Goal: Task Accomplishment & Management: Use online tool/utility

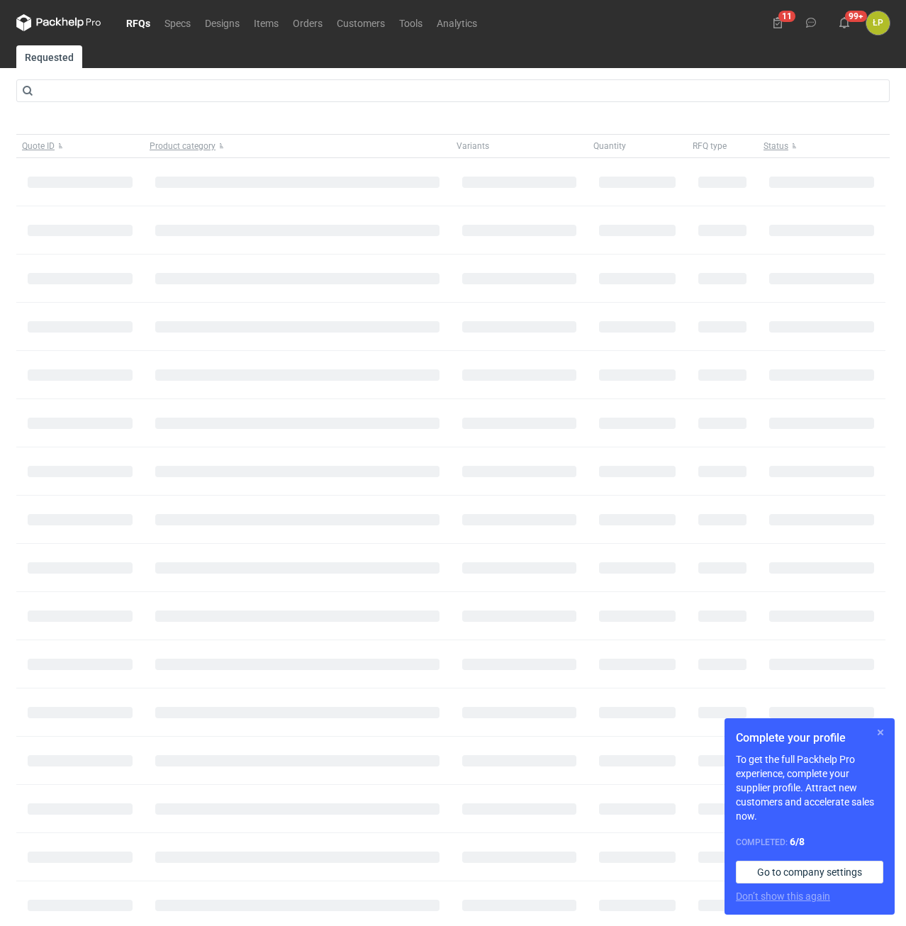
click at [875, 731] on button "button" at bounding box center [880, 732] width 17 height 17
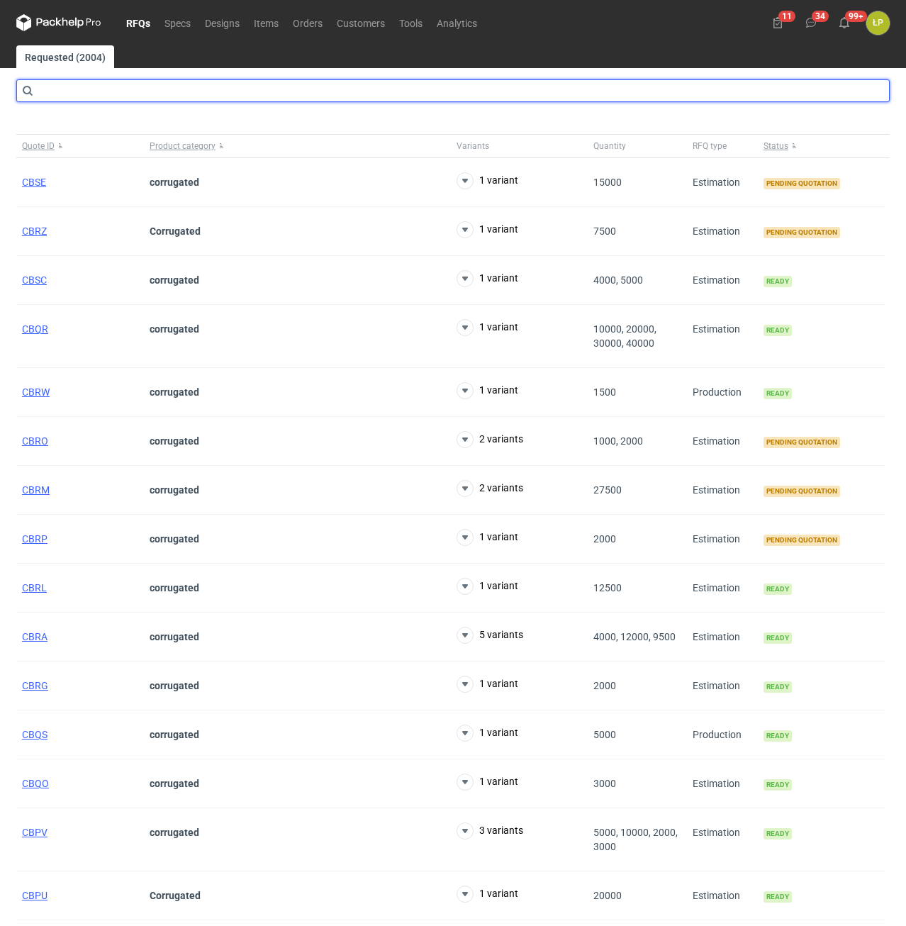
click at [313, 92] on input "text" at bounding box center [452, 90] width 873 height 23
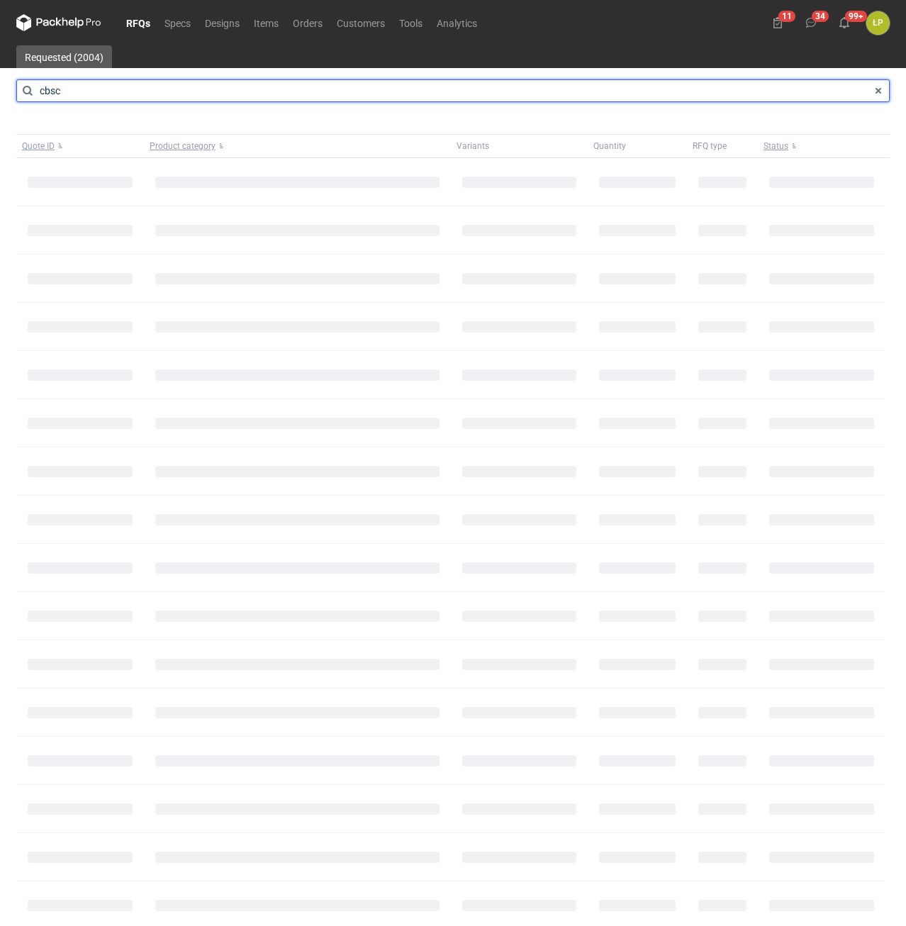
type input "cbsc"
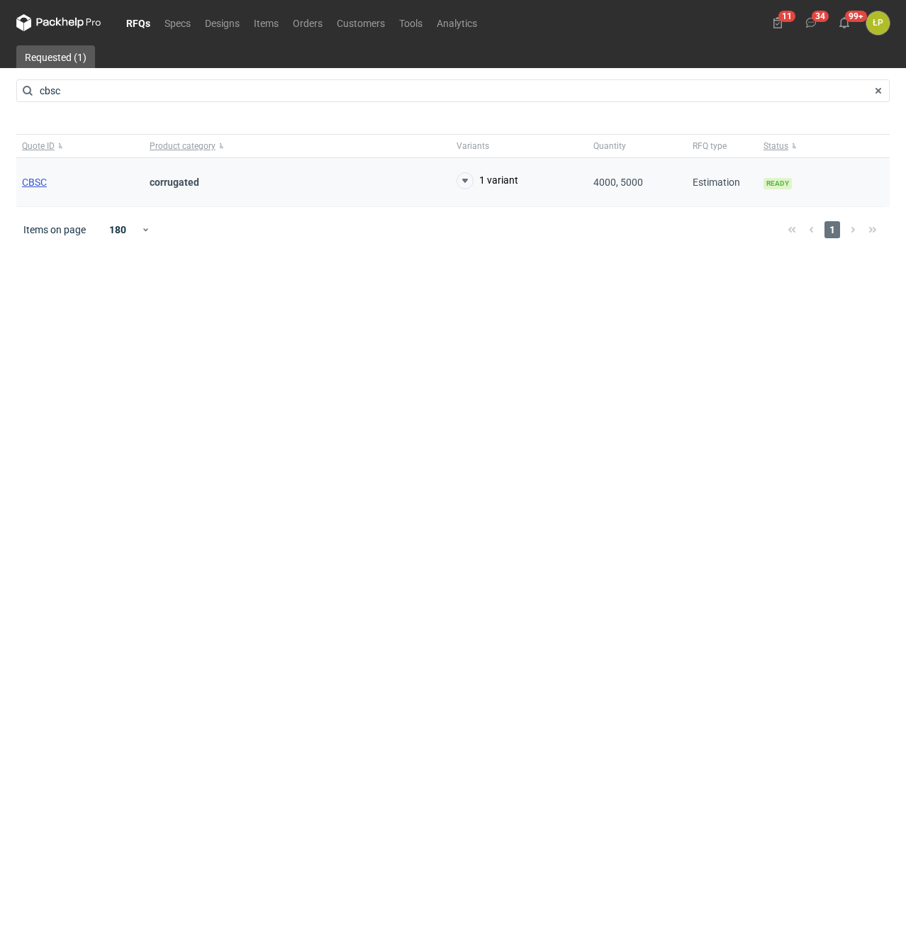
click at [38, 180] on span "CBSC" at bounding box center [34, 182] width 25 height 11
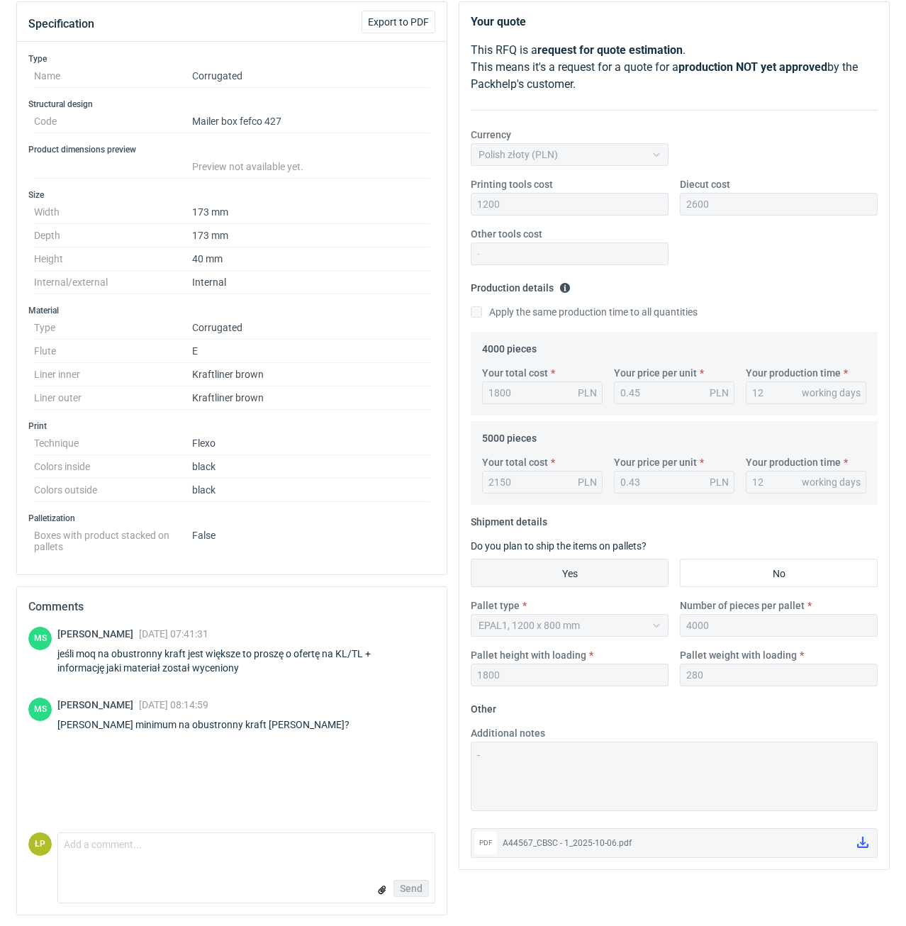
scroll to position [162, 0]
click at [311, 845] on textarea "Comment message" at bounding box center [246, 847] width 376 height 30
type textarea "w załaczniku."
click at [385, 887] on input "file" at bounding box center [381, 888] width 11 height 15
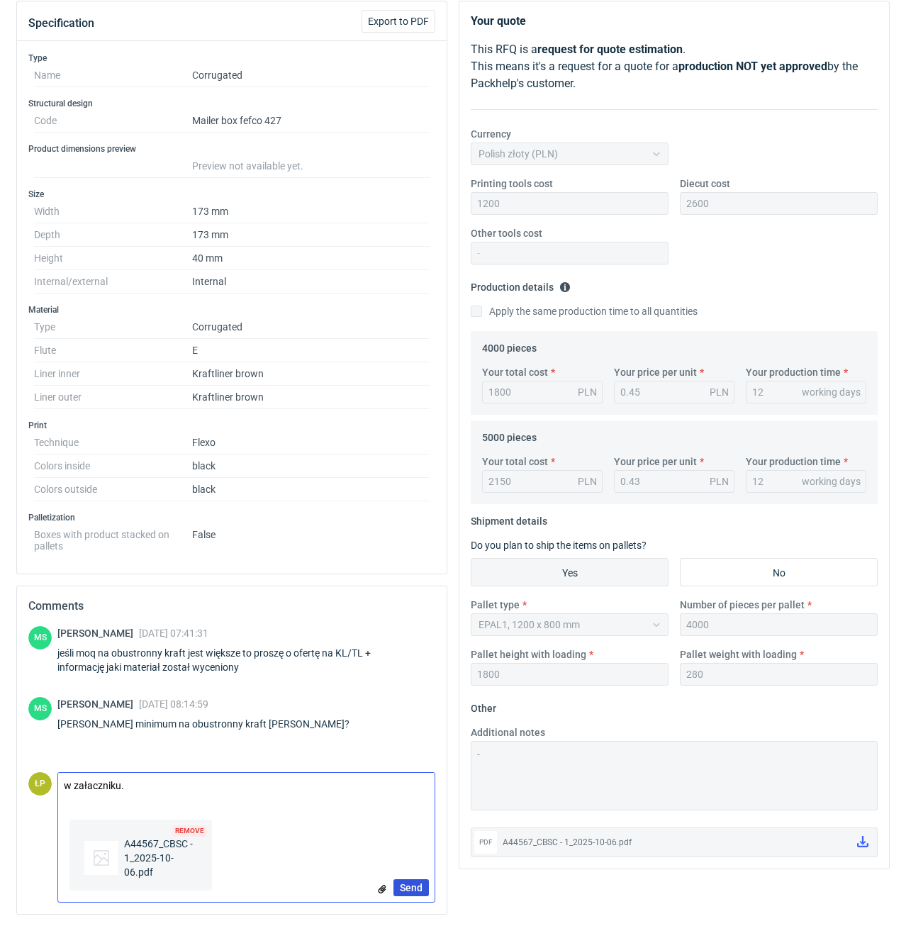
click at [409, 884] on span "Send" at bounding box center [411, 888] width 23 height 10
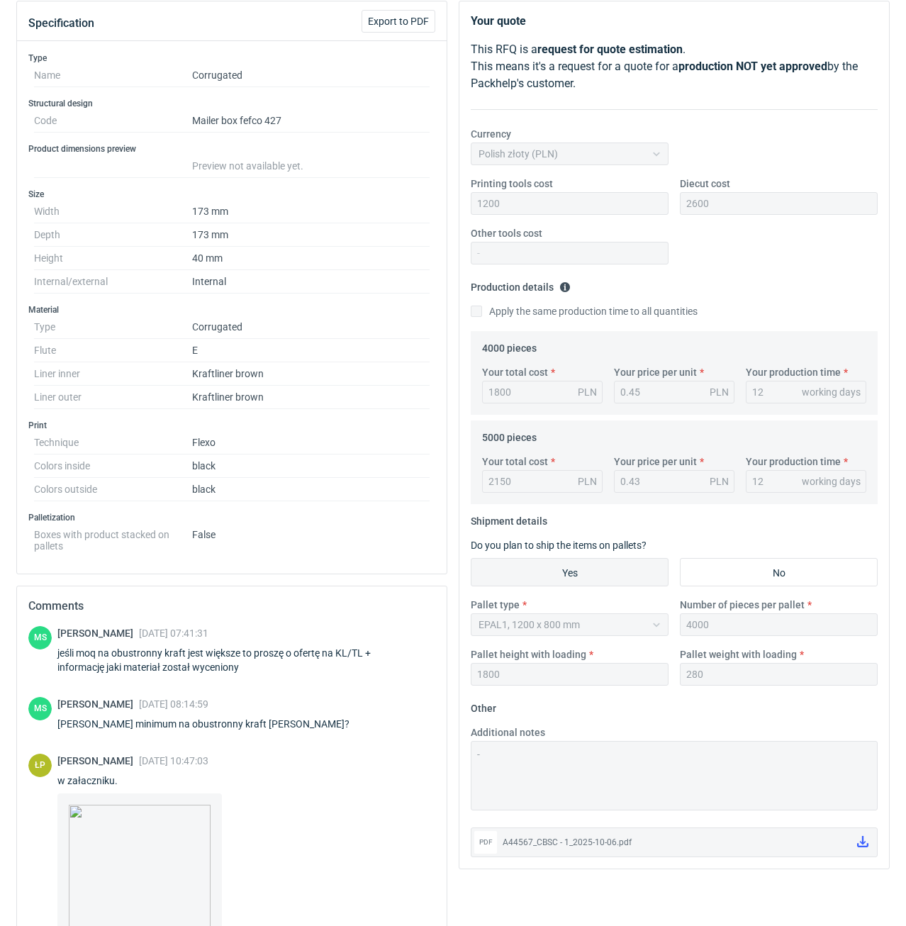
scroll to position [47, 0]
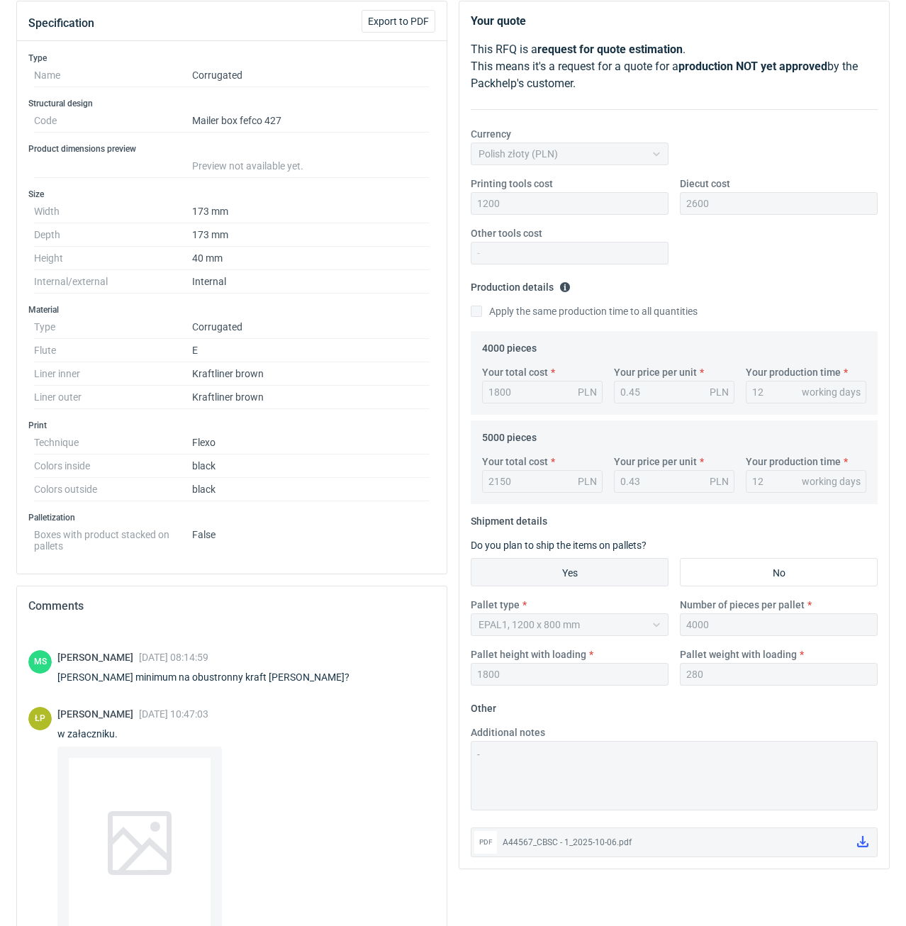
click at [185, 819] on div at bounding box center [140, 843] width 142 height 170
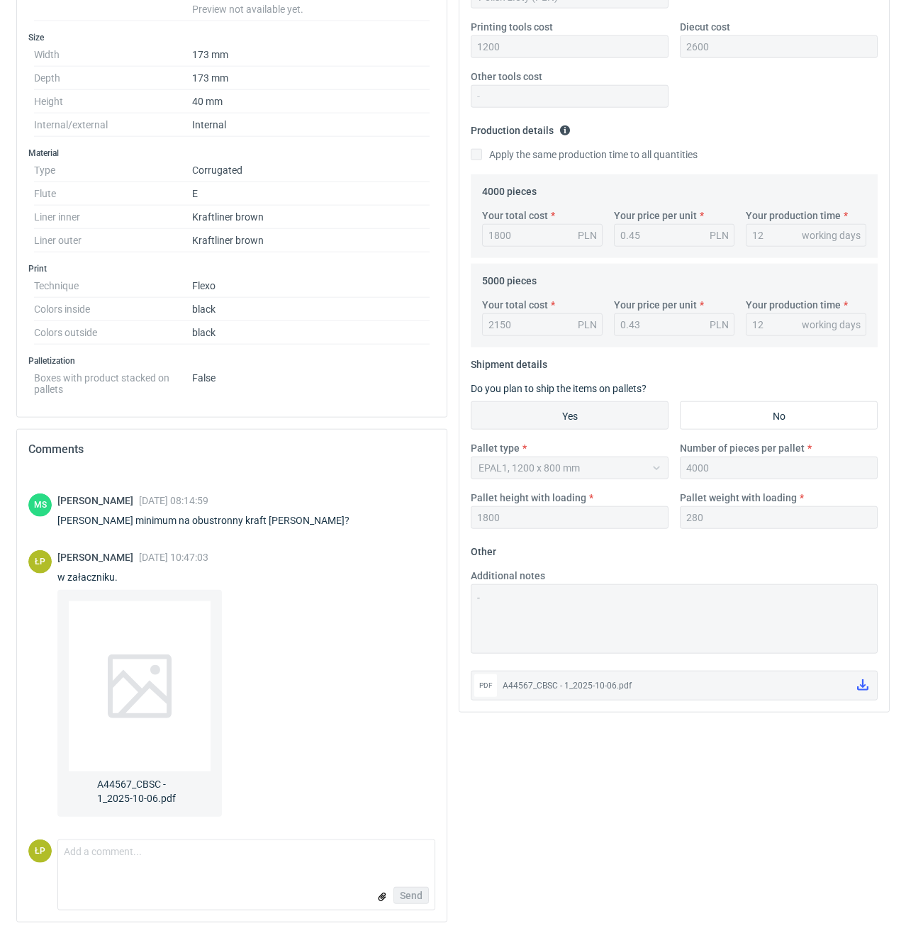
scroll to position [326, 0]
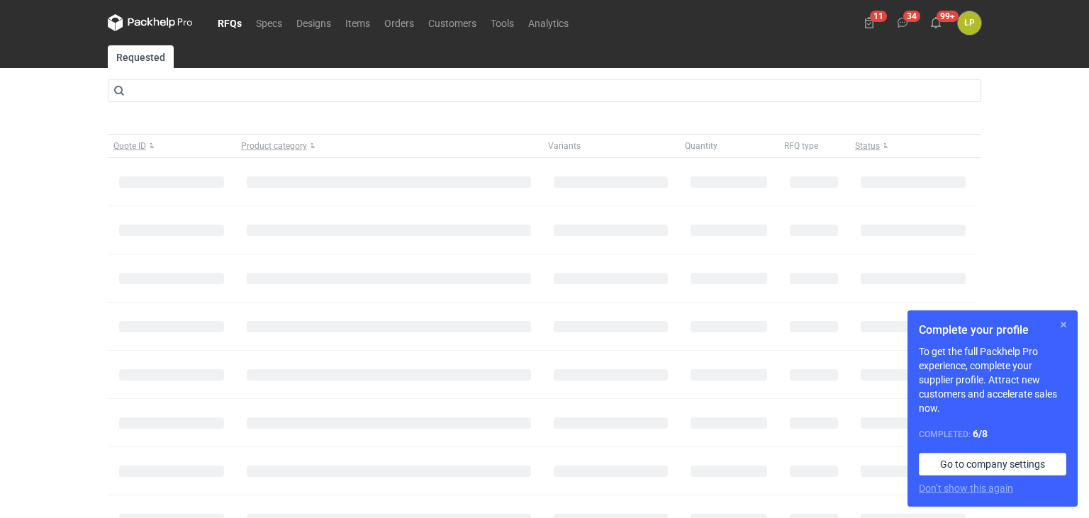
click at [1061, 325] on button "button" at bounding box center [1063, 324] width 17 height 17
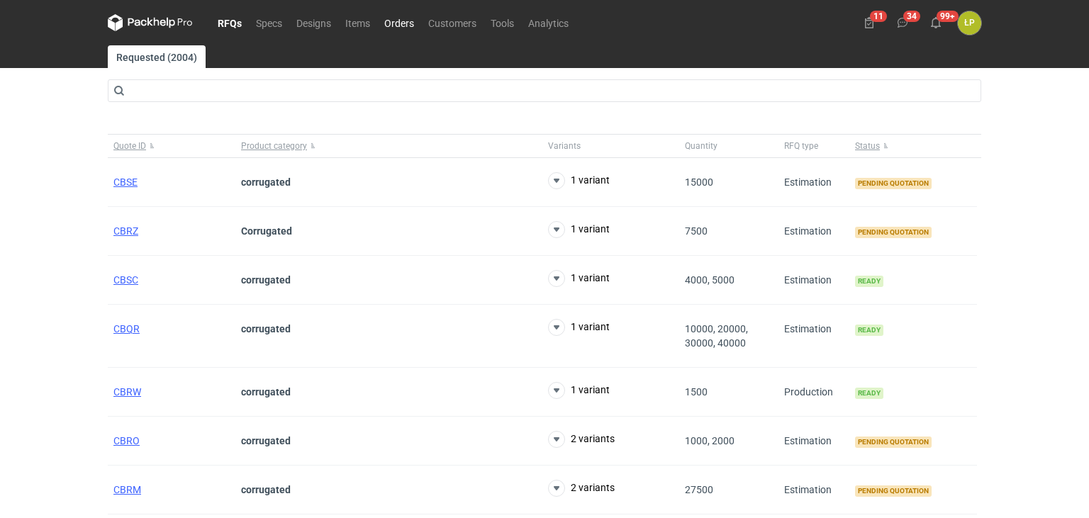
click at [401, 24] on link "Orders" at bounding box center [399, 22] width 44 height 17
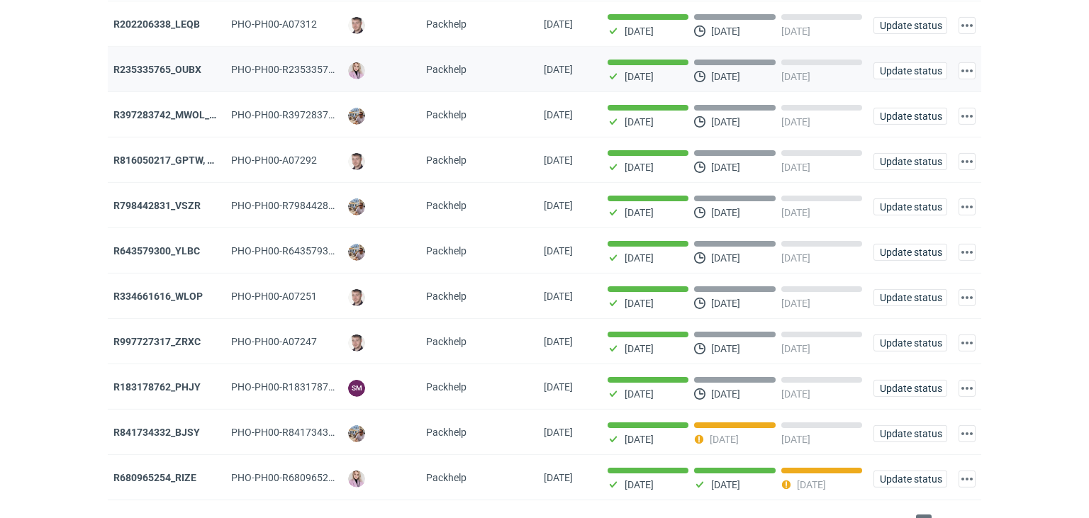
scroll to position [246, 0]
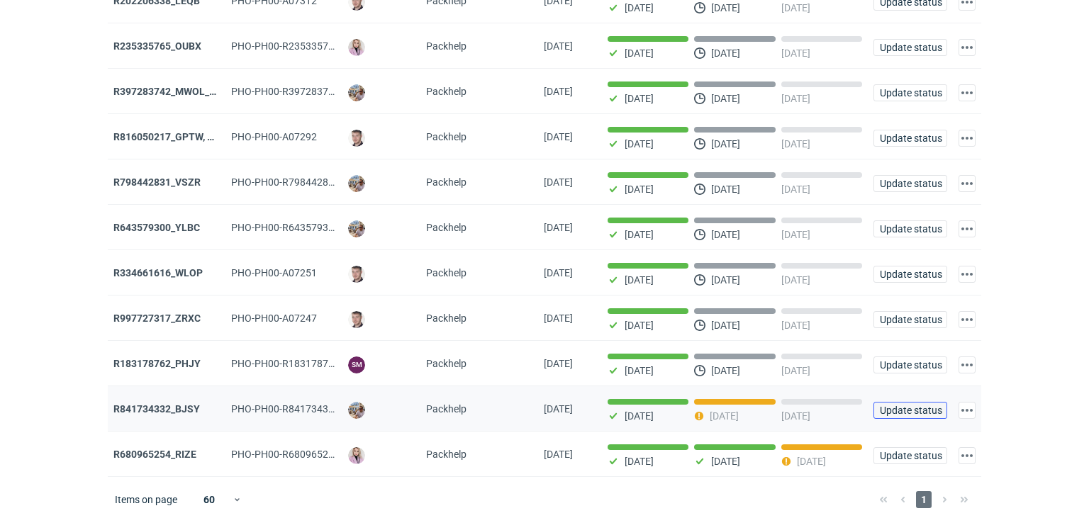
click at [886, 406] on span "Update status" at bounding box center [910, 411] width 61 height 10
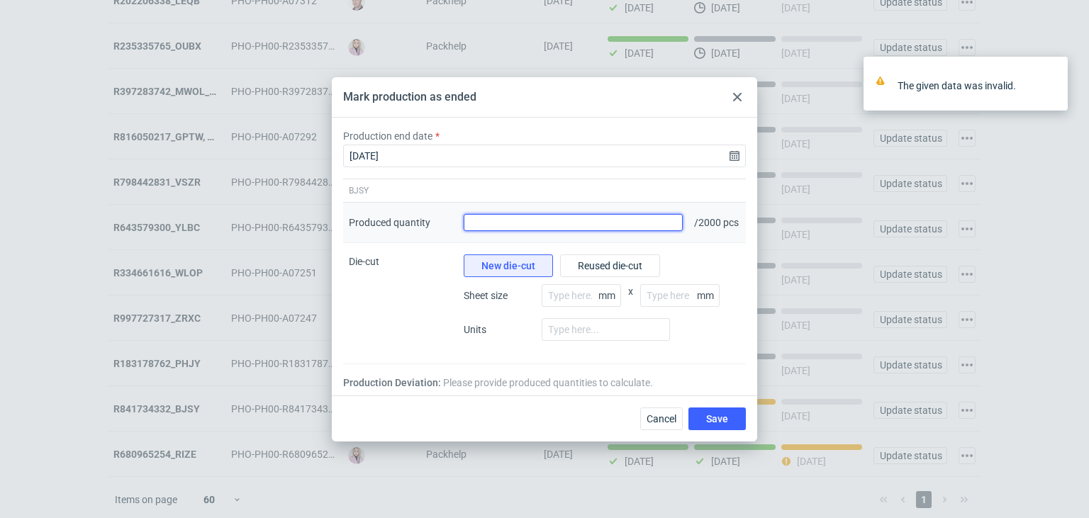
click at [586, 226] on input "Produced quantity" at bounding box center [573, 222] width 219 height 17
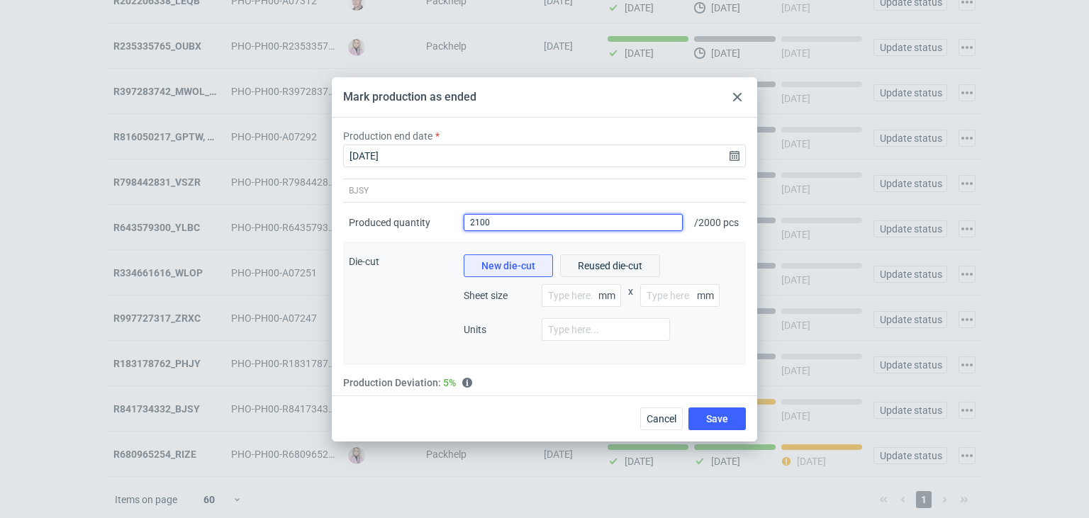
type input "2100"
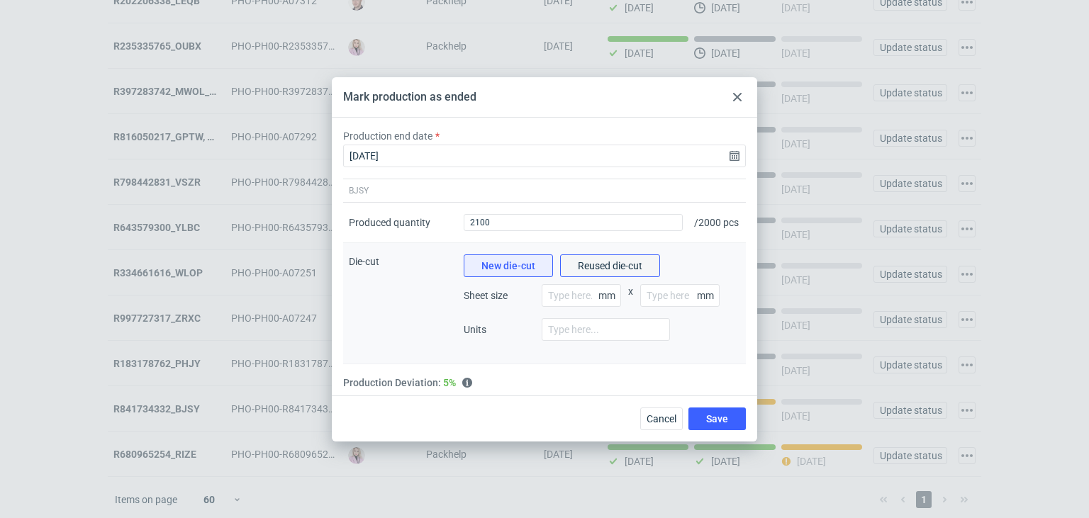
click at [605, 277] on button "Reused die-cut" at bounding box center [610, 266] width 100 height 23
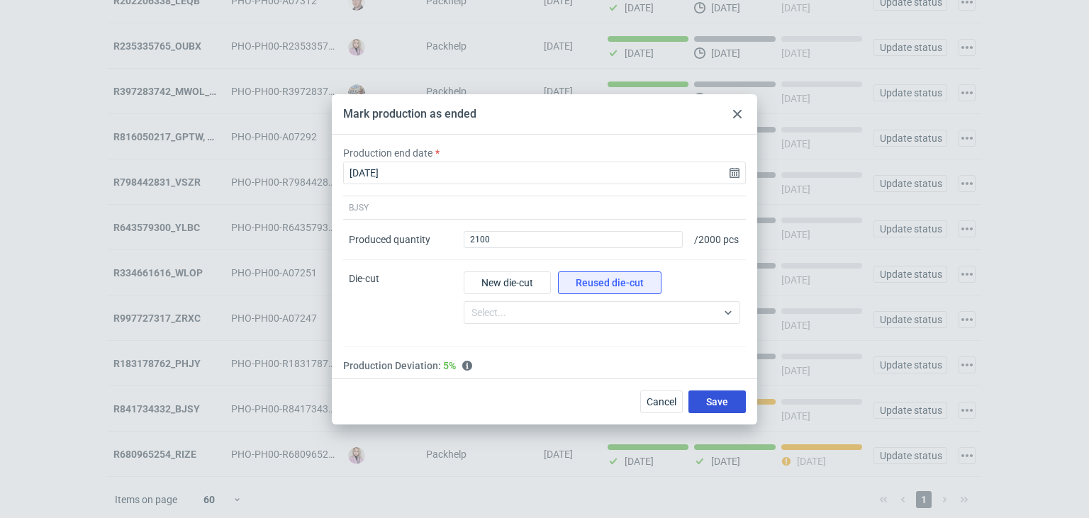
click at [707, 397] on button "Save" at bounding box center [716, 402] width 57 height 23
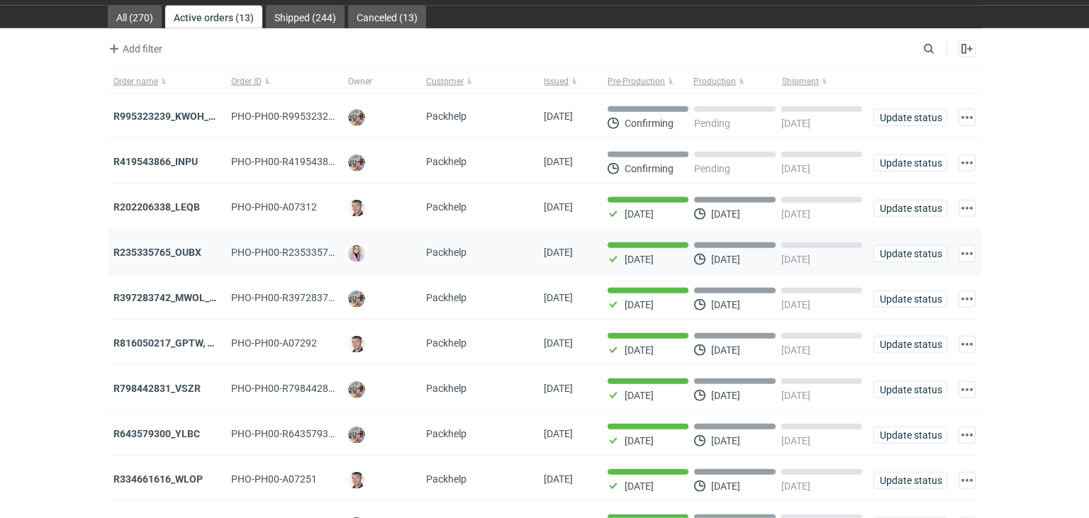
scroll to position [0, 0]
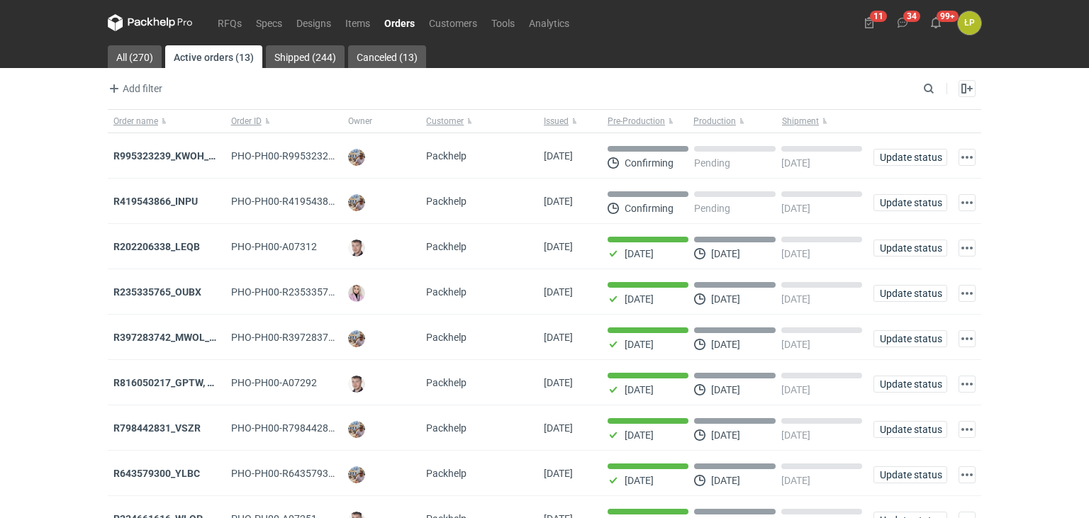
click at [169, 13] on nav "RFQs Specs Designs Items Orders Customers Tools Analytics" at bounding box center [342, 22] width 469 height 45
click at [167, 18] on icon at bounding box center [171, 23] width 9 height 11
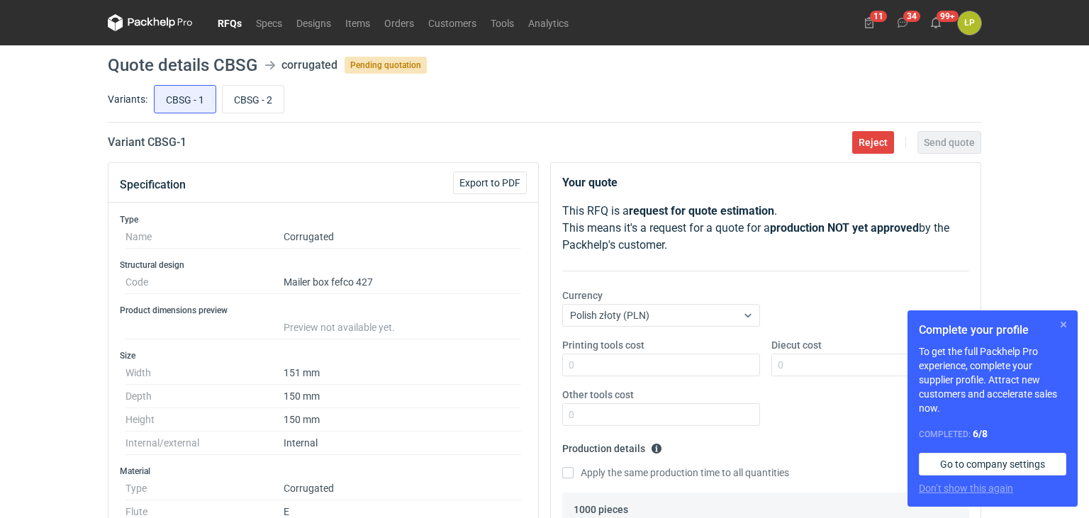
click at [1065, 328] on button "button" at bounding box center [1063, 324] width 17 height 17
click at [1060, 328] on button "button" at bounding box center [1063, 324] width 17 height 17
click at [1059, 324] on button "button" at bounding box center [1063, 324] width 17 height 17
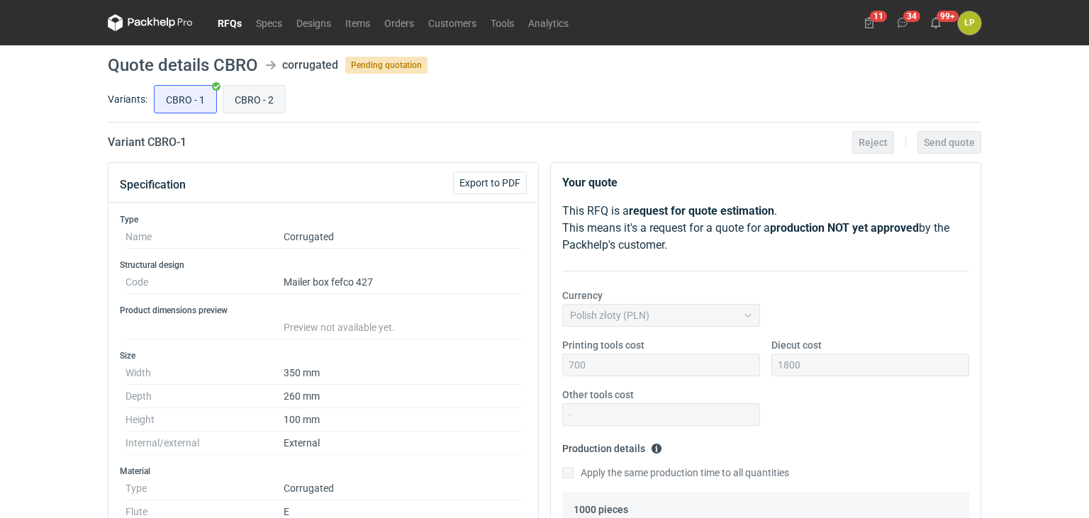
click at [251, 104] on input "CBRO - 2" at bounding box center [254, 99] width 62 height 27
radio input "true"
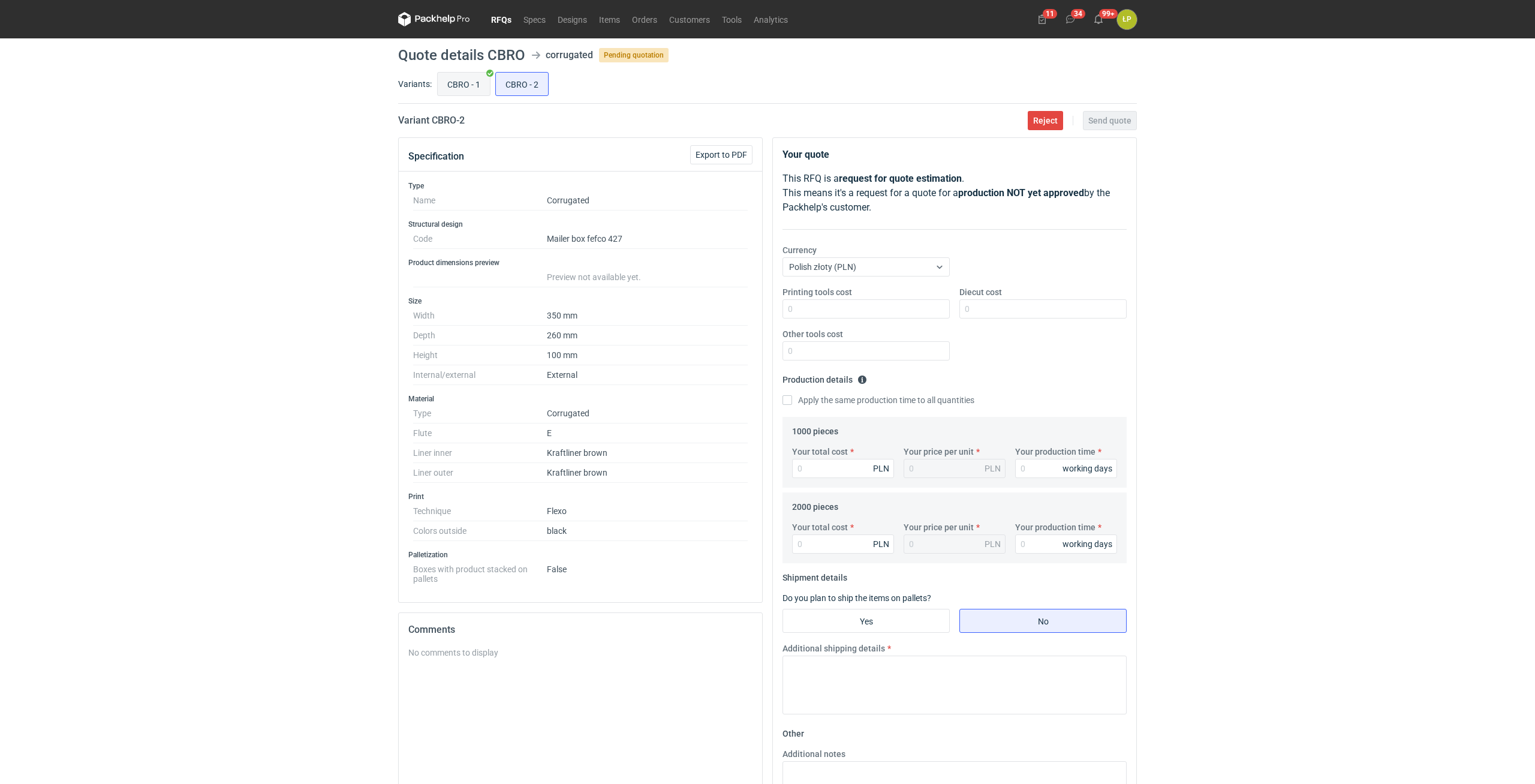
click at [454, 84] on input "CBRO - 1" at bounding box center [464, 84] width 52 height 23
radio input "true"
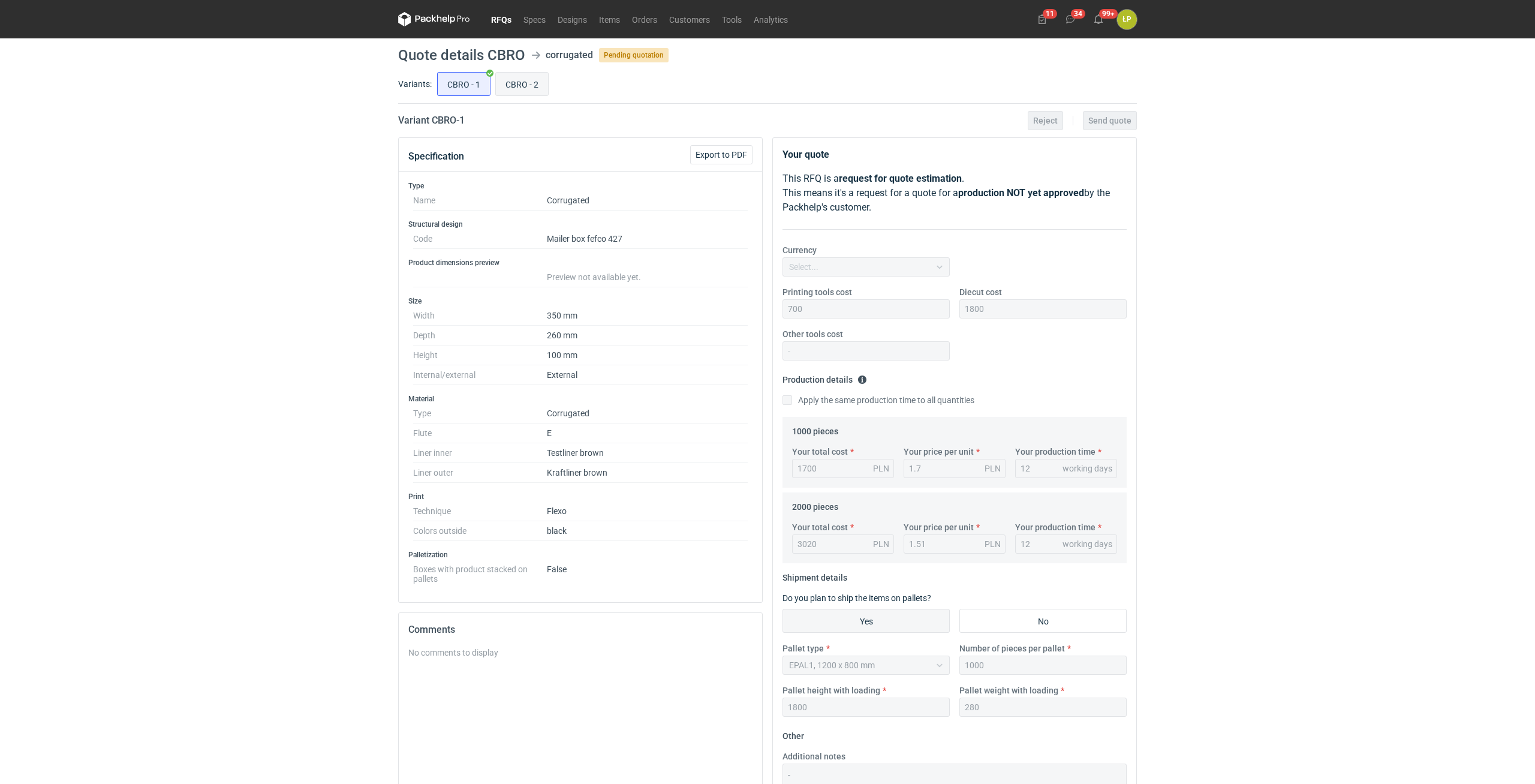
click at [525, 81] on input "CBRO - 2" at bounding box center [522, 84] width 52 height 23
radio input "true"
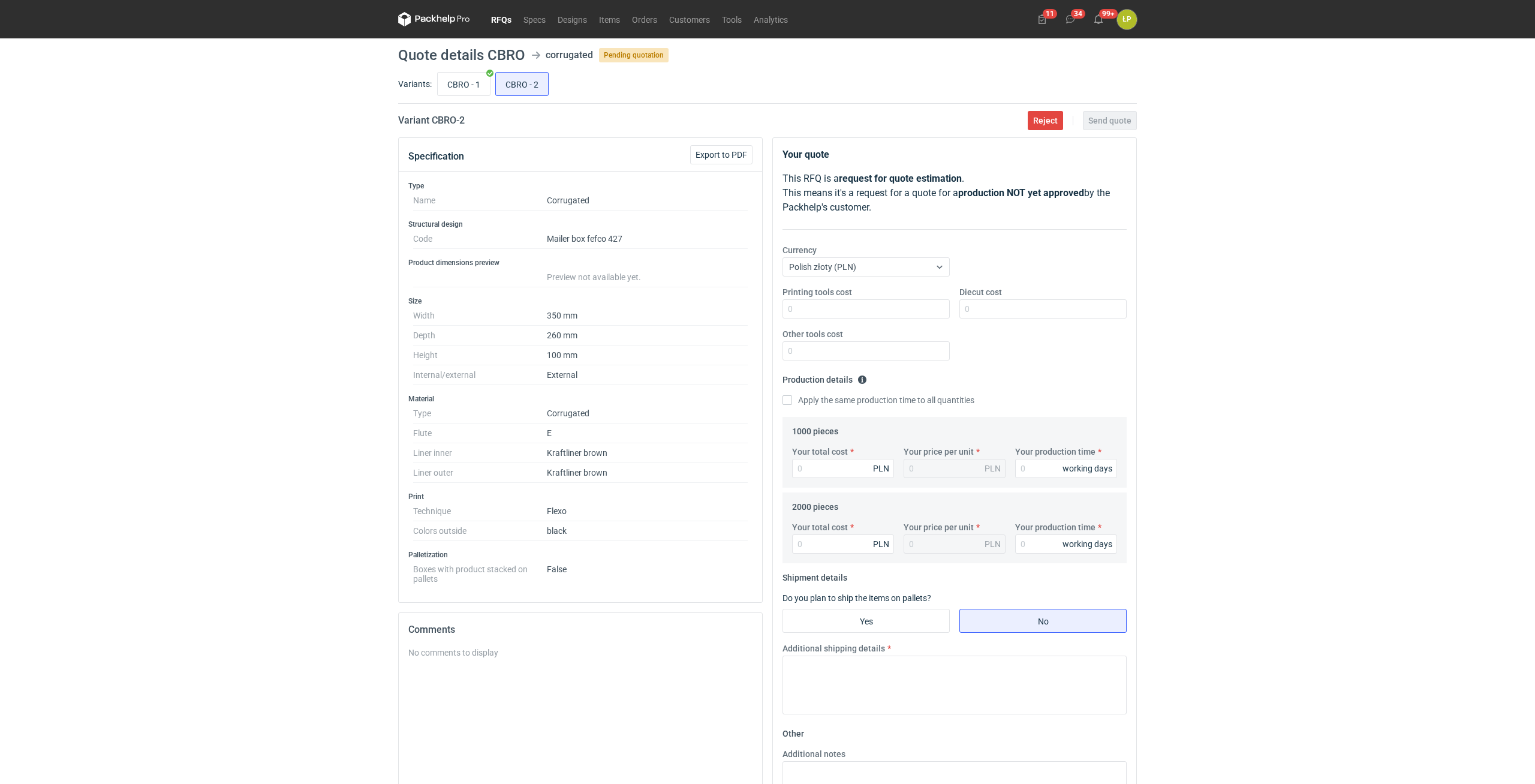
click at [490, 79] on div "CBRO - 1 CBRO - 2" at bounding box center [786, 84] width 702 height 29
click at [477, 79] on input "CBRO - 1" at bounding box center [464, 84] width 52 height 23
radio input "true"
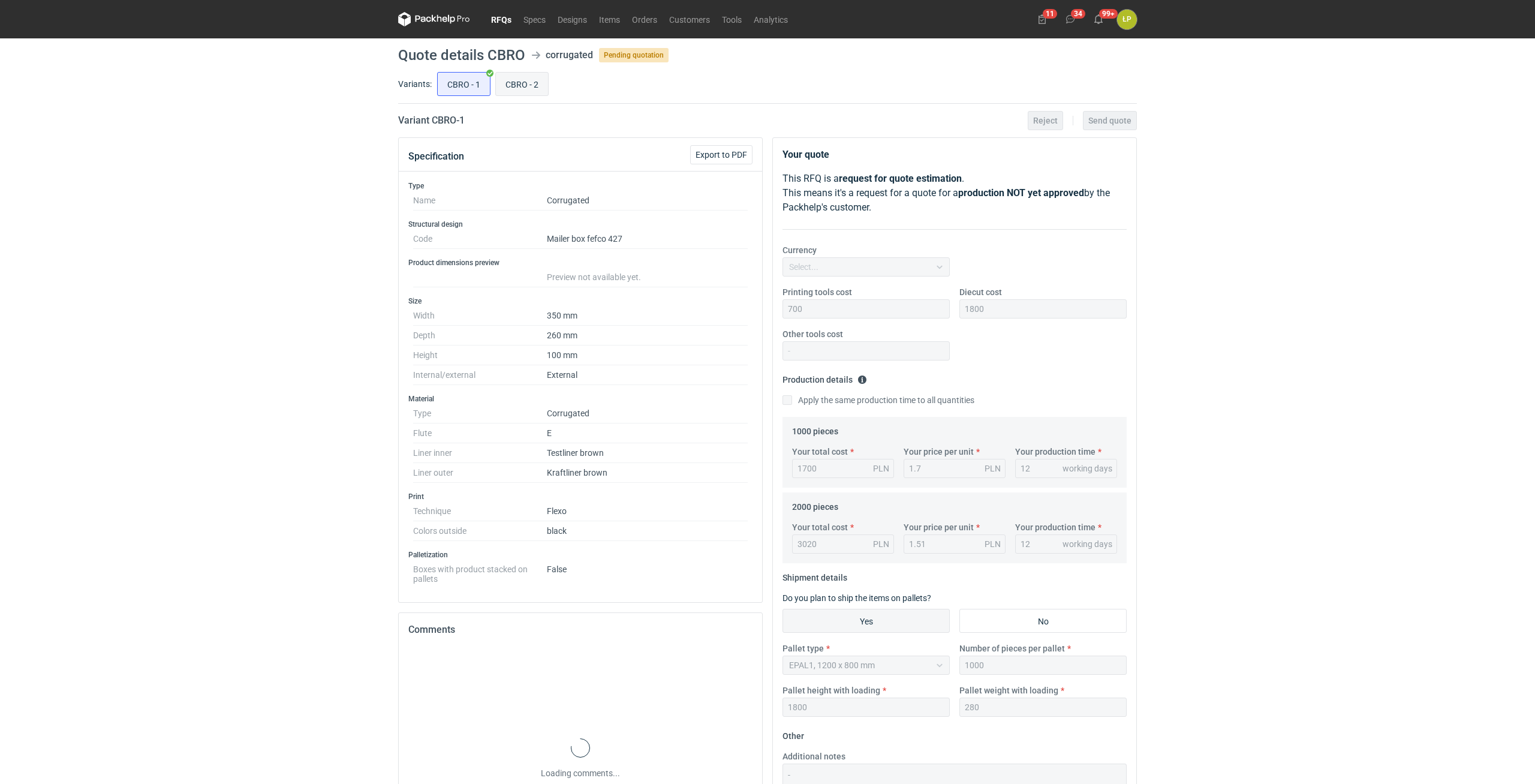
click at [535, 79] on input "CBRO - 2" at bounding box center [522, 84] width 52 height 23
radio input "true"
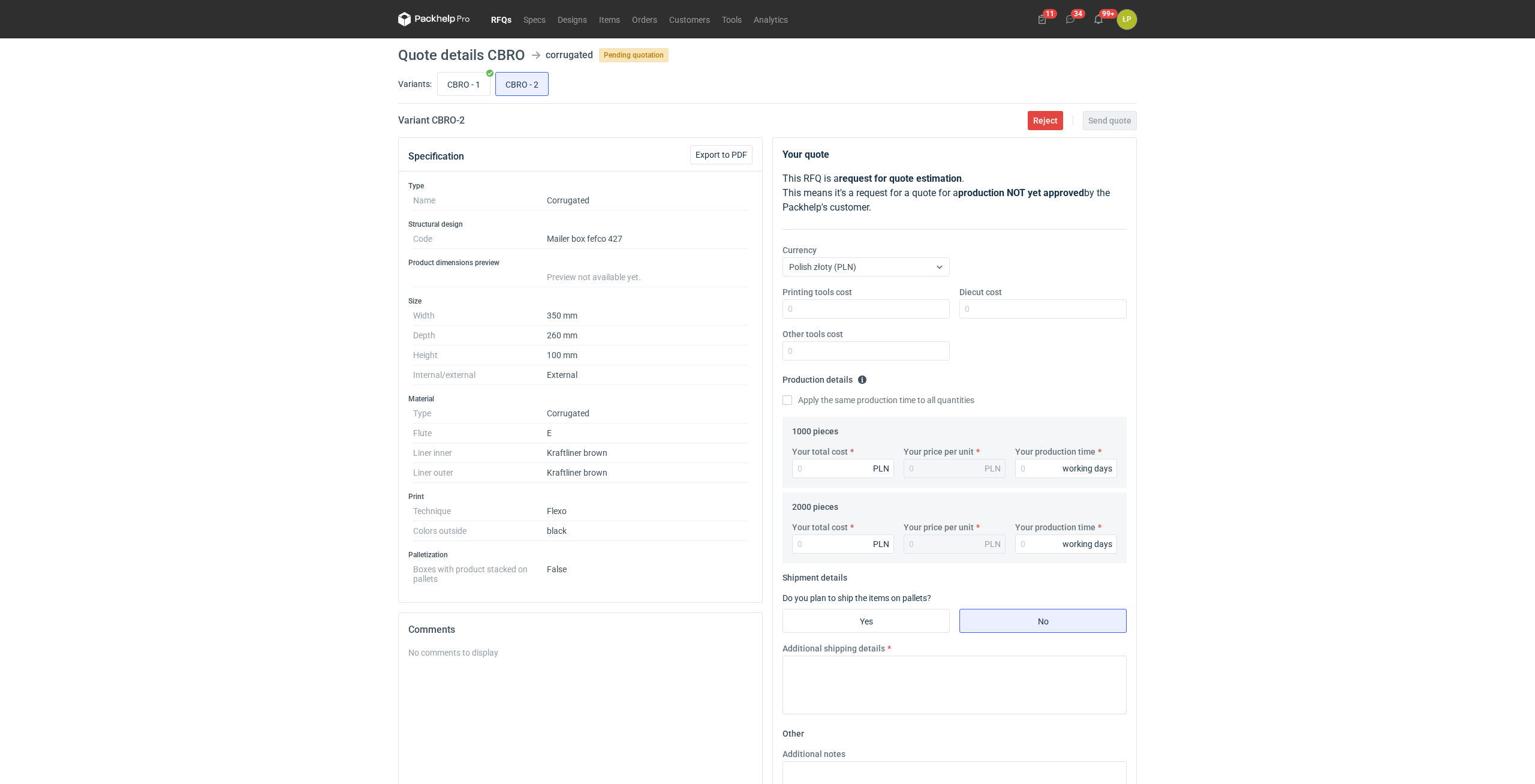
click at [441, 120] on h2 "Variant CBRO - 2" at bounding box center [431, 120] width 67 height 14
copy h2 "CBRO"
click at [476, 97] on div "CBRO - 1 CBRO - 2" at bounding box center [786, 84] width 702 height 29
click at [476, 88] on input "CBRO - 1" at bounding box center [464, 84] width 52 height 23
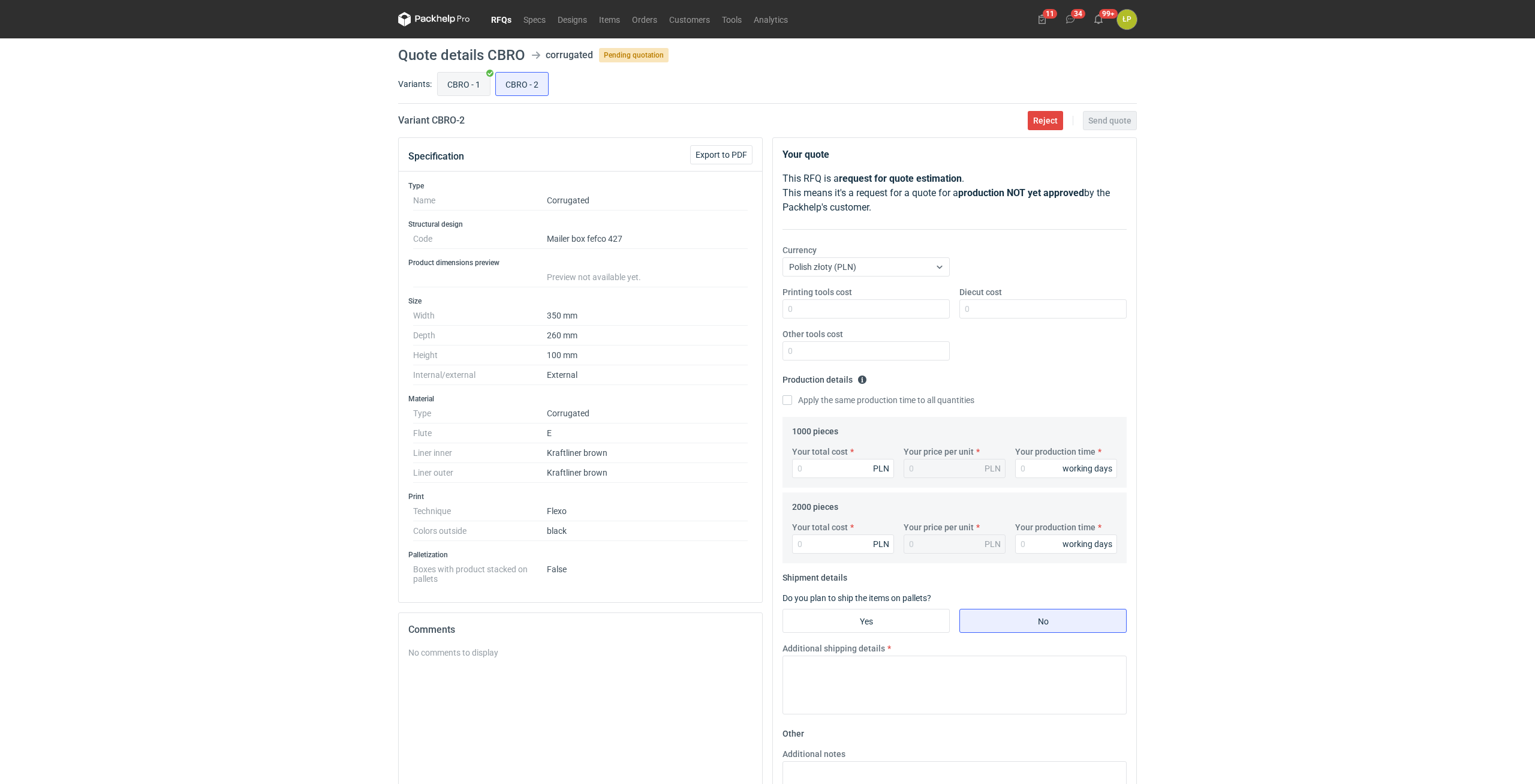
radio input "true"
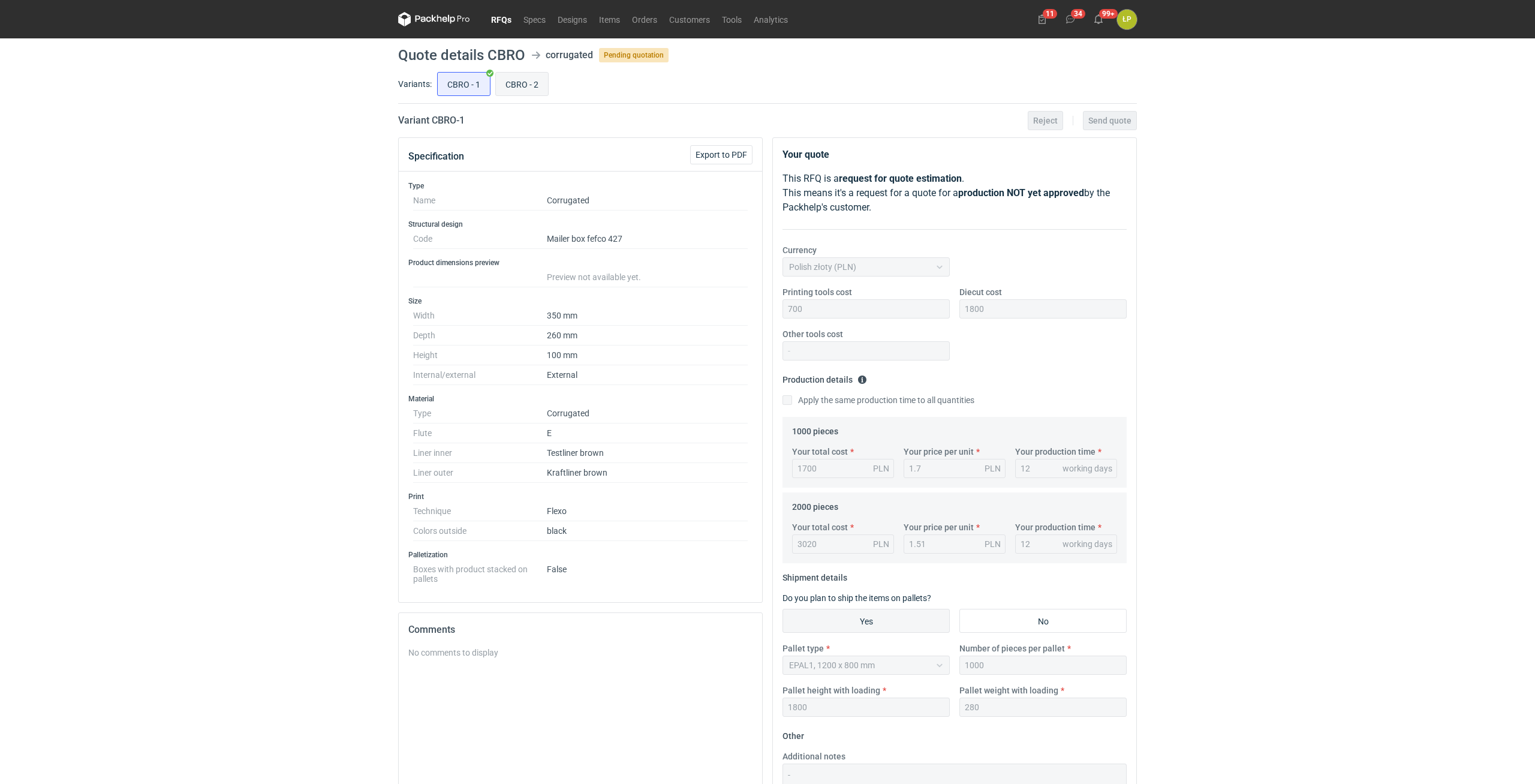
click at [523, 85] on input "CBRO - 2" at bounding box center [522, 84] width 52 height 23
radio input "true"
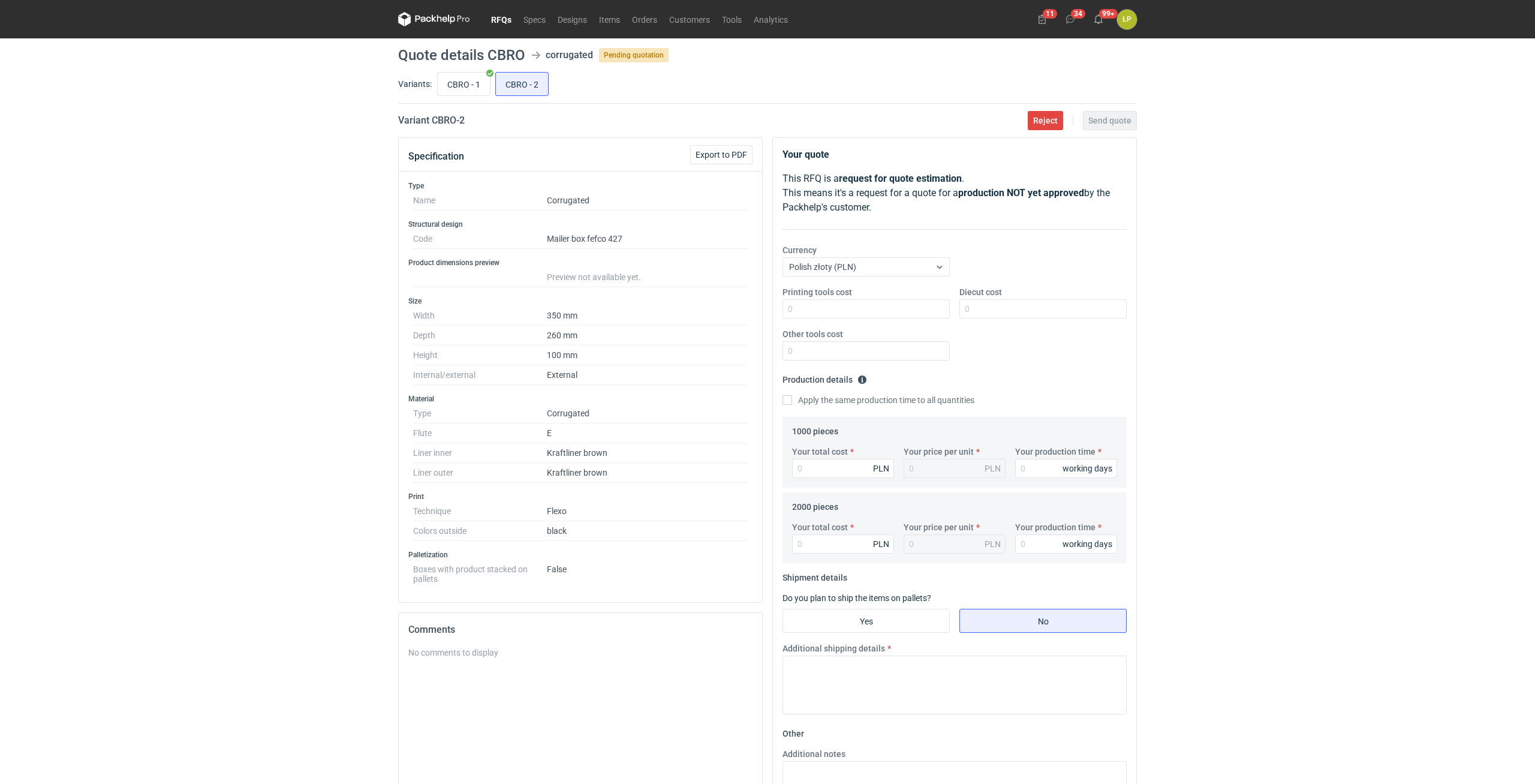
click at [864, 318] on div "Printing tools cost Diecut cost Other tools cost" at bounding box center [954, 327] width 354 height 84
click at [865, 314] on input "Printing tools cost" at bounding box center [866, 309] width 167 height 19
type input "700"
click at [920, 315] on input "Diecut cost" at bounding box center [1043, 309] width 167 height 19
type input "1800"
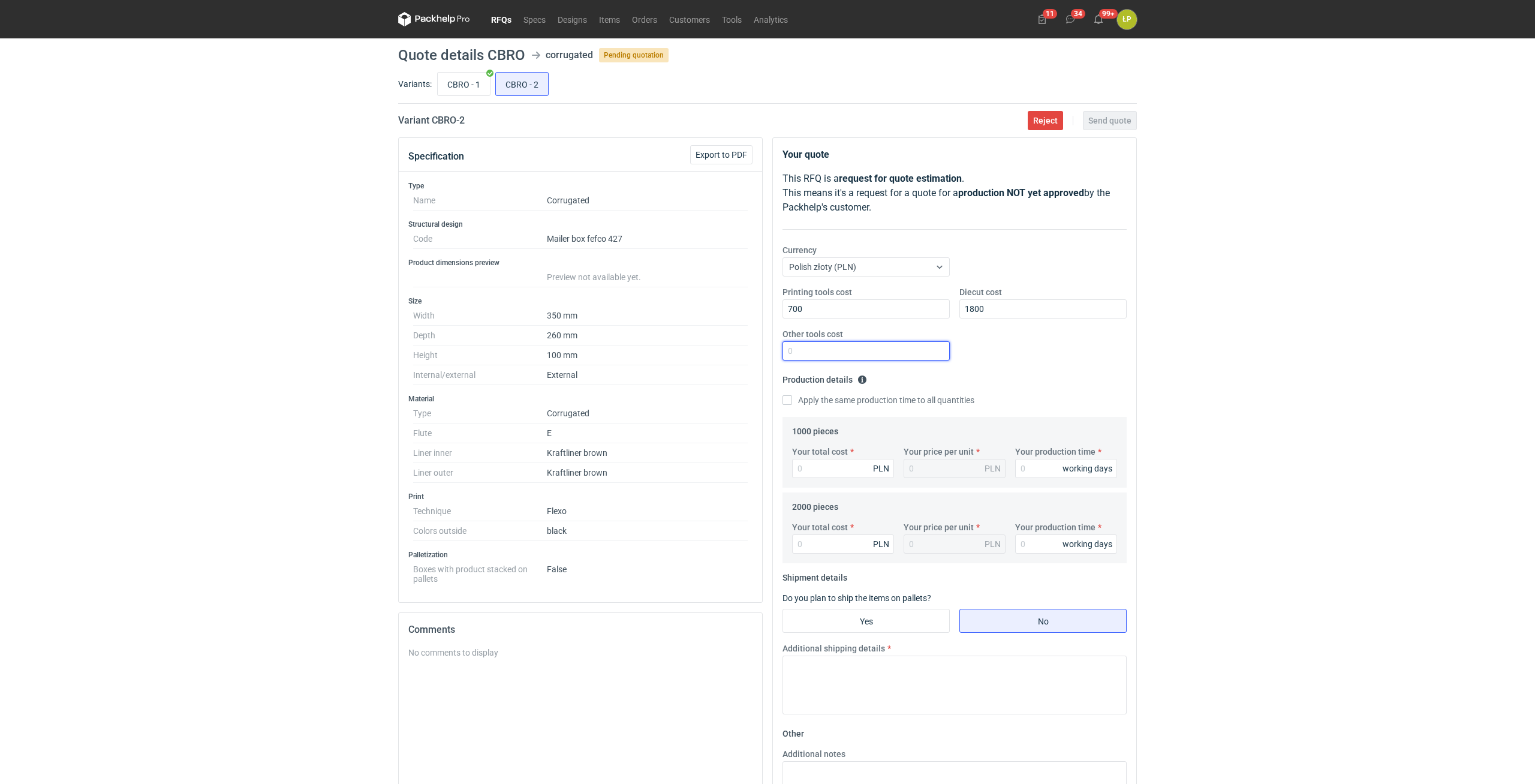
click at [905, 351] on input "Other tools cost" at bounding box center [866, 350] width 167 height 19
click at [864, 346] on input "Other tools cost" at bounding box center [866, 350] width 167 height 19
type input "0"
click at [920, 438] on input "Your production time" at bounding box center [1066, 468] width 102 height 19
type input "12"
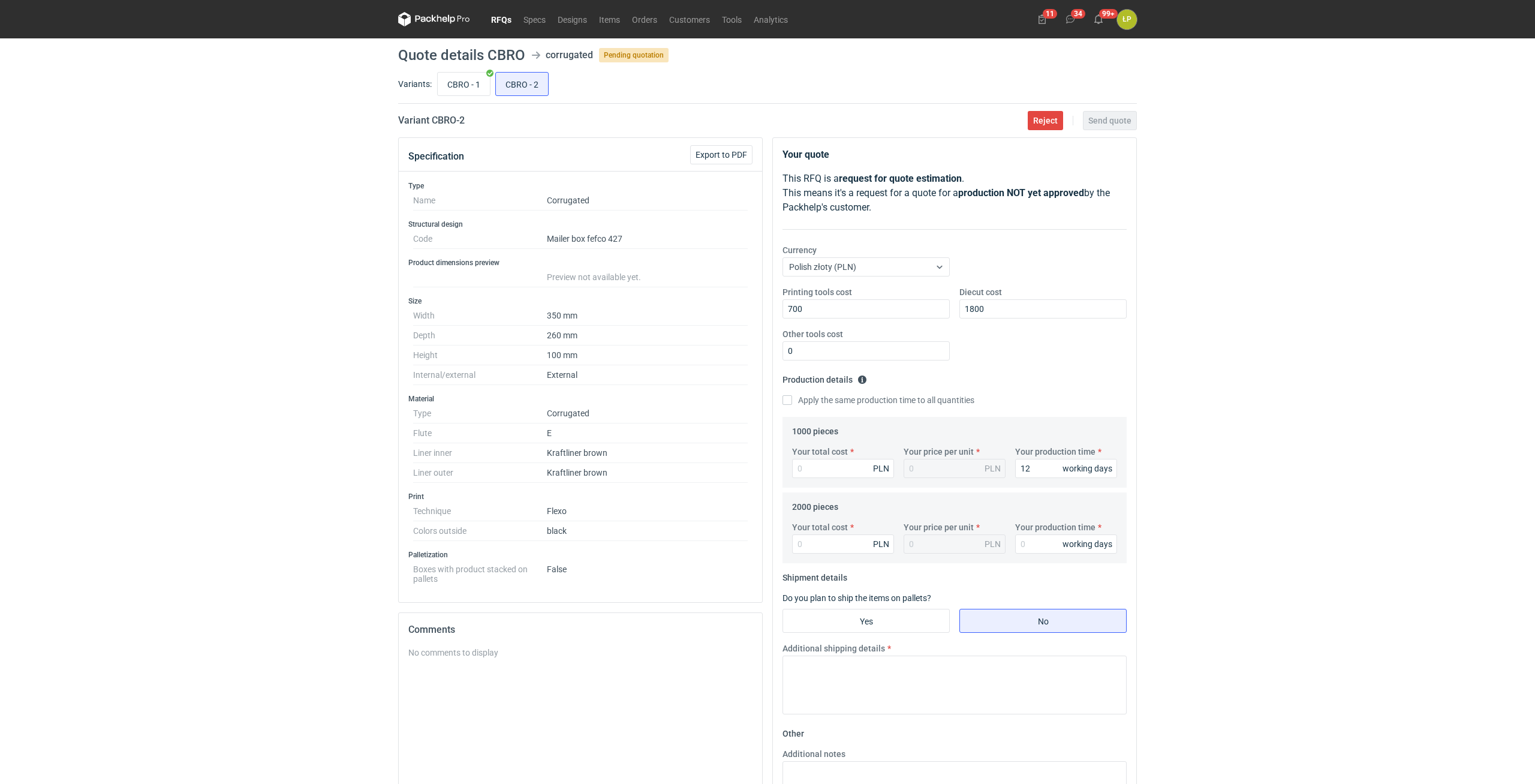
click at [874, 398] on label "Apply the same production time to all quantities" at bounding box center [878, 400] width 192 height 12
click at [792, 398] on input "Apply the same production time to all quantities" at bounding box center [787, 399] width 9 height 9
checkbox input "true"
type input "12"
click at [838, 438] on input "Your total cost" at bounding box center [842, 468] width 102 height 19
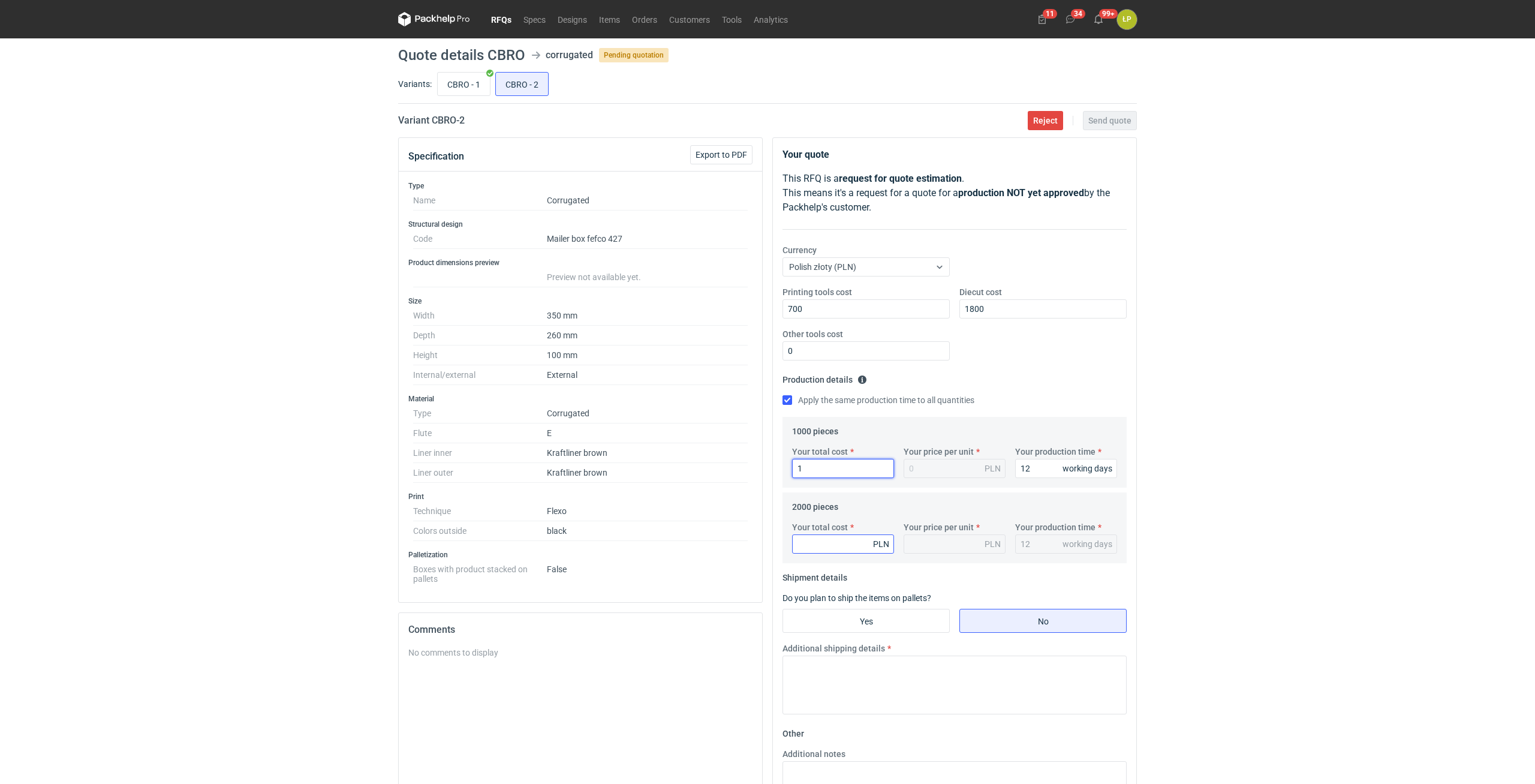
type input "1"
click at [815, 438] on input "Your total cost" at bounding box center [842, 544] width 102 height 19
type input "3220"
type input "1.61"
type input "3220"
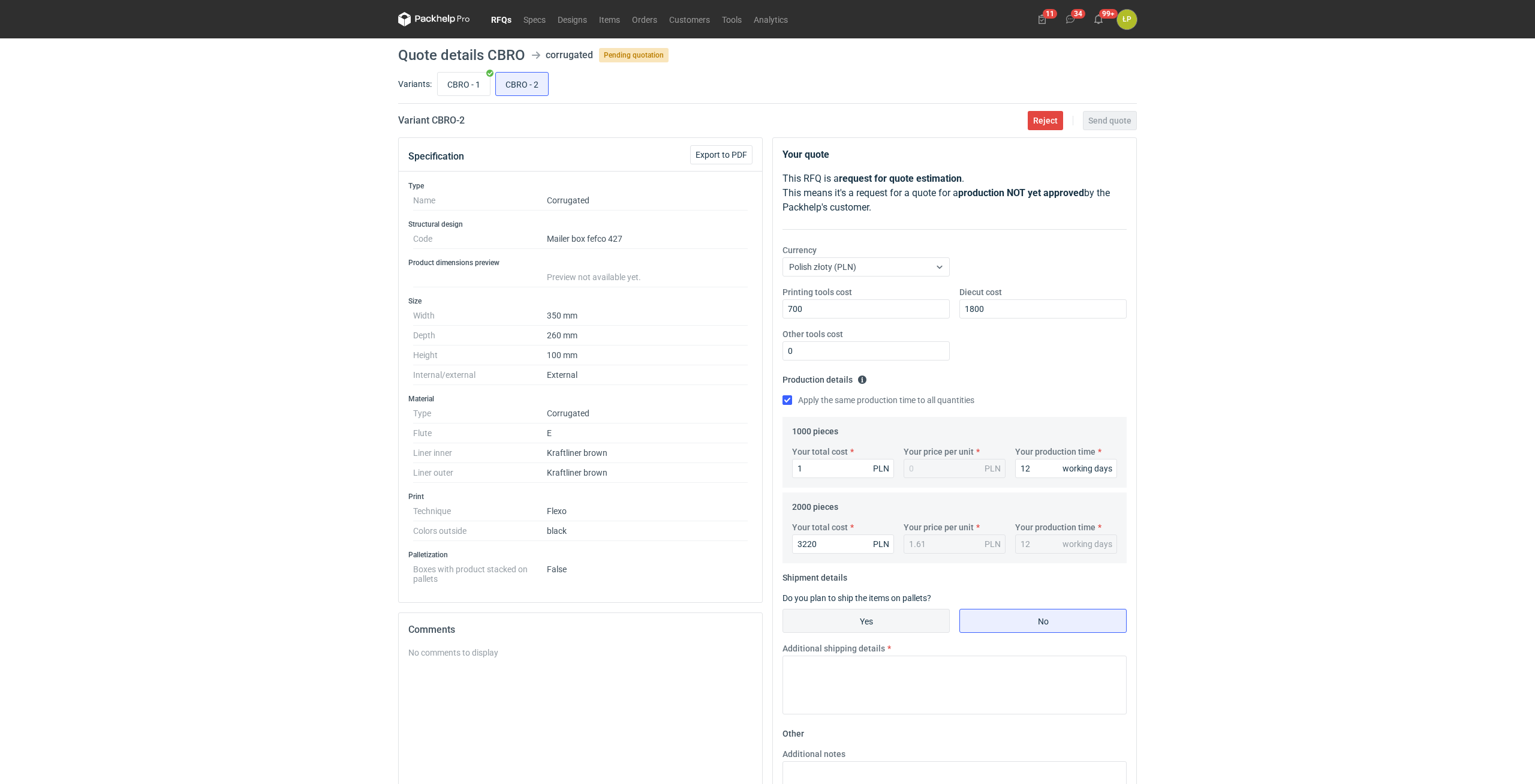
click at [893, 438] on input "Yes" at bounding box center [866, 620] width 166 height 23
radio input "true"
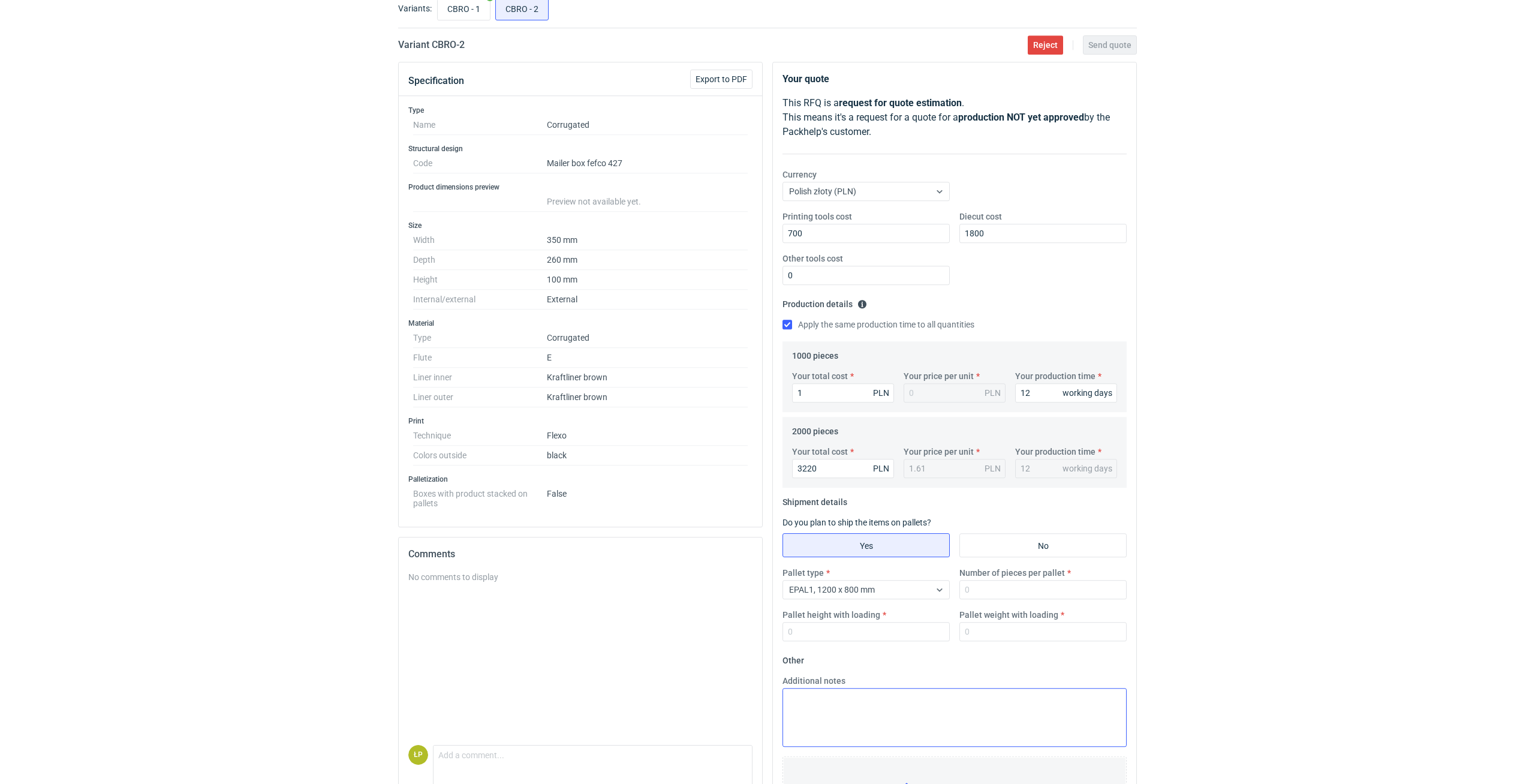
scroll to position [140, 0]
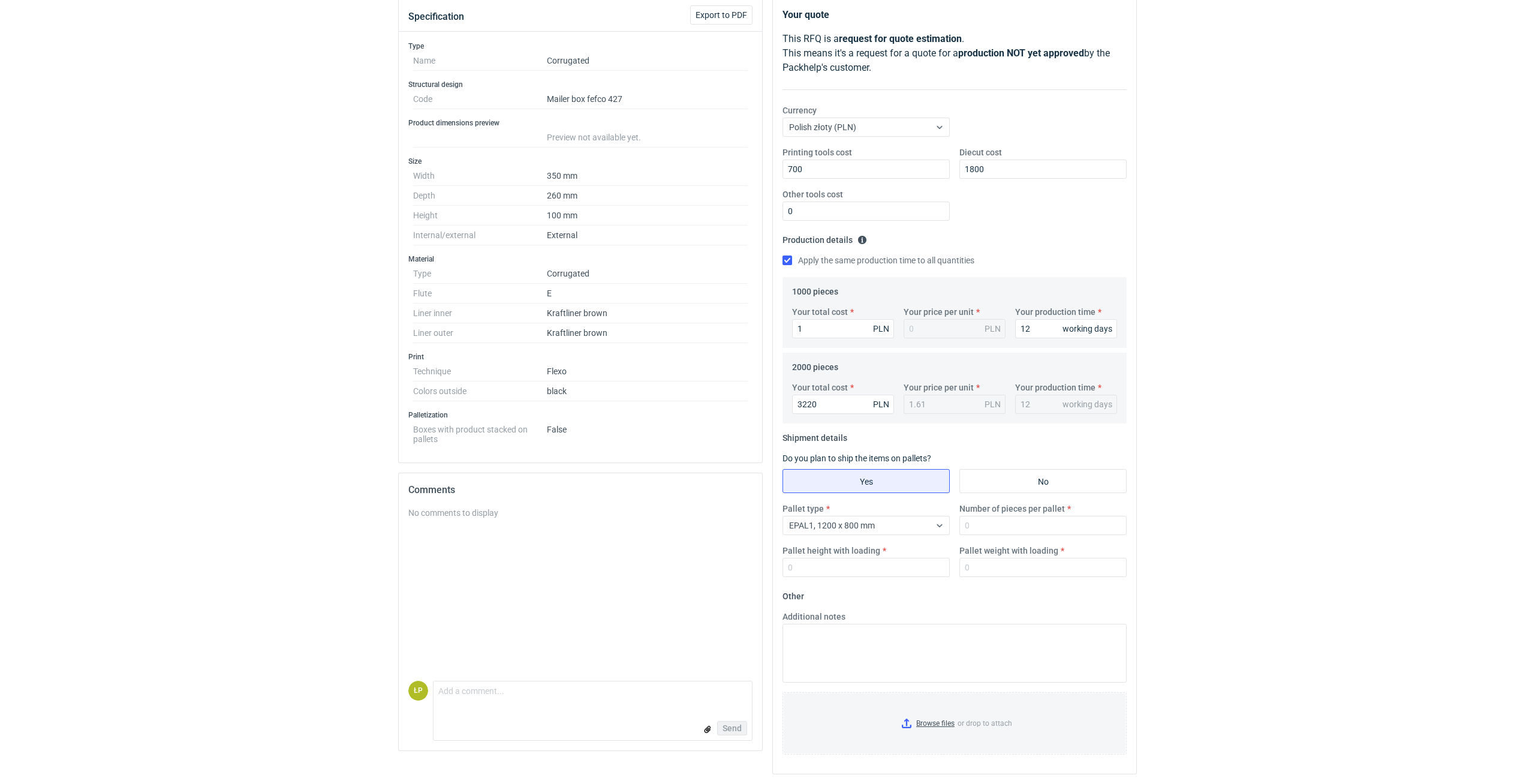
click at [920, 438] on label "Number of pieces per pallet" at bounding box center [1011, 508] width 106 height 12
click at [920, 438] on input "Number of pieces per pallet" at bounding box center [1043, 525] width 167 height 19
type input "1000"
click at [918, 438] on input "Pallet height with loading" at bounding box center [866, 567] width 167 height 19
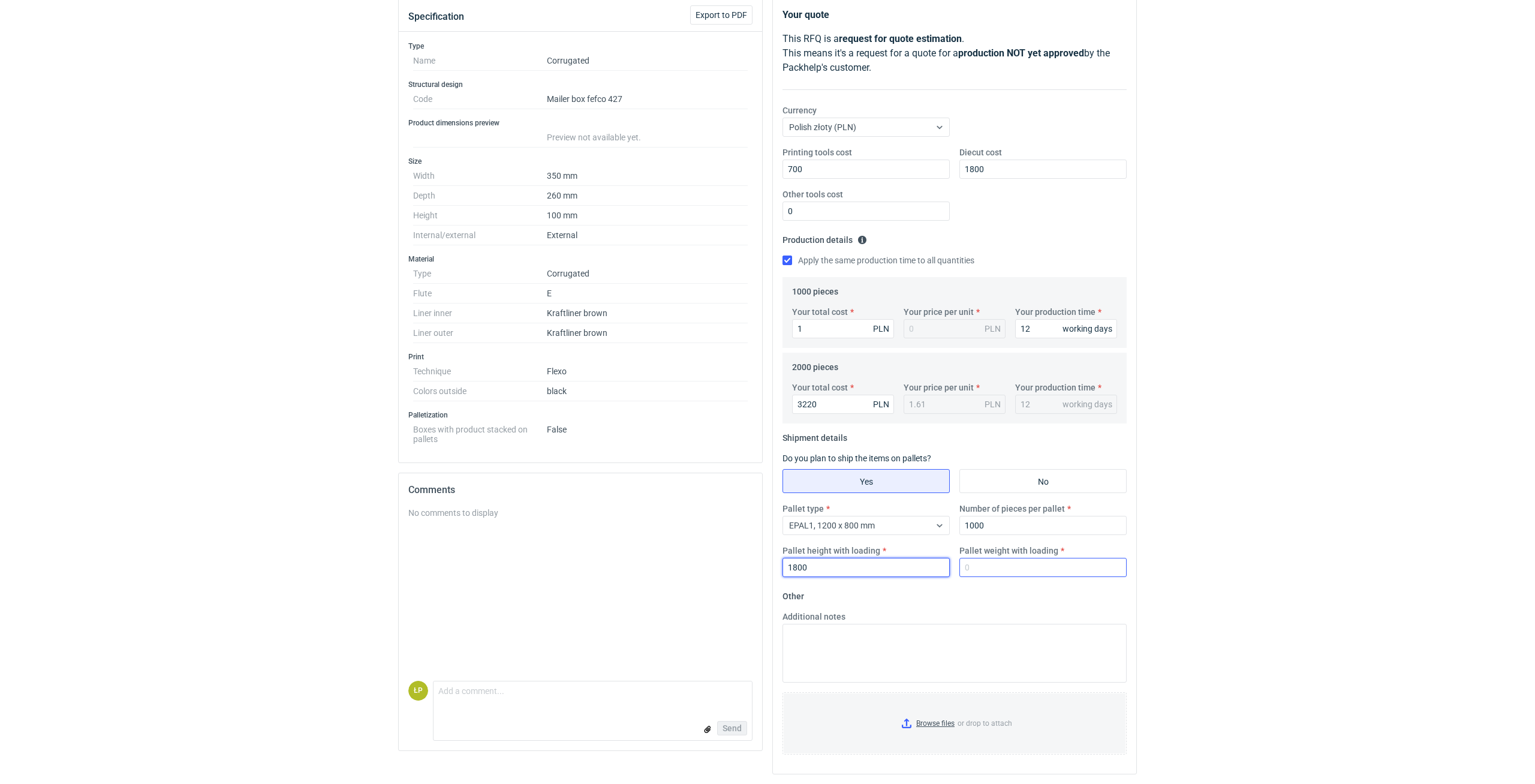
type input "1800"
click at [920, 438] on input "Pallet weight with loading" at bounding box center [1043, 567] width 167 height 19
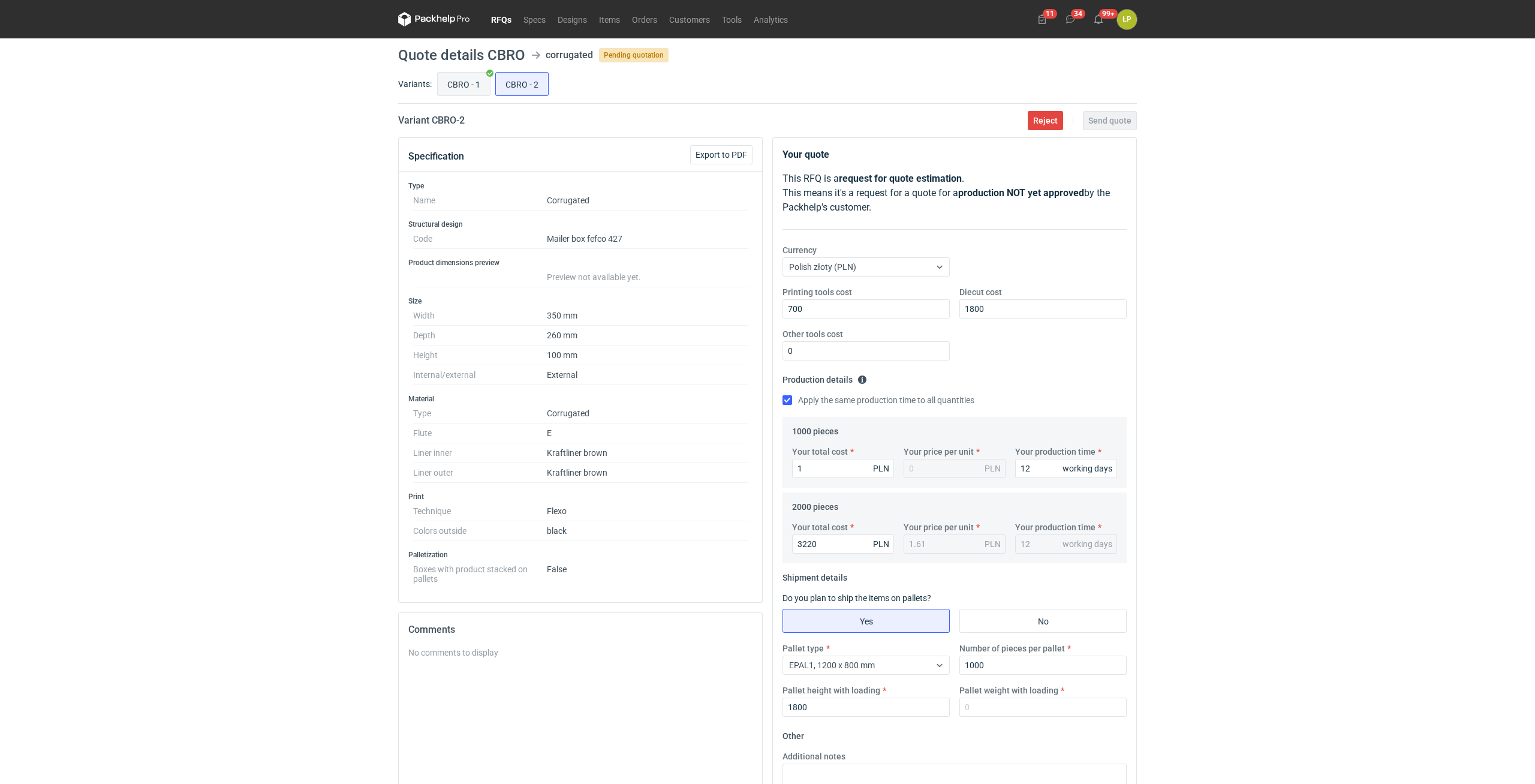
click at [466, 88] on input "CBRO - 1" at bounding box center [464, 84] width 52 height 23
radio input "true"
click at [513, 85] on input "CBRO - 2" at bounding box center [522, 84] width 52 height 23
radio input "true"
click at [920, 438] on input "Pallet weight with loading" at bounding box center [1043, 706] width 167 height 19
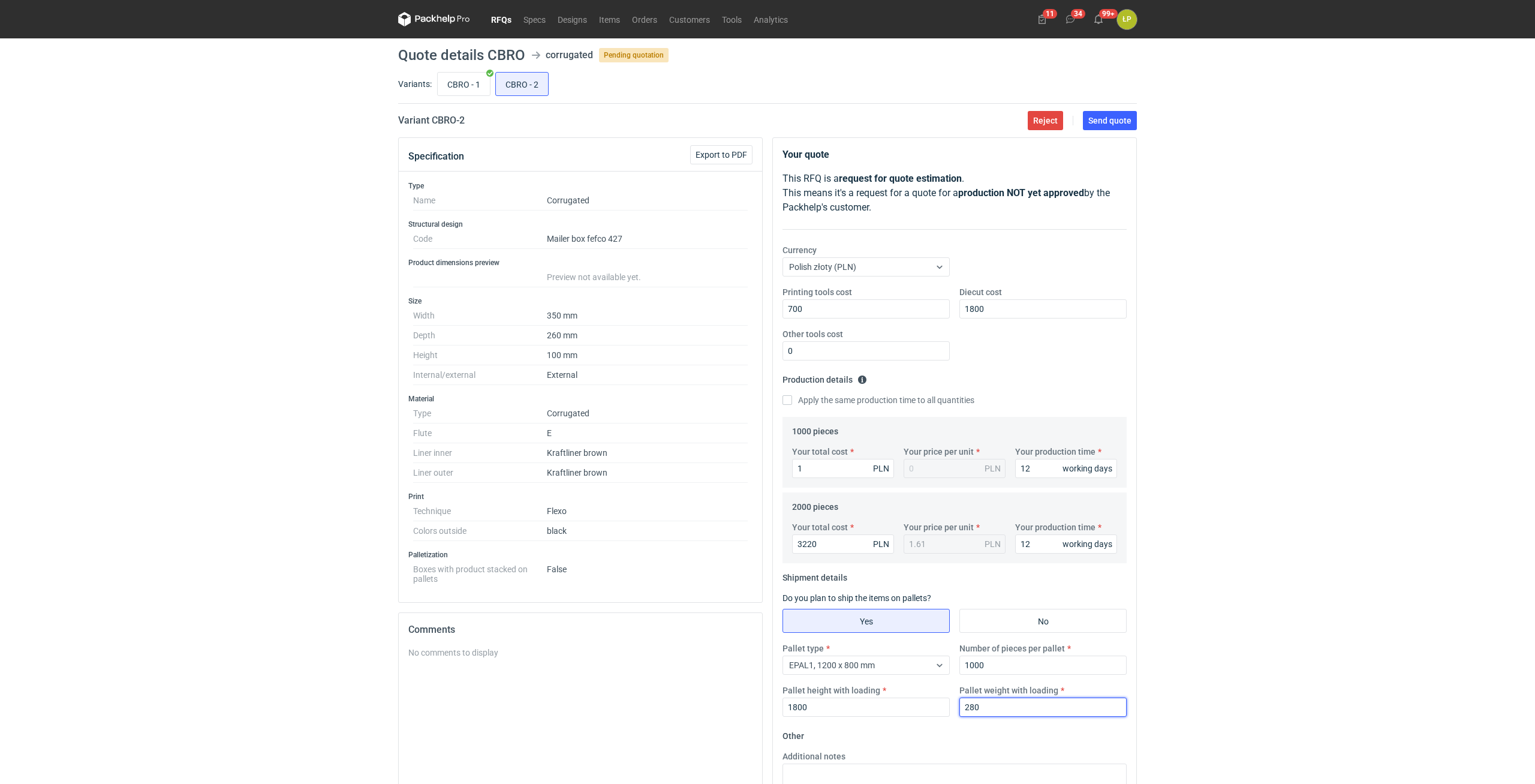
type input "280"
click at [920, 438] on div "RFQs Specs Designs Items Orders Customers Tools Analytics 11 34 99+ ŁP Łukasz P…" at bounding box center [767, 392] width 1535 height 784
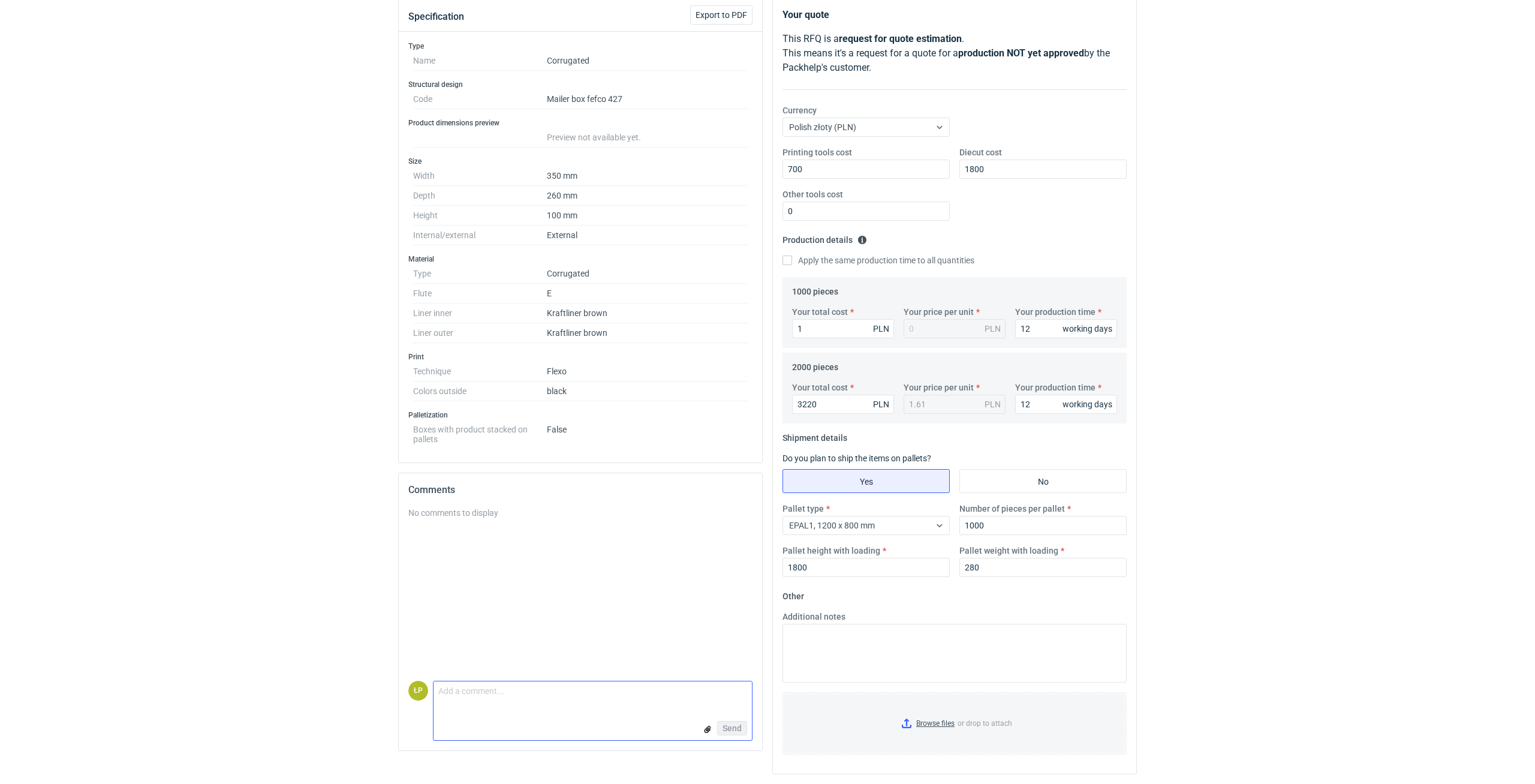
click at [680, 438] on textarea "Comment message" at bounding box center [593, 694] width 318 height 25
type textarea "O"
type textarea "MOQ 1110 sztuk."
click at [708, 438] on input "file" at bounding box center [707, 728] width 9 height 13
click at [729, 438] on span "Send" at bounding box center [732, 728] width 19 height 8
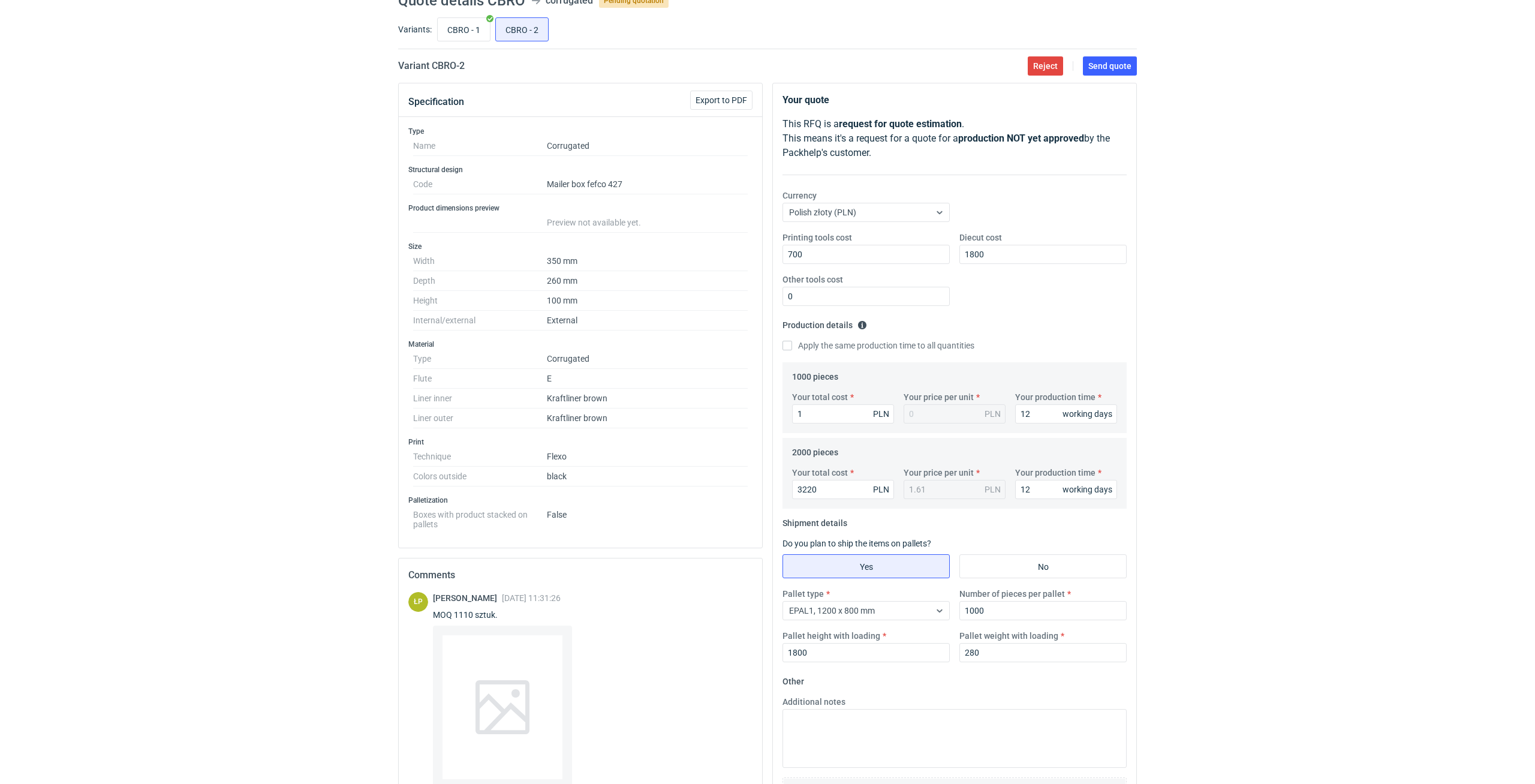
scroll to position [0, 0]
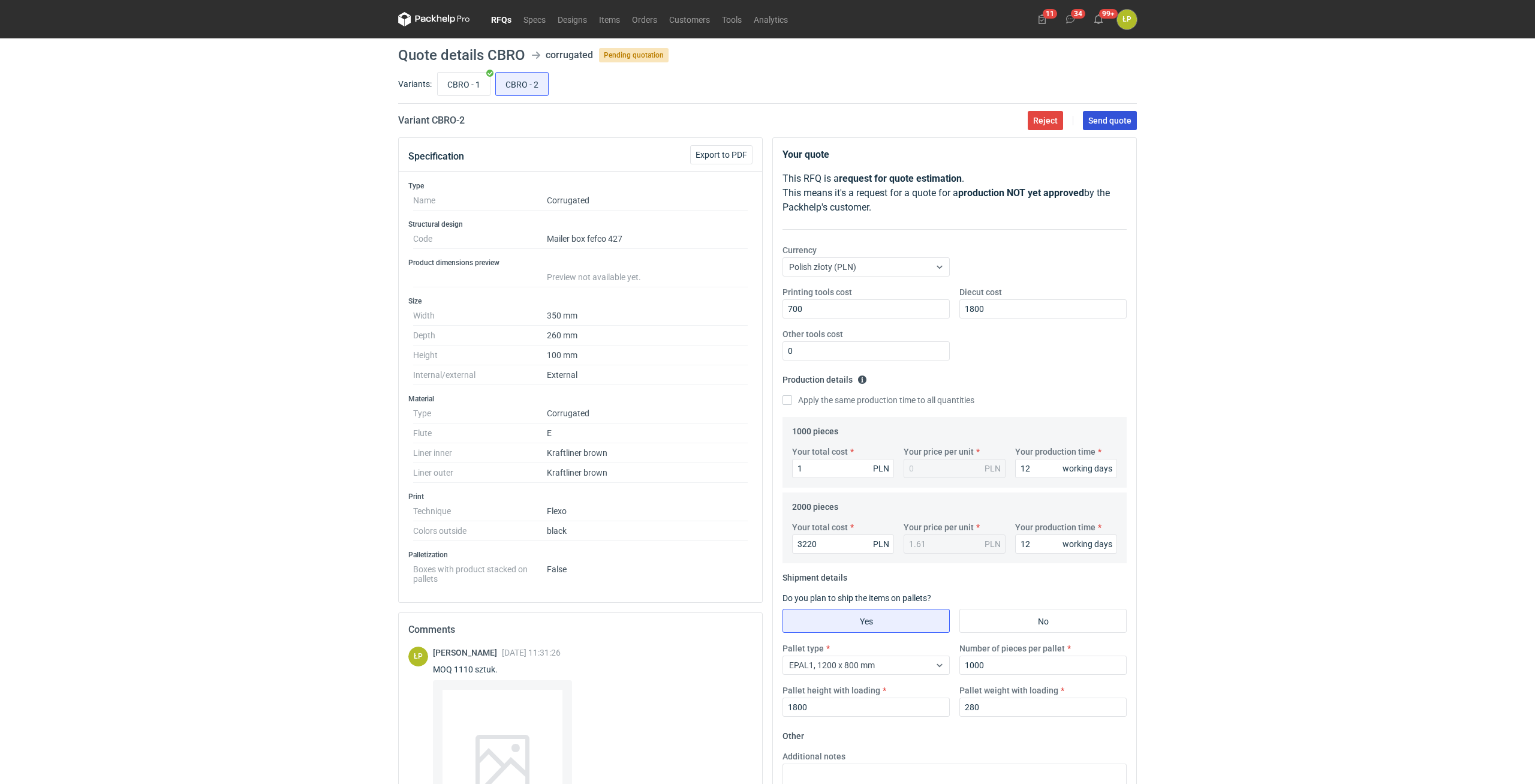
click at [920, 126] on button "Send quote" at bounding box center [1110, 120] width 54 height 19
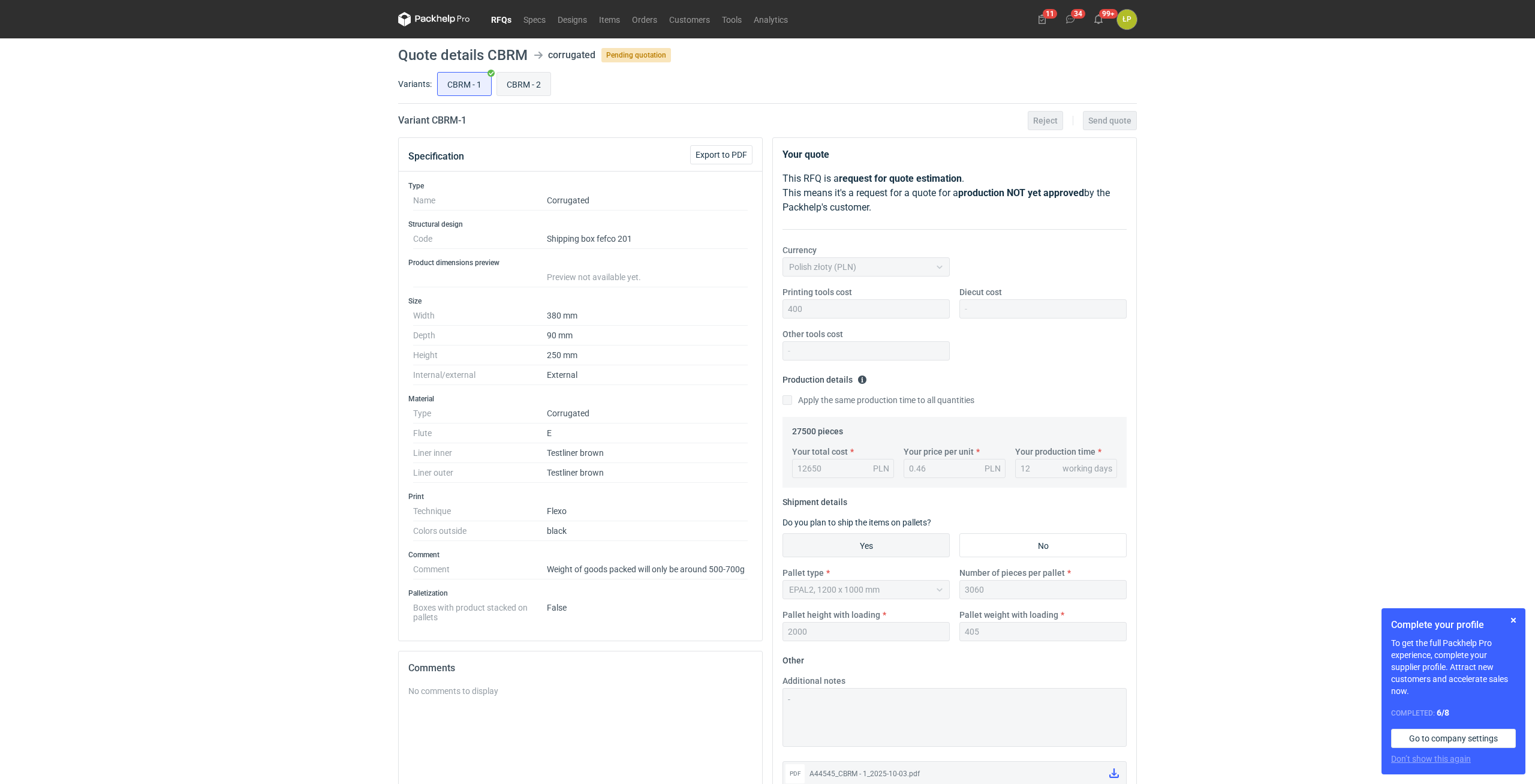
click at [516, 76] on input "CBRM - 2" at bounding box center [524, 84] width 53 height 23
radio input "true"
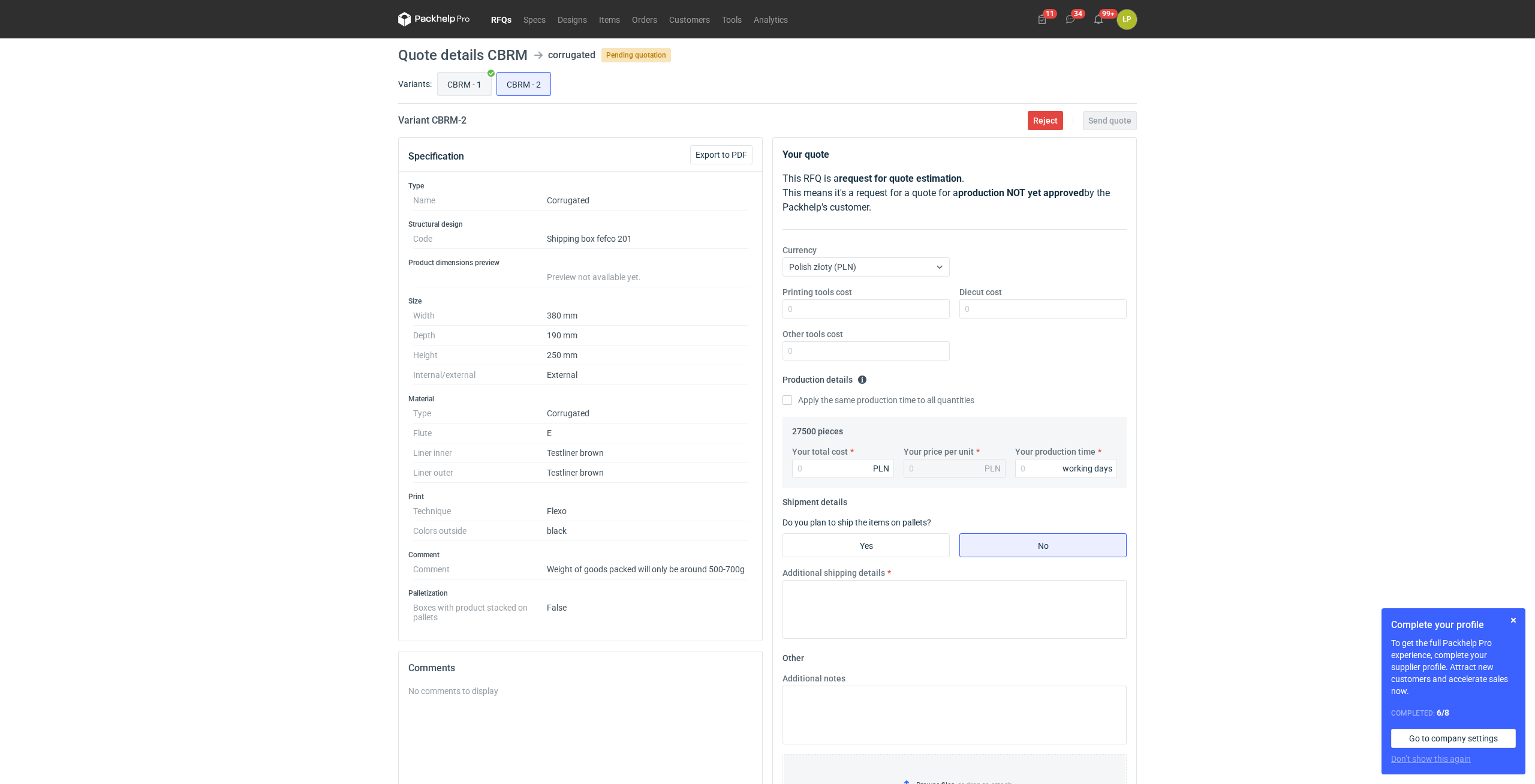
click at [469, 85] on input "CBRM - 1" at bounding box center [464, 84] width 53 height 23
radio input "true"
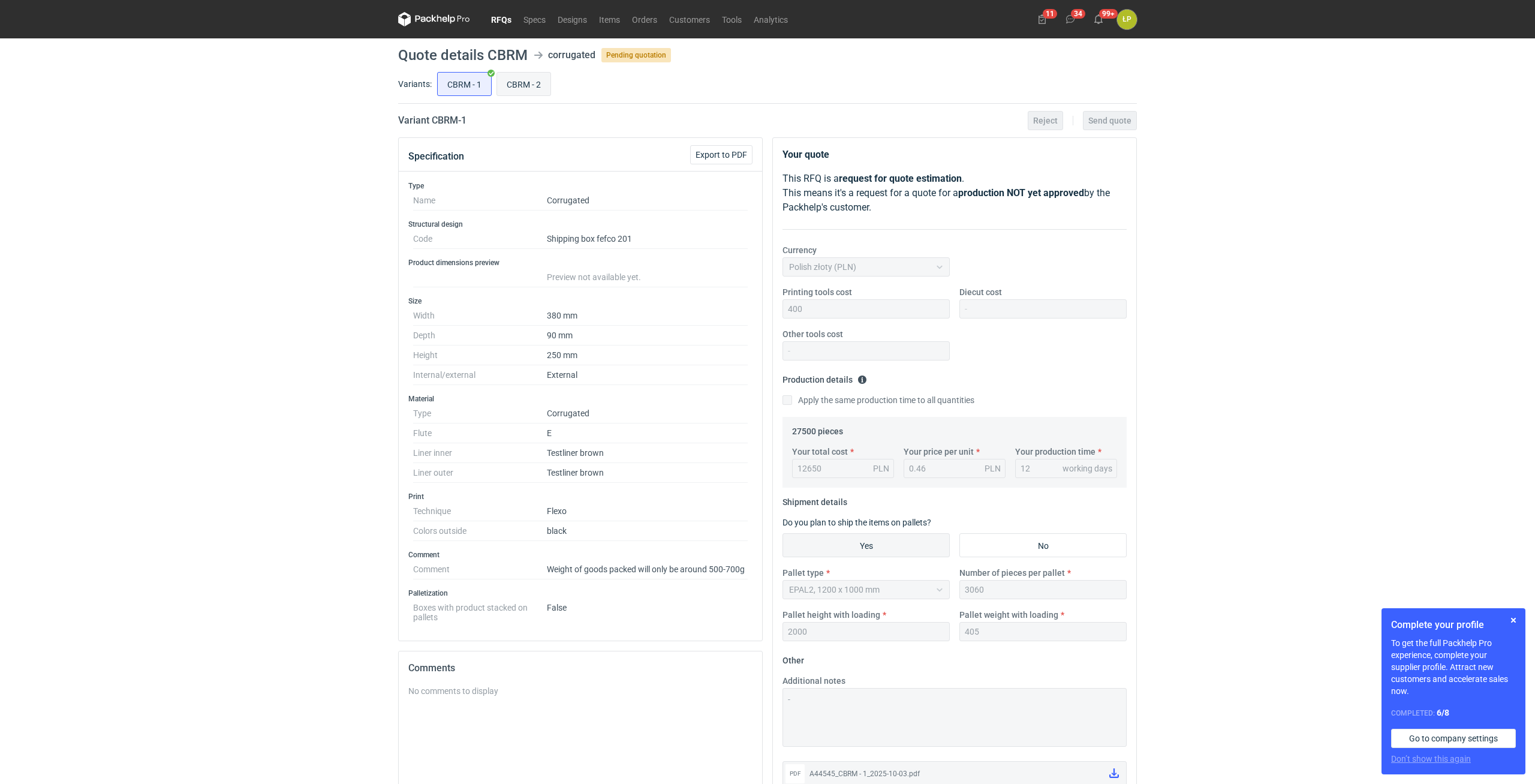
click at [514, 86] on input "CBRM - 2" at bounding box center [524, 84] width 53 height 23
radio input "true"
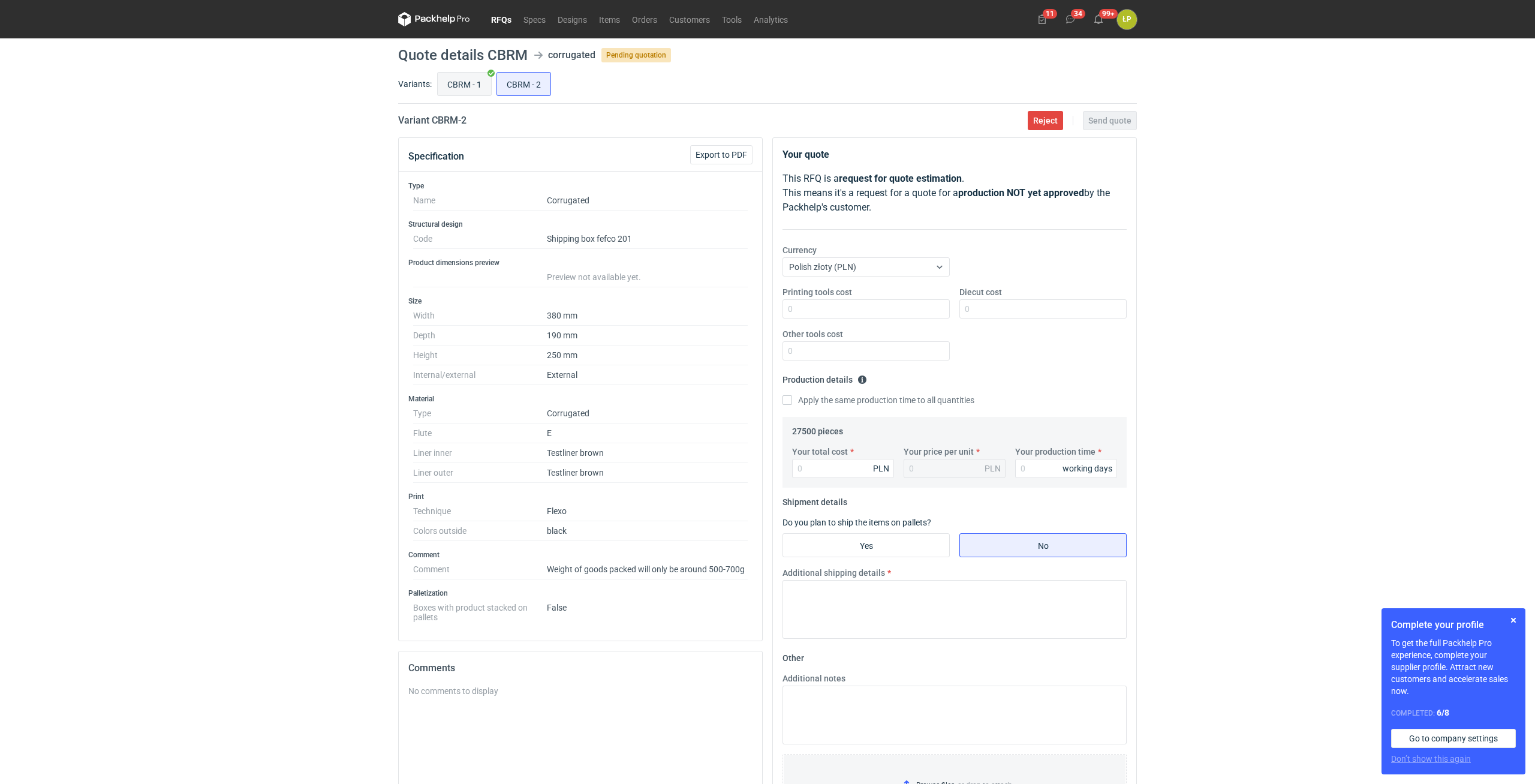
click at [450, 86] on input "CBRM - 1" at bounding box center [464, 84] width 53 height 23
radio input "true"
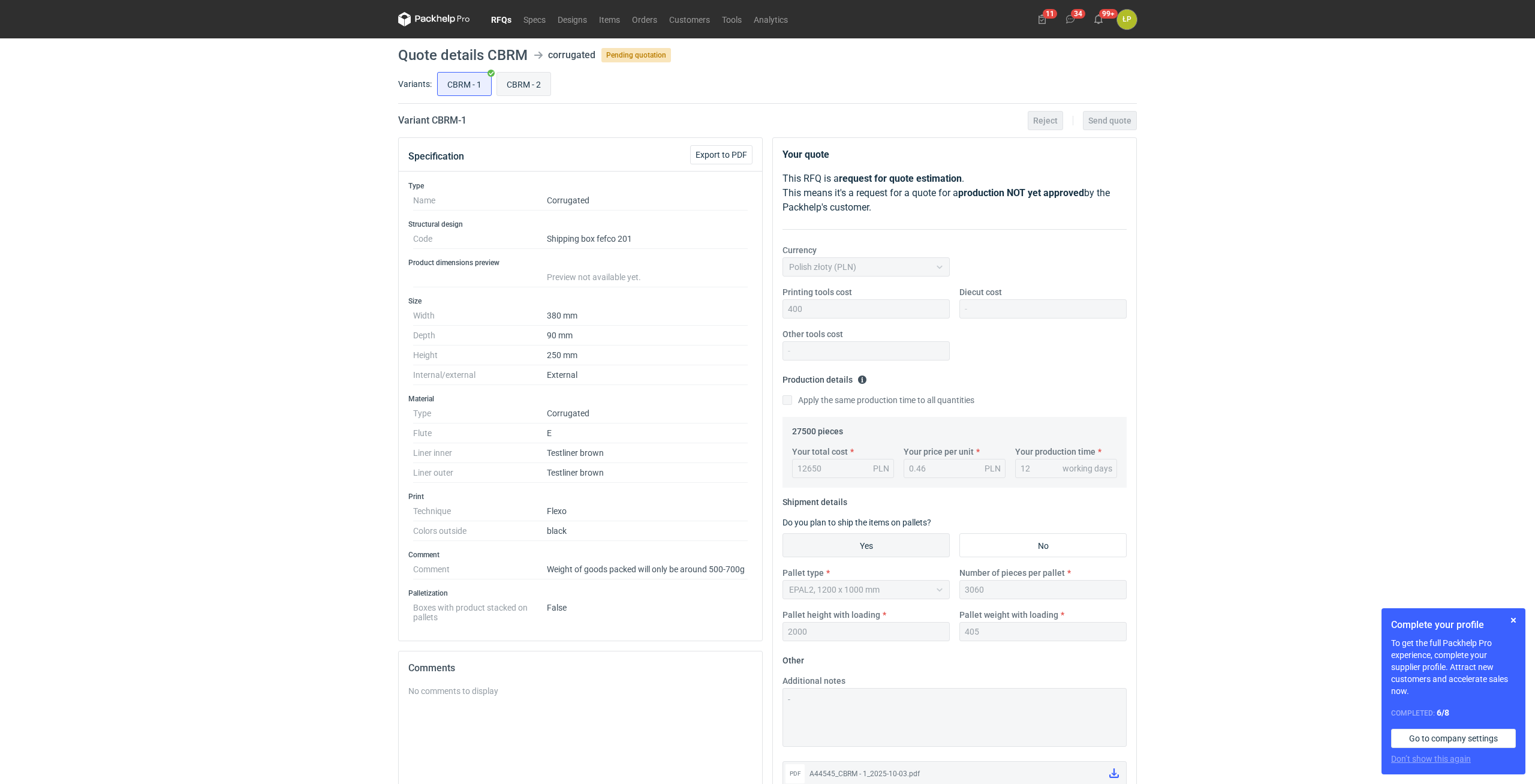
click at [511, 87] on input "CBRM - 2" at bounding box center [524, 84] width 53 height 23
radio input "true"
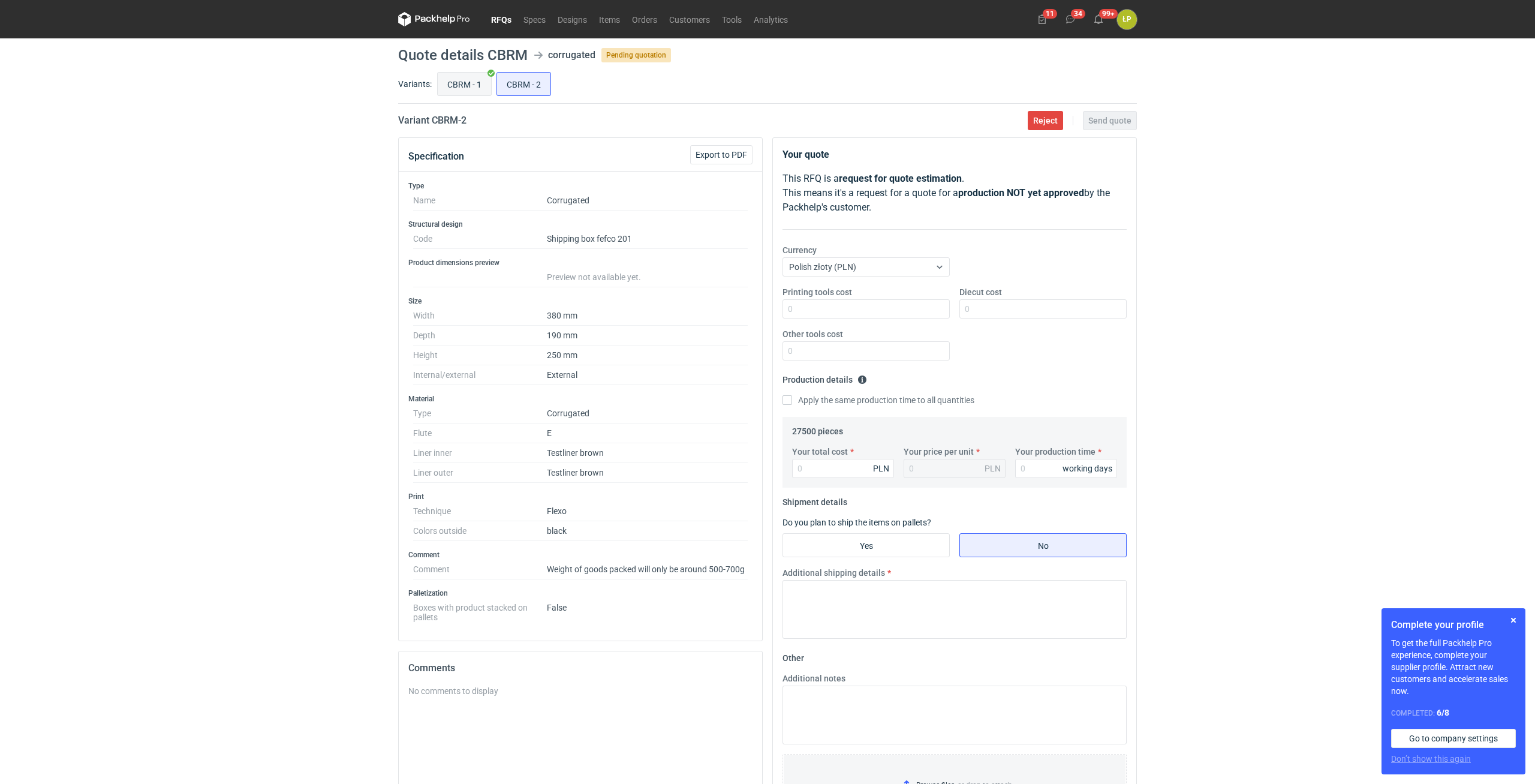
click at [469, 81] on input "CBRM - 1" at bounding box center [464, 84] width 53 height 23
radio input "true"
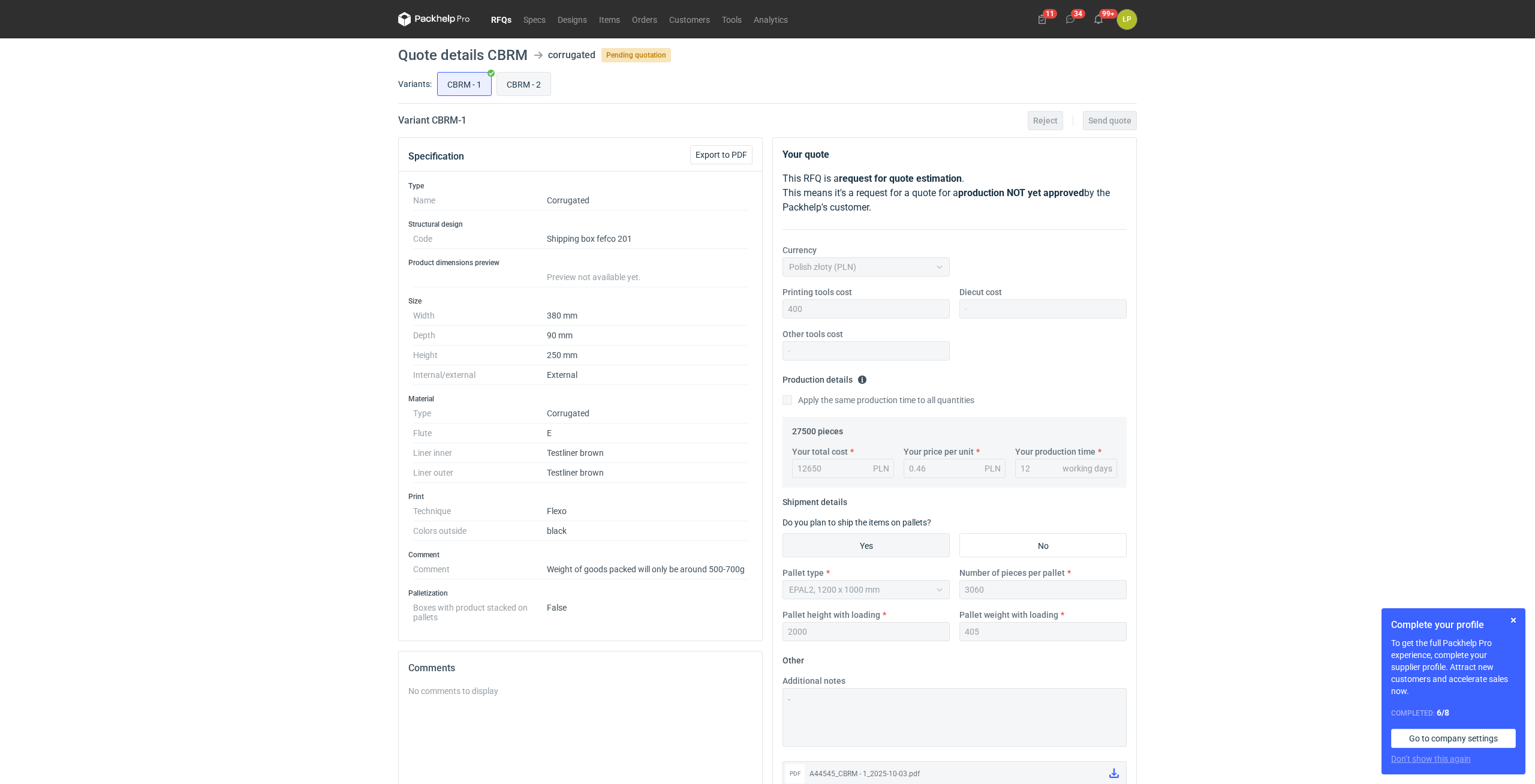
click at [532, 91] on input "CBRM - 2" at bounding box center [524, 84] width 53 height 23
radio input "true"
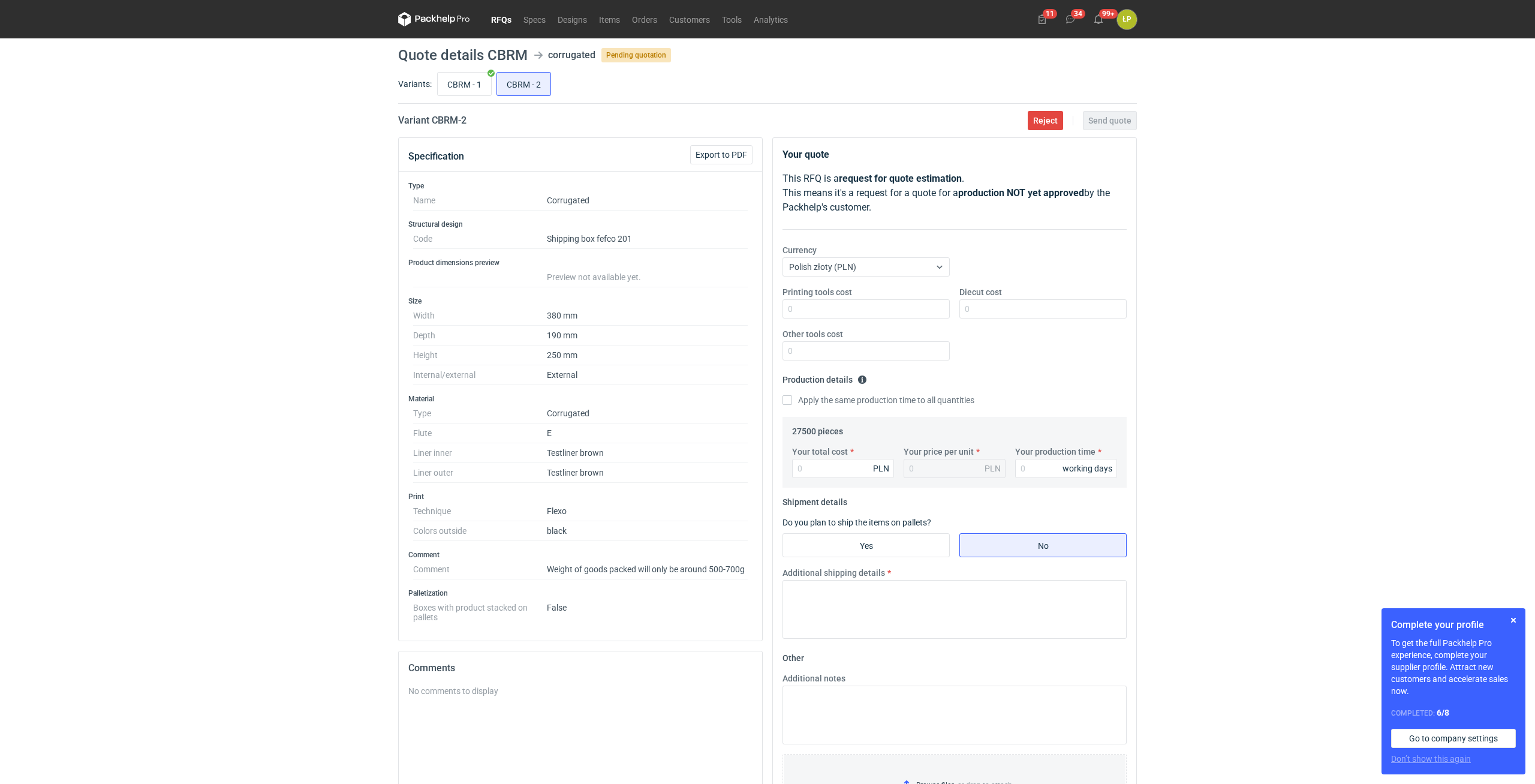
click at [496, 87] on div "CBRM - 1 CBRM - 2" at bounding box center [786, 84] width 702 height 29
click at [479, 87] on input "CBRM - 1" at bounding box center [464, 84] width 53 height 23
radio input "true"
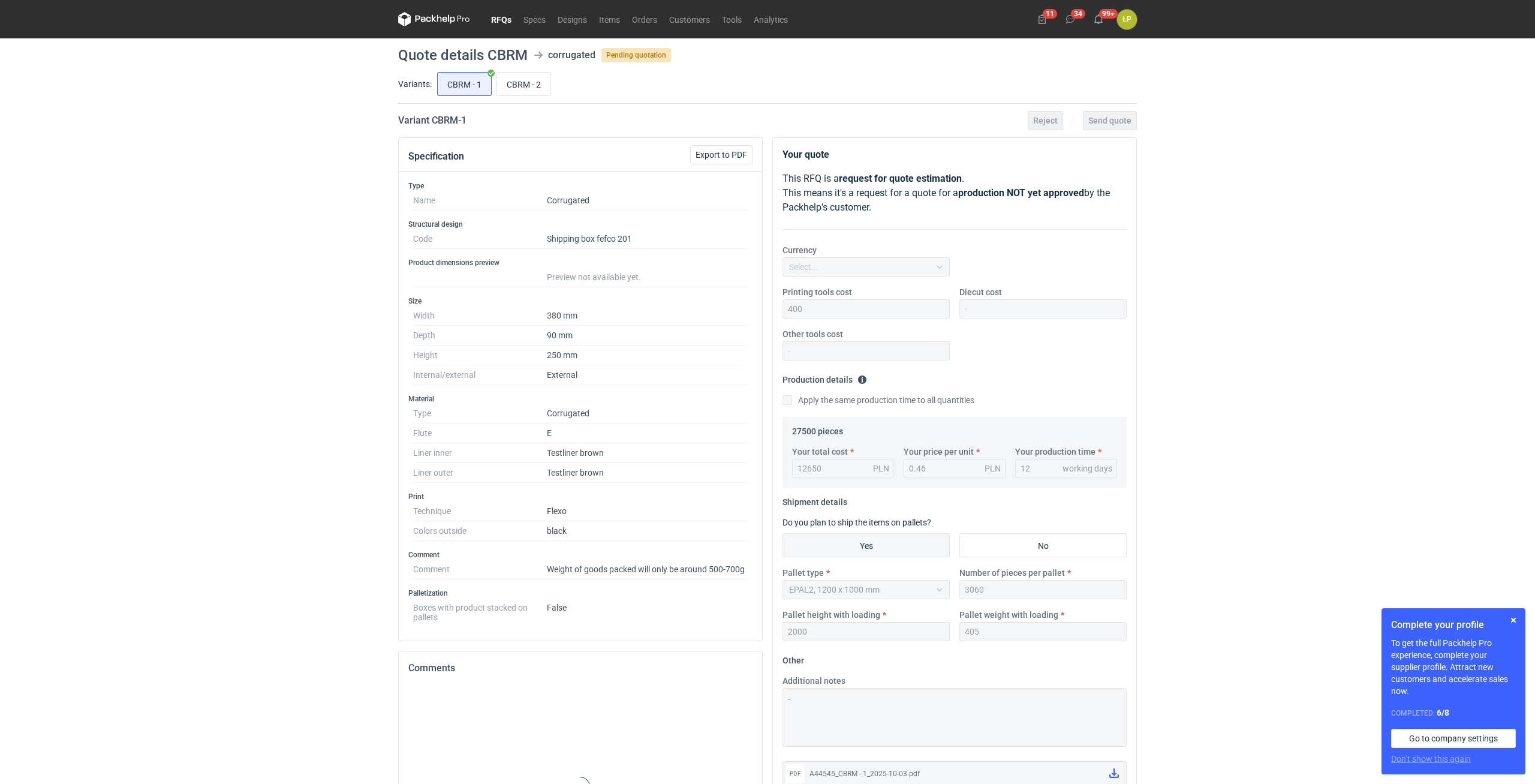
click at [1400, 208] on div "RFQs Specs Designs Items Orders Customers Tools Analytics 11 34 99+ ŁP [PERSON_…" at bounding box center [767, 392] width 1535 height 784
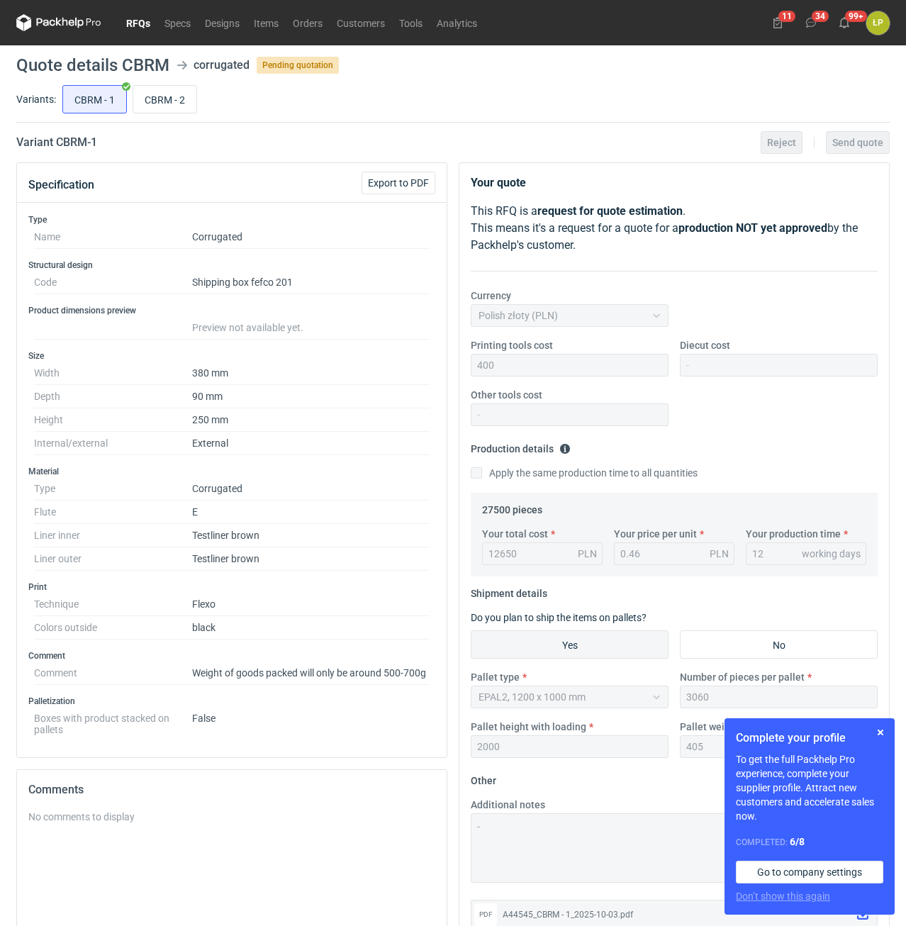
click at [79, 147] on h2 "Variant CBRM - 1" at bounding box center [56, 142] width 81 height 17
copy h2 "CBRM"
click at [162, 106] on input "CBRM - 2" at bounding box center [164, 99] width 63 height 27
radio input "true"
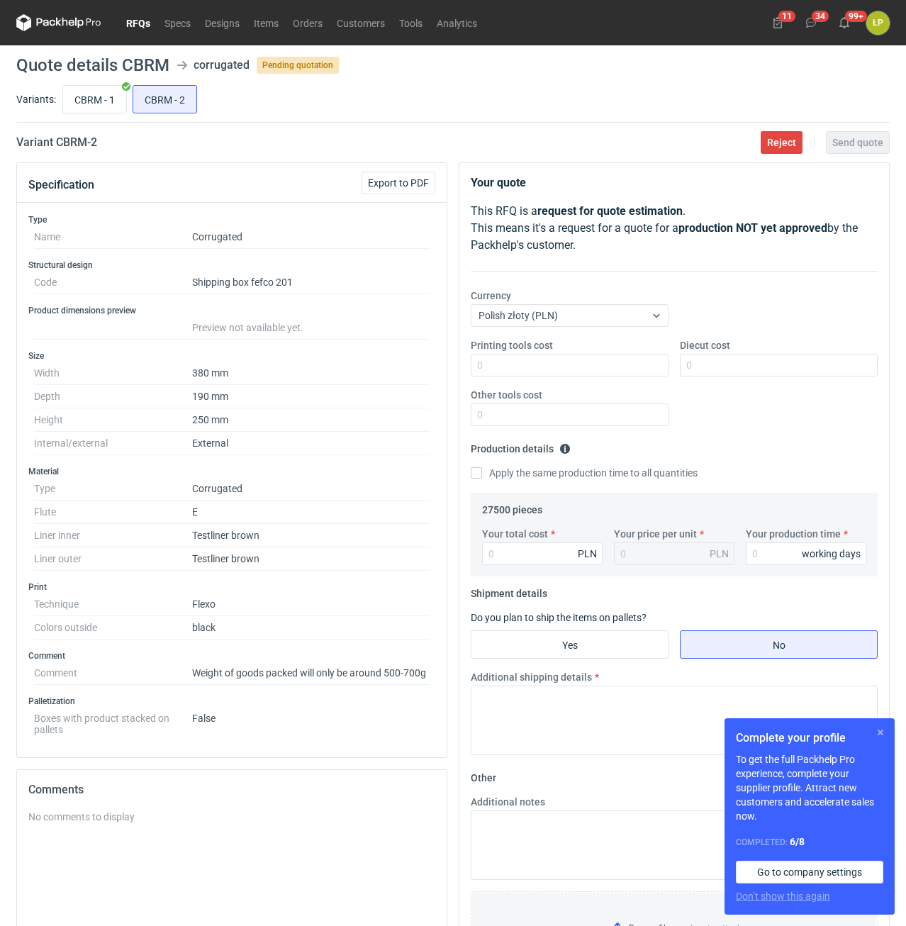
click at [874, 725] on button "button" at bounding box center [880, 732] width 17 height 17
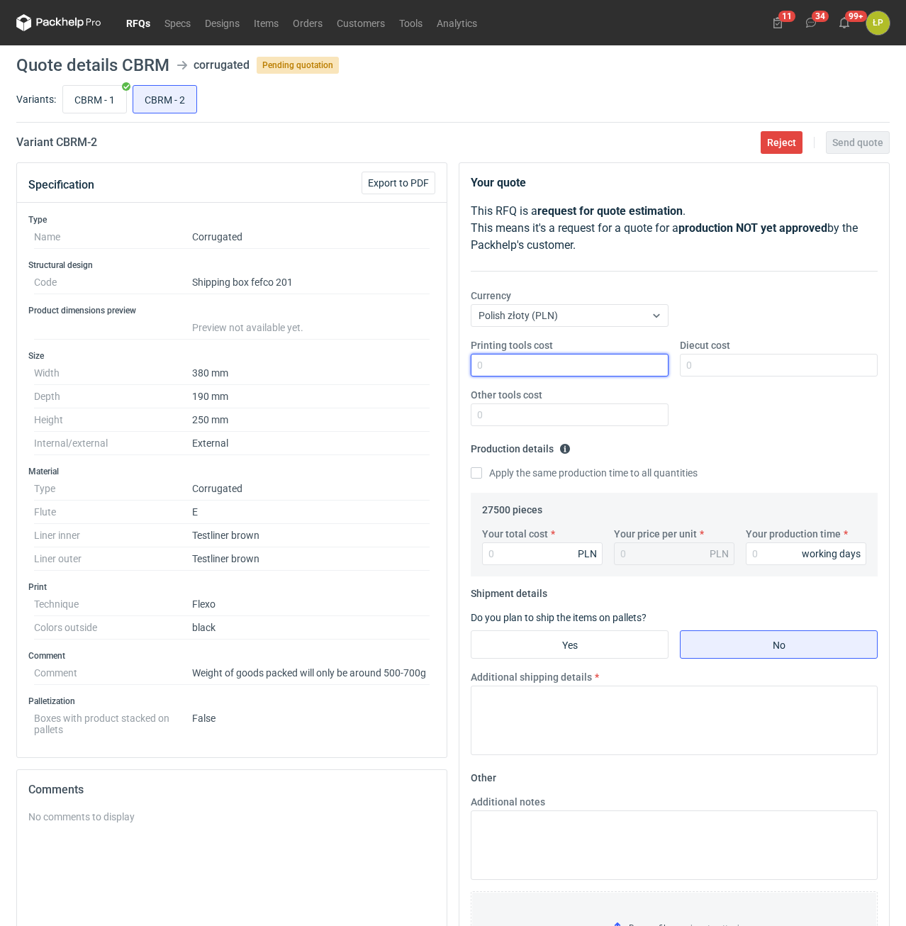
click at [494, 367] on input "Printing tools cost" at bounding box center [570, 365] width 198 height 23
type input "400"
click at [728, 371] on input "Diecut cost" at bounding box center [779, 365] width 198 height 23
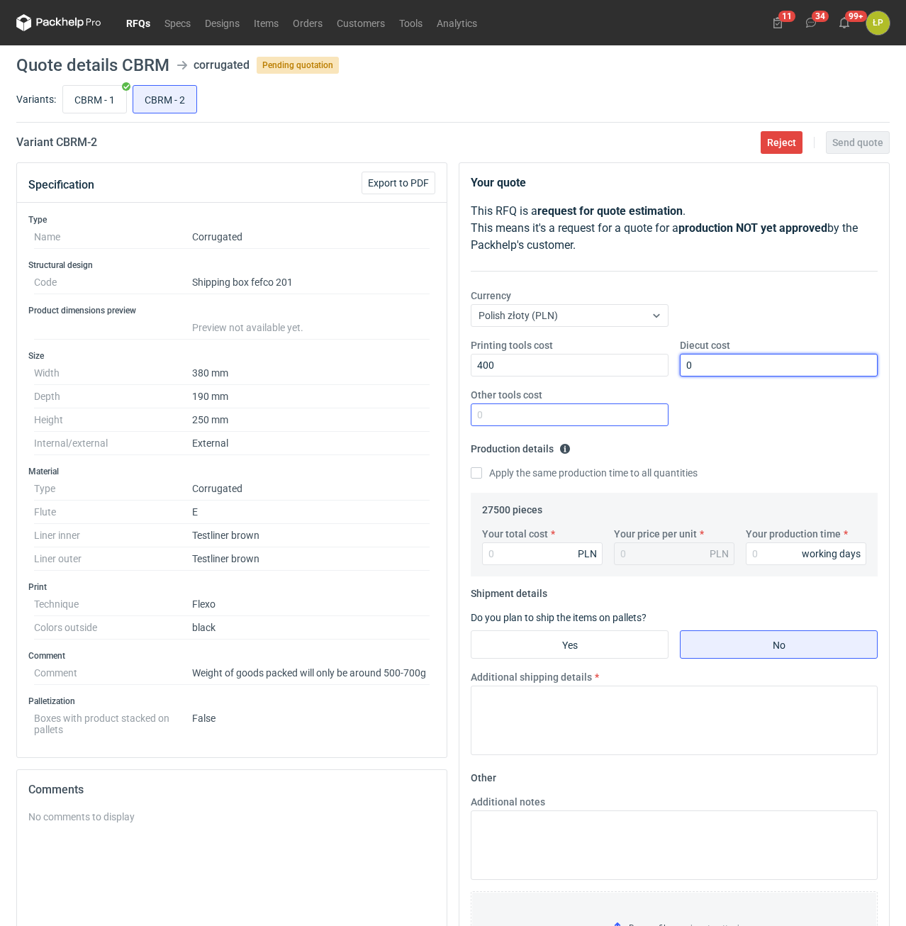
type input "0"
click at [619, 419] on input "Other tools cost" at bounding box center [570, 414] width 198 height 23
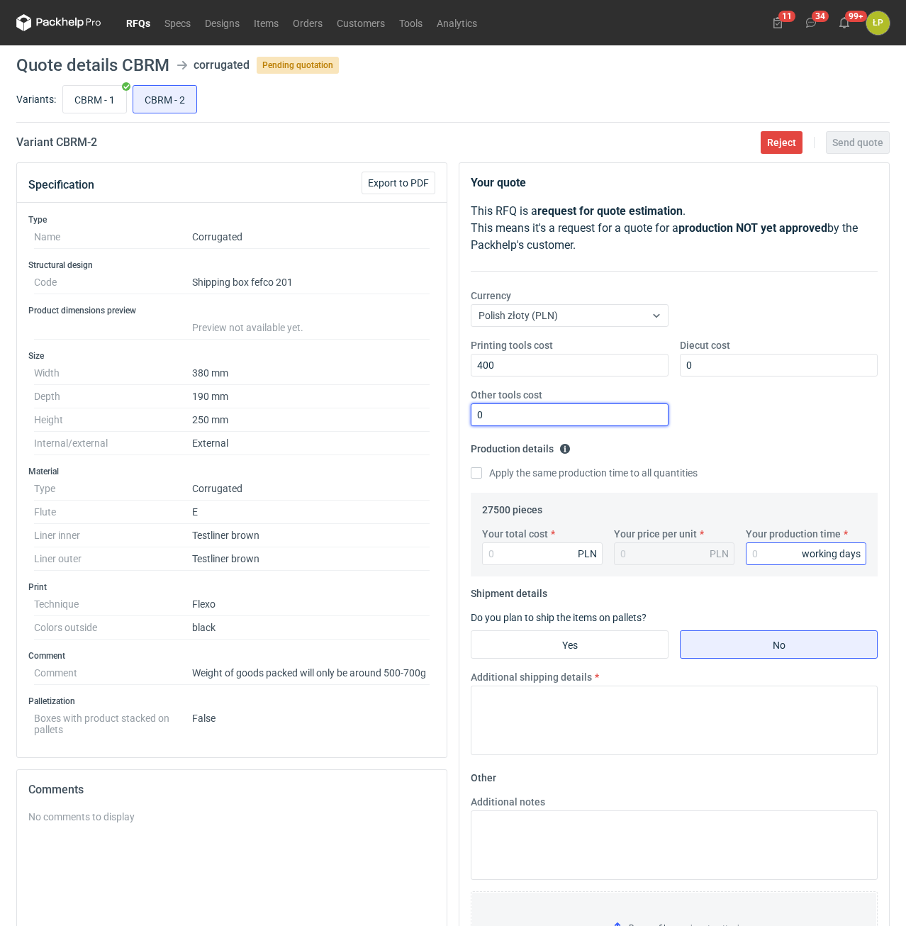
type input "0"
click at [763, 555] on input "Your production time" at bounding box center [806, 553] width 121 height 23
type input "12"
click at [561, 558] on input "Your total cost" at bounding box center [542, 553] width 121 height 23
type input "18150"
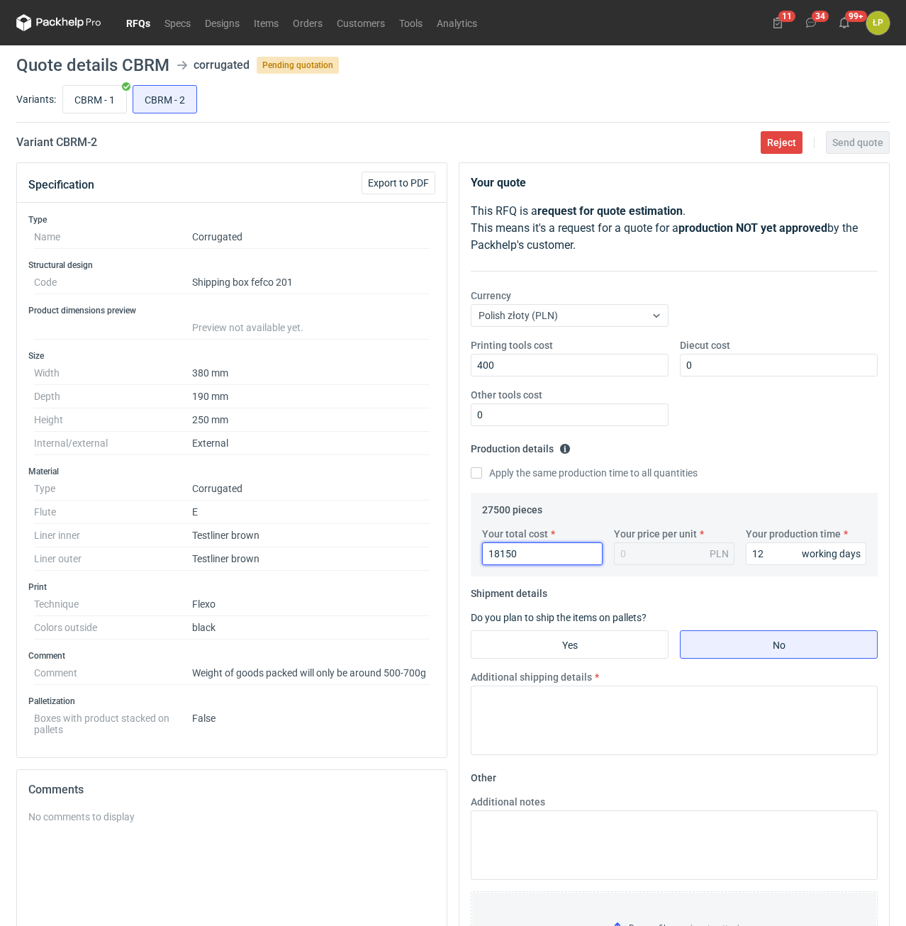
type input "0.66"
type input "18150"
click at [613, 636] on input "Yes" at bounding box center [569, 644] width 196 height 27
radio input "true"
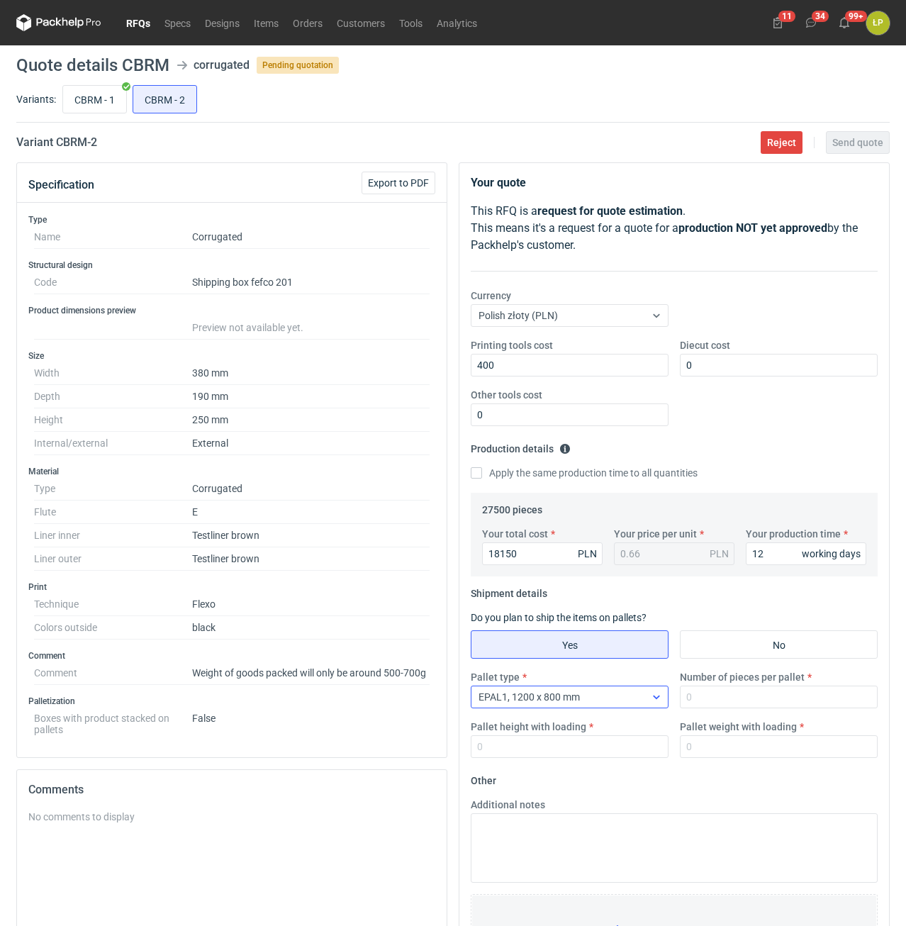
click at [666, 701] on div at bounding box center [656, 696] width 23 height 11
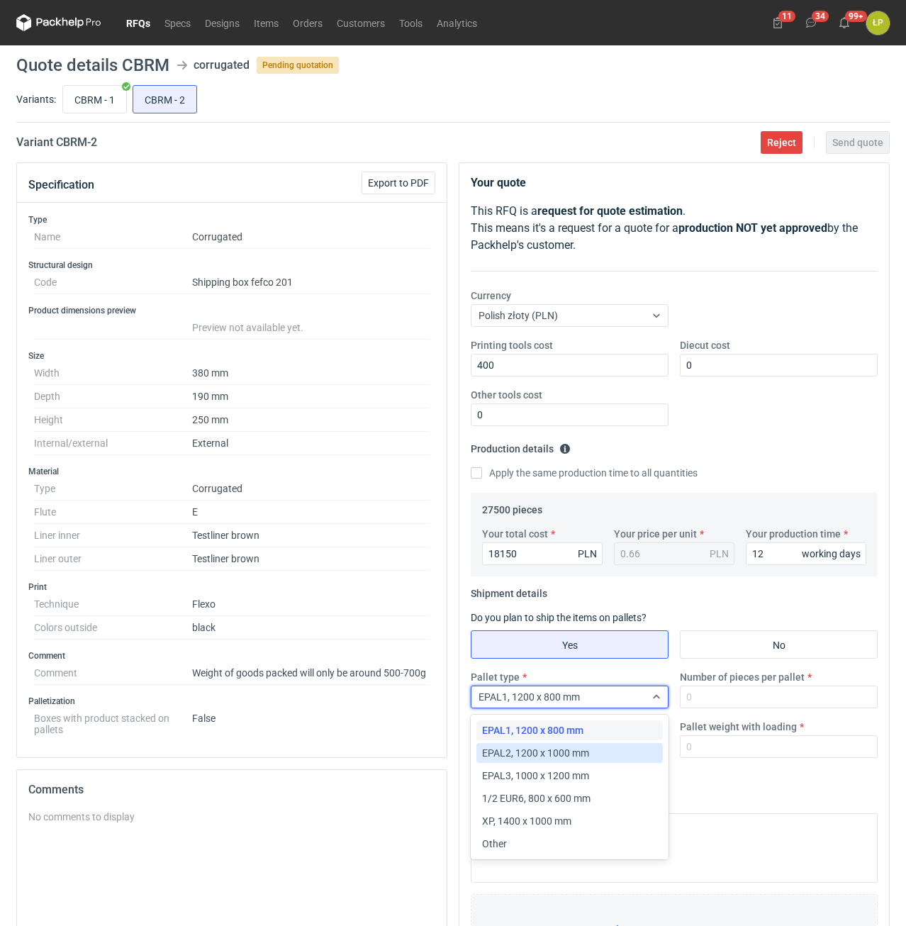
click at [611, 750] on div "EPAL2, 1200 x 1000 mm" at bounding box center [569, 753] width 175 height 14
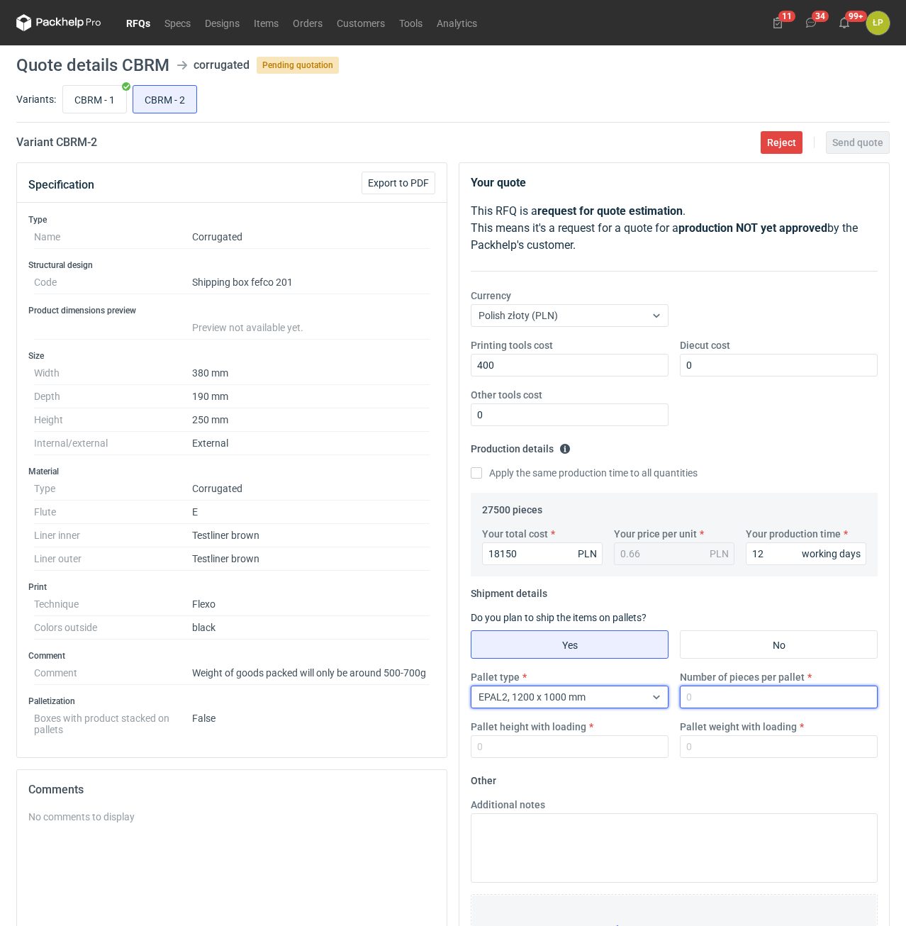
click at [700, 703] on input "Number of pieces per pallet" at bounding box center [779, 697] width 198 height 23
type input "2040"
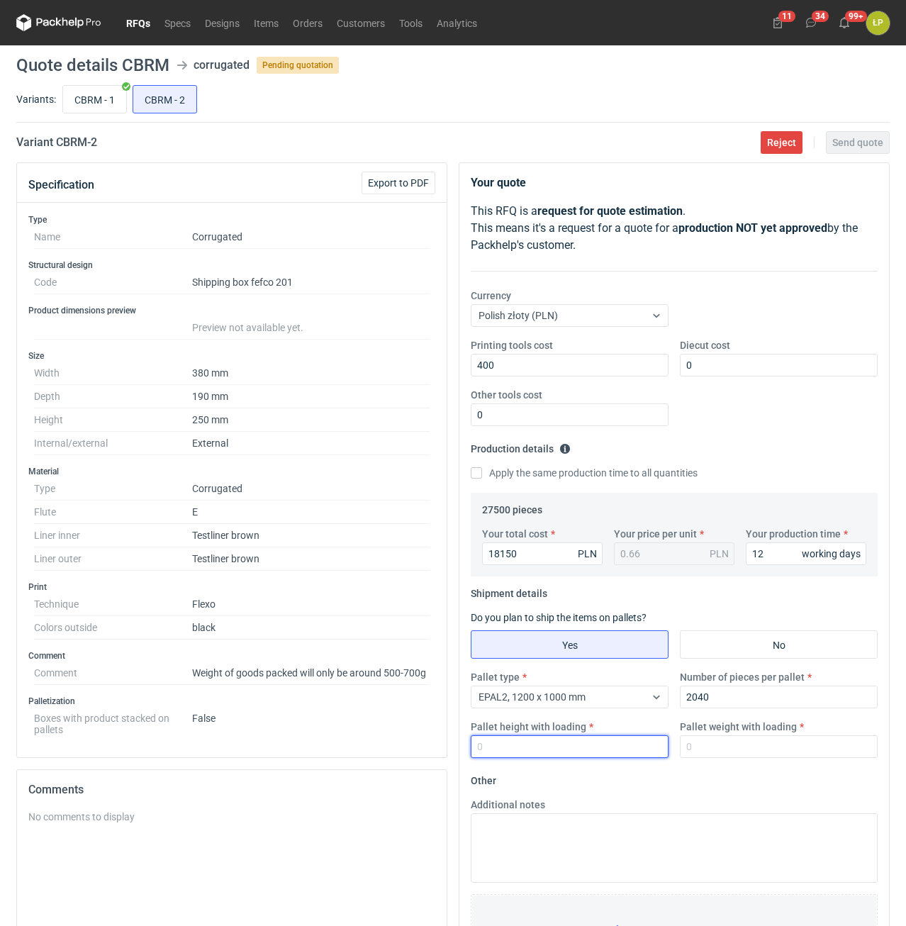
click at [608, 748] on input "Pallet height with loading" at bounding box center [570, 746] width 198 height 23
type input "1800"
click at [723, 750] on input "Pallet weight with loading" at bounding box center [779, 746] width 198 height 23
click at [101, 108] on input "CBRM - 1" at bounding box center [94, 99] width 63 height 27
radio input "true"
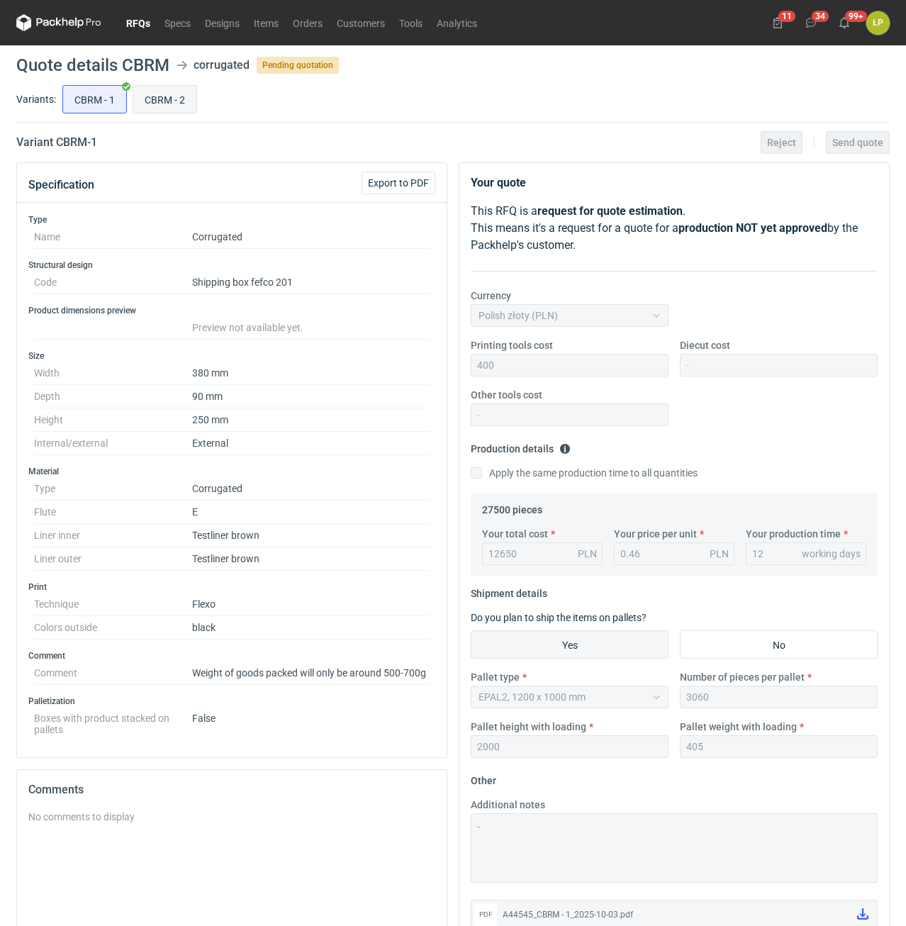
click at [191, 106] on input "CBRM - 2" at bounding box center [164, 99] width 63 height 27
radio input "true"
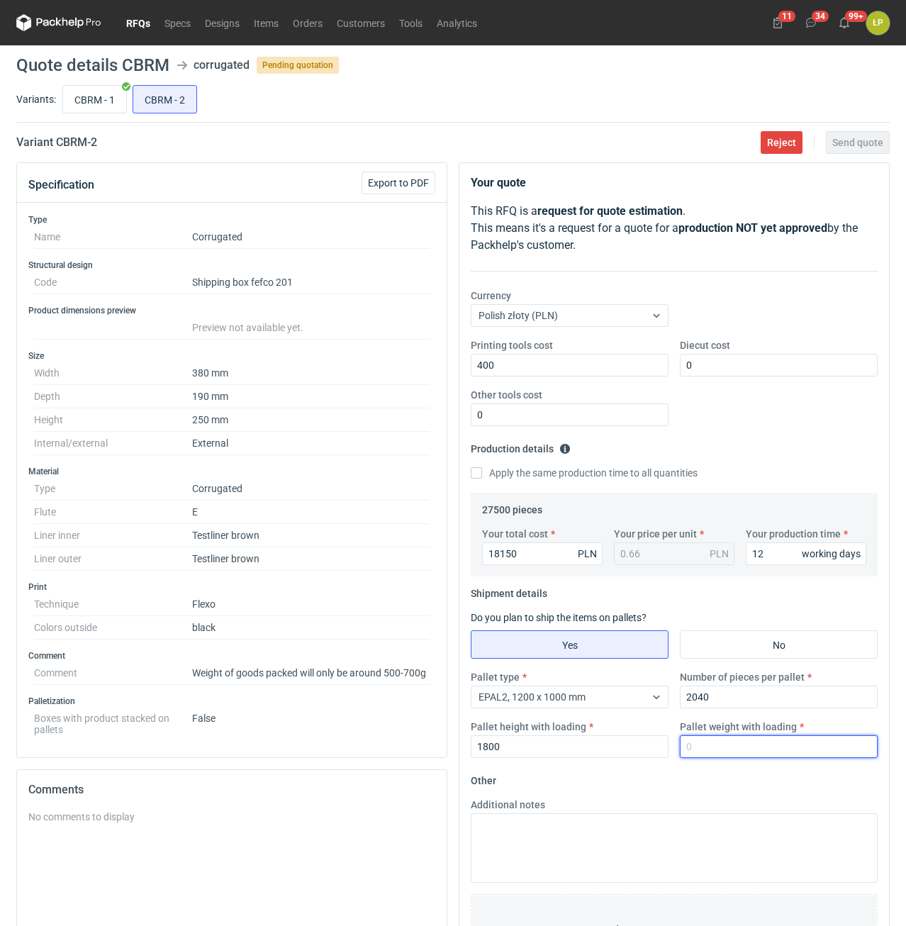
click at [776, 746] on input "Pallet weight with loading" at bounding box center [779, 746] width 198 height 23
type input "420"
click at [770, 786] on fieldset "Other Additional notes Browse files or drop to attach" at bounding box center [674, 874] width 407 height 210
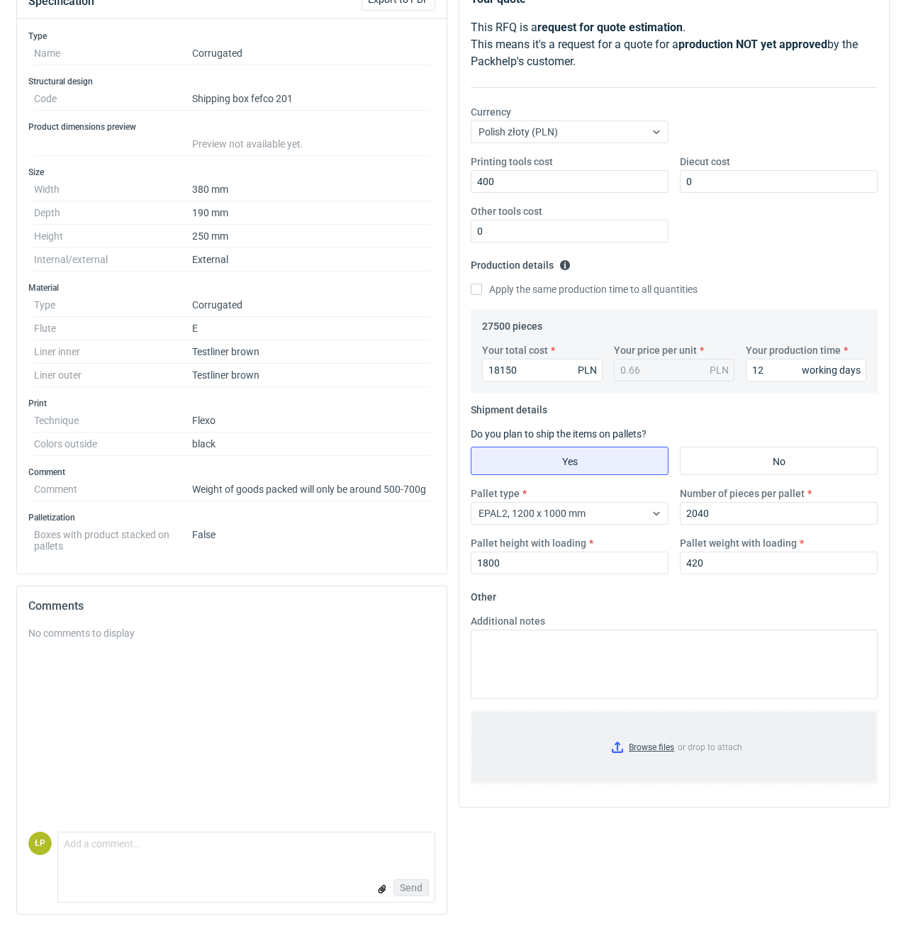
click at [668, 734] on input "Browse files or drop to attach" at bounding box center [674, 747] width 404 height 71
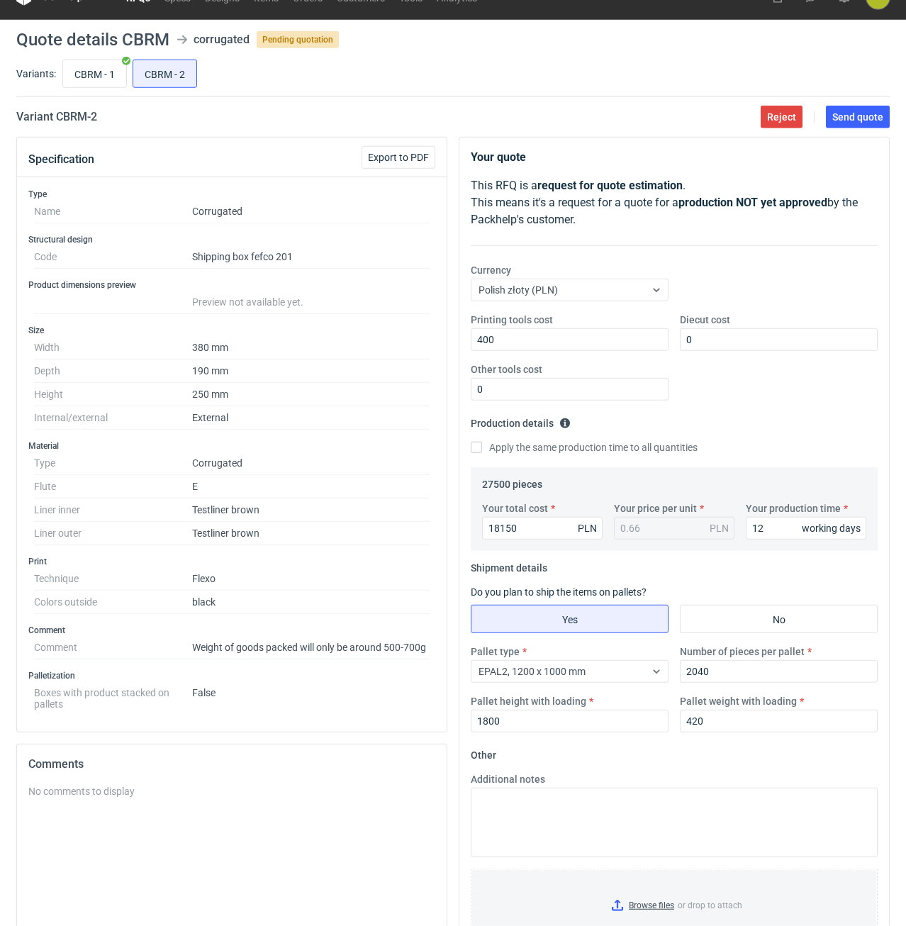
scroll to position [0, 0]
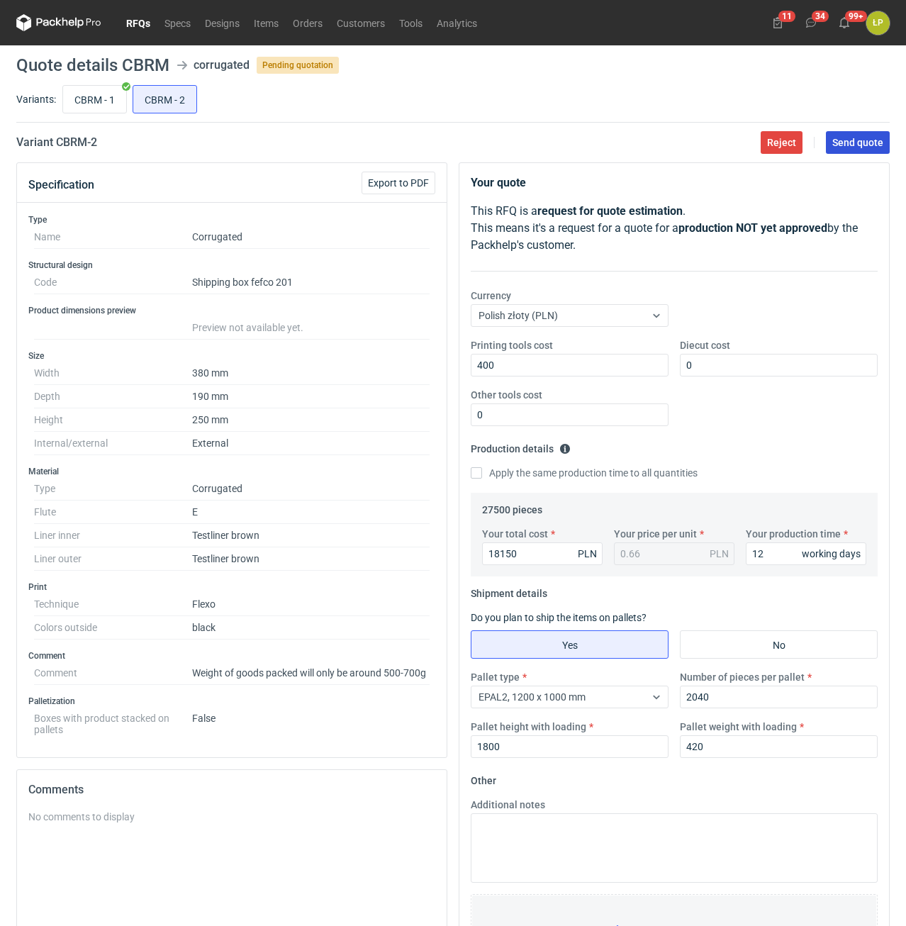
click at [858, 147] on span "Send quote" at bounding box center [857, 143] width 51 height 10
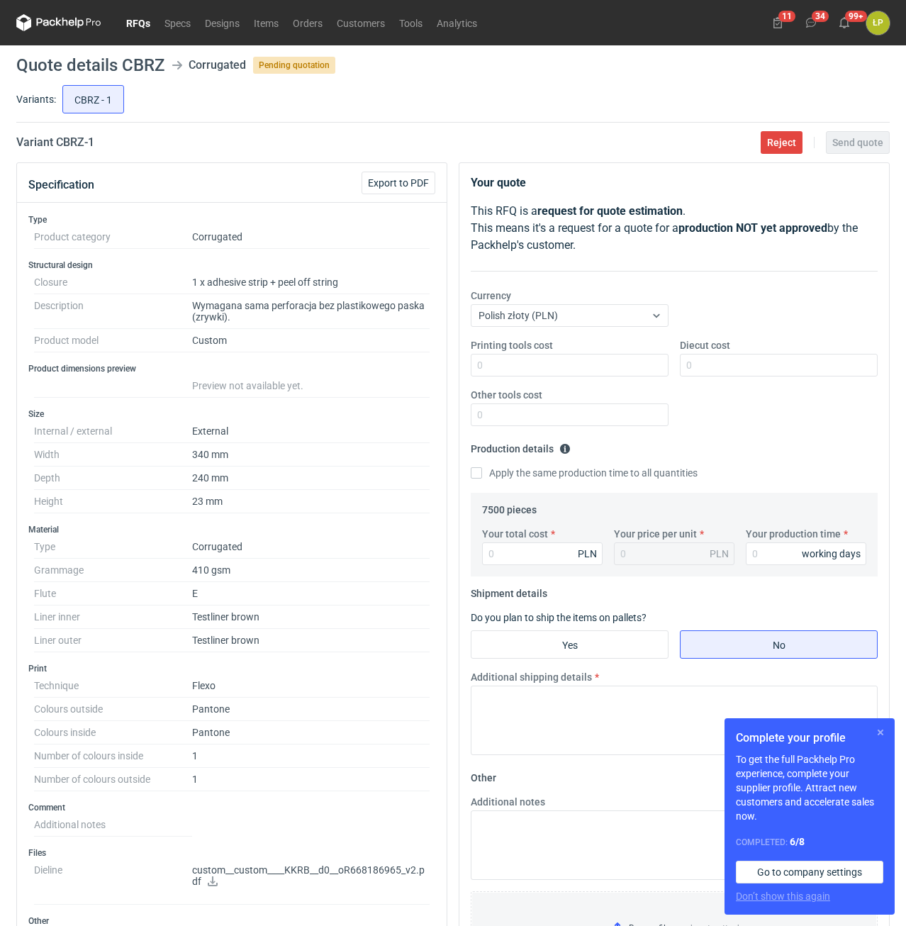
click at [877, 735] on button "button" at bounding box center [880, 732] width 17 height 17
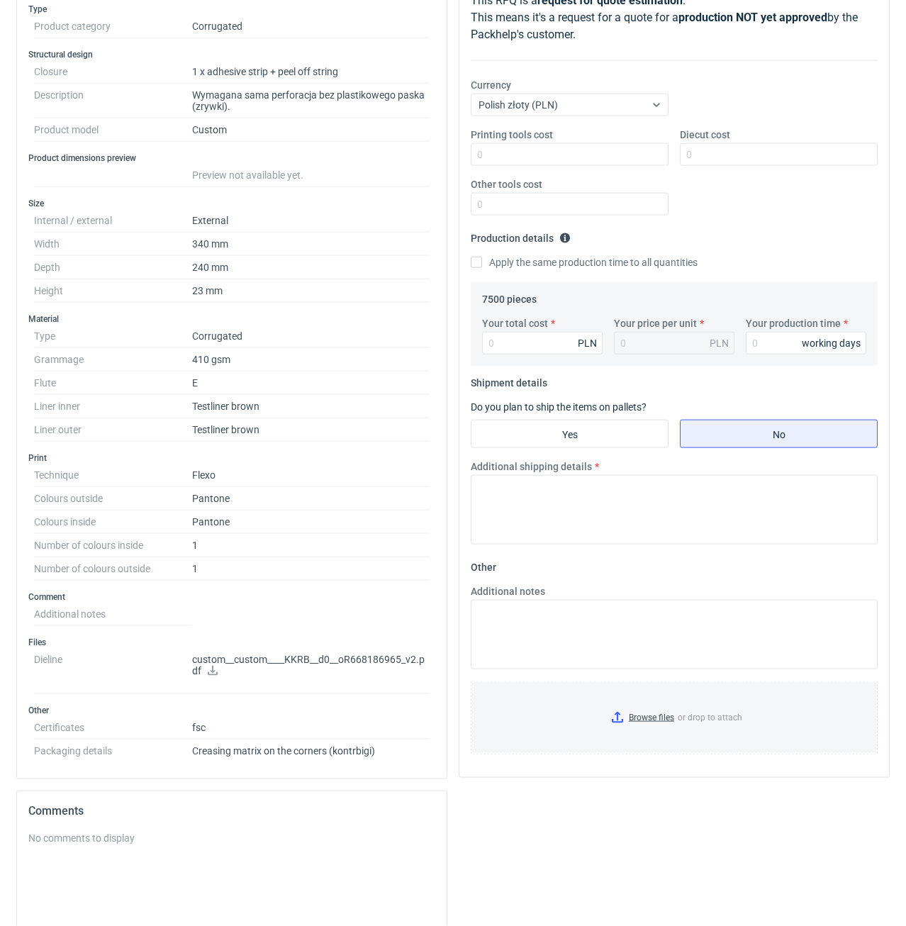
scroll to position [241, 0]
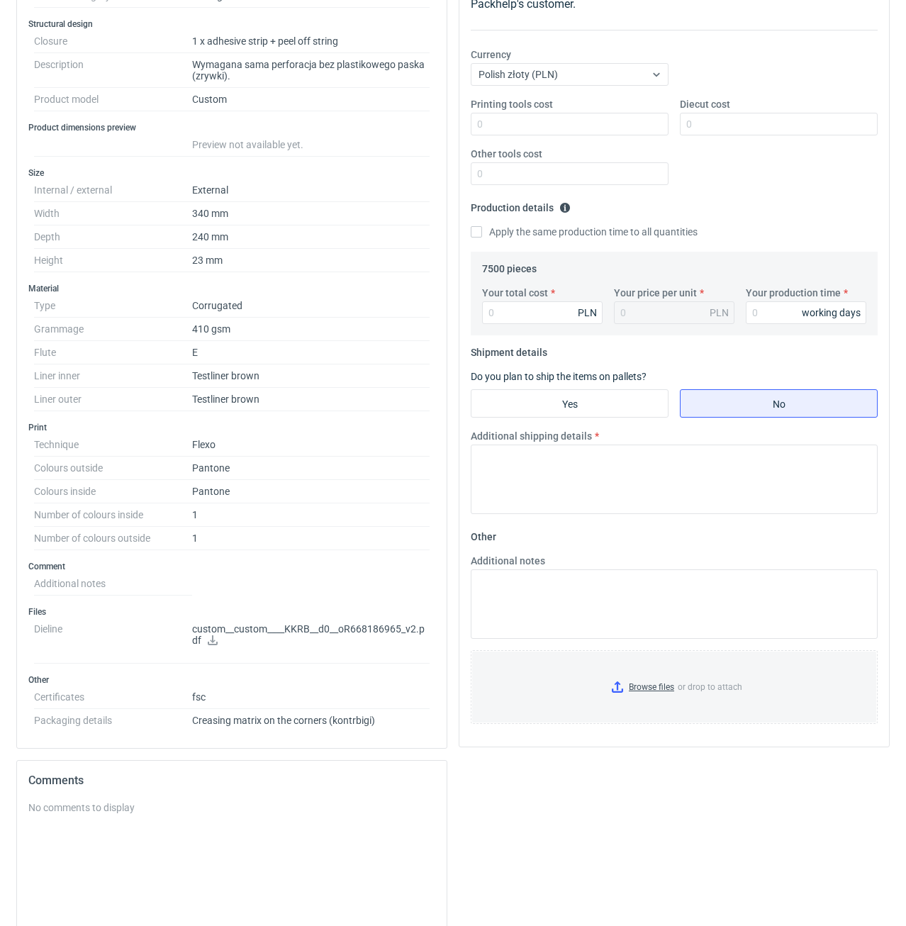
click at [213, 641] on icon at bounding box center [213, 640] width 10 height 10
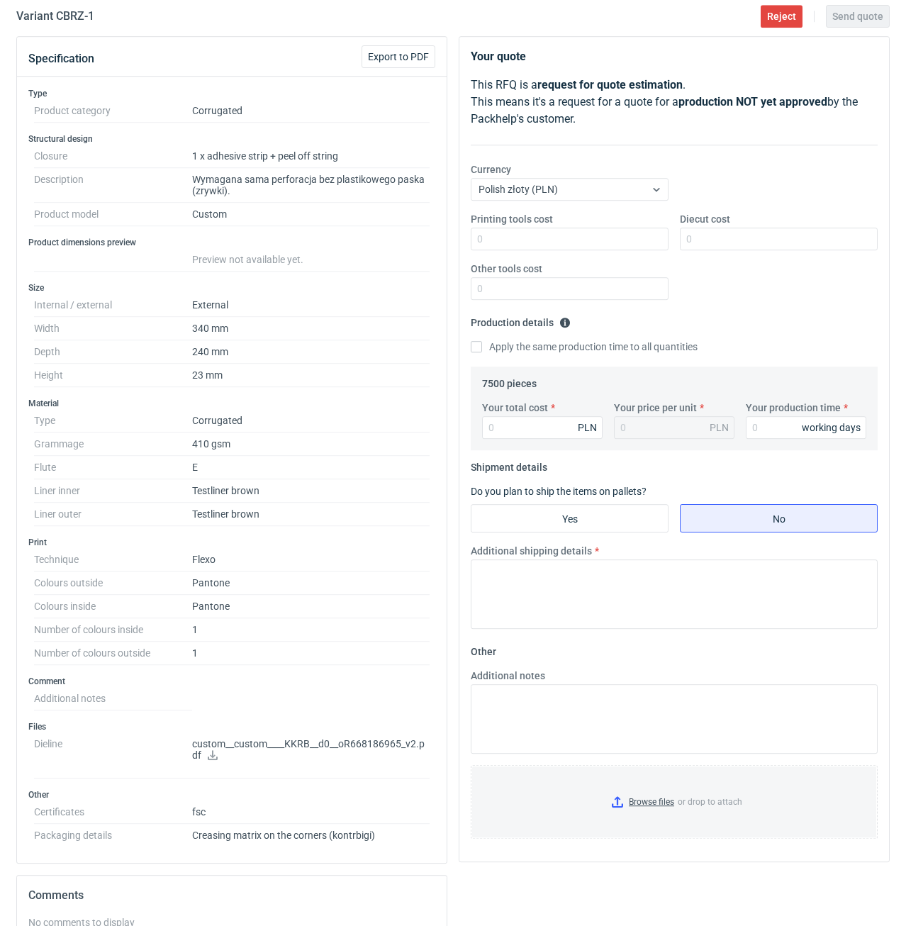
scroll to position [0, 0]
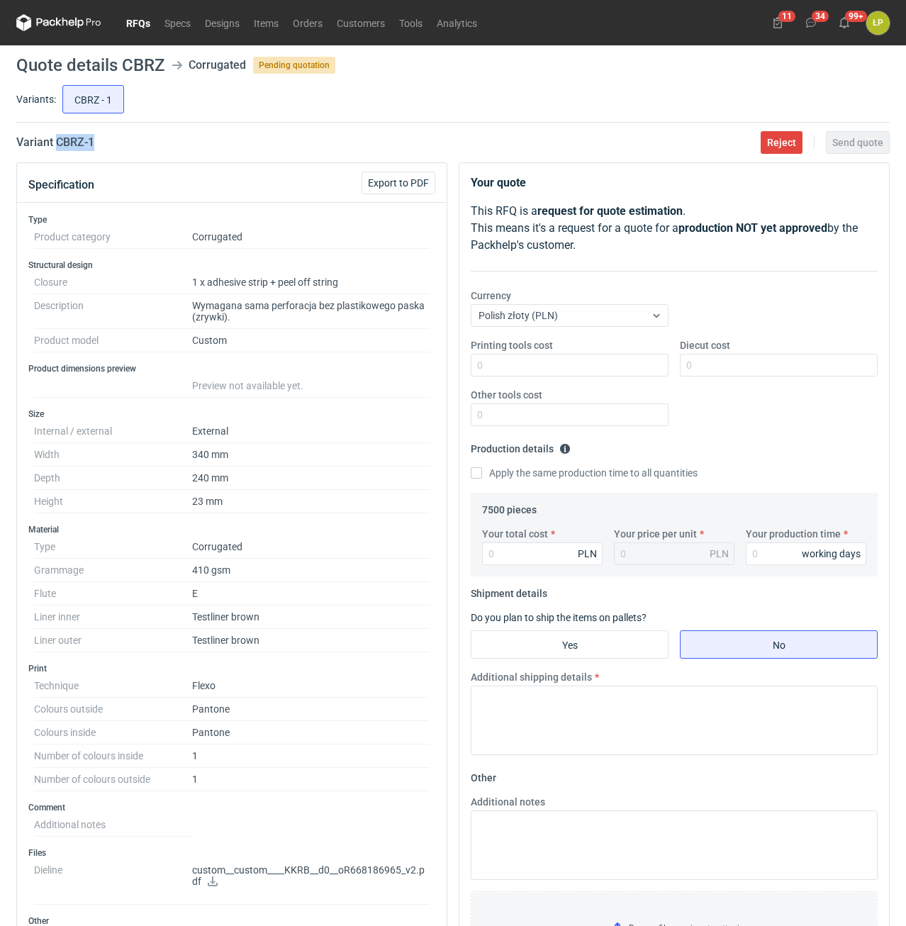
drag, startPoint x: 168, startPoint y: 147, endPoint x: 57, endPoint y: 152, distance: 111.4
click at [57, 152] on main "Quote details CBRZ Corrugated Pending quotation Variants: CBRZ - 1 Variant CBRZ…" at bounding box center [453, 693] width 885 height 1296
copy h2 "CBRZ - 1"
click at [554, 375] on div "Printing tools cost Diecut cost Other tools cost" at bounding box center [674, 387] width 418 height 99
click at [555, 371] on input "Printing tools cost" at bounding box center [570, 365] width 198 height 23
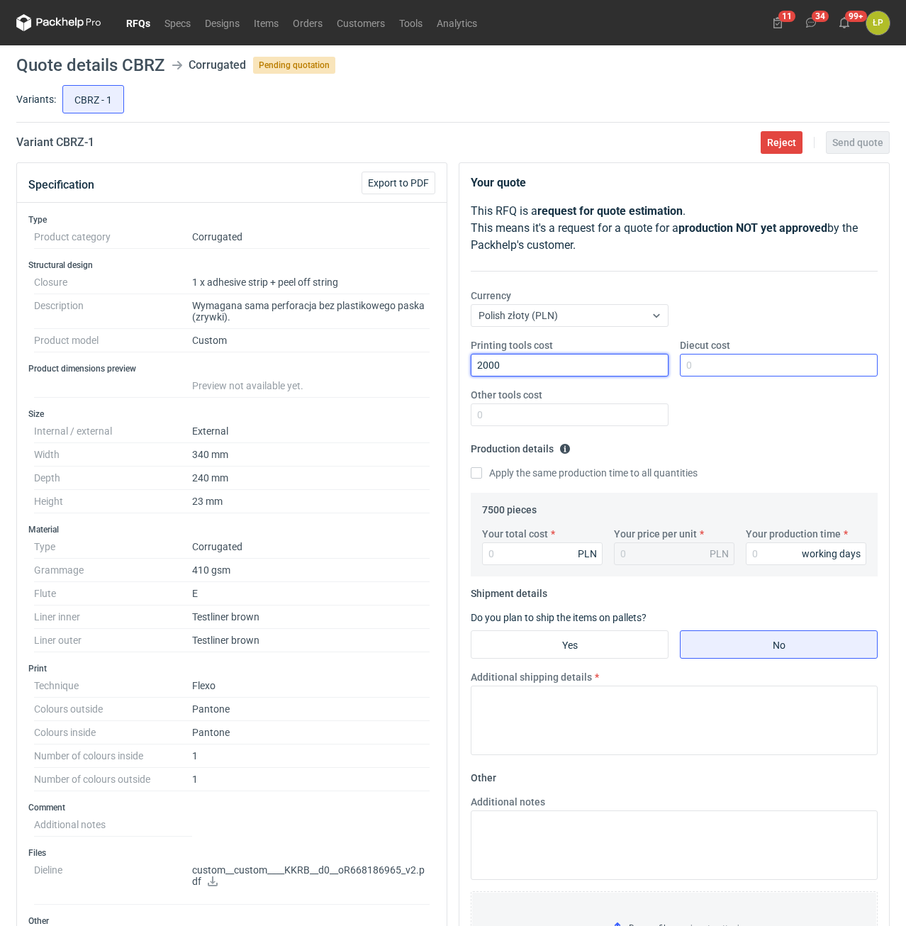
type input "2000"
click at [720, 363] on input "Diecut cost" at bounding box center [779, 365] width 198 height 23
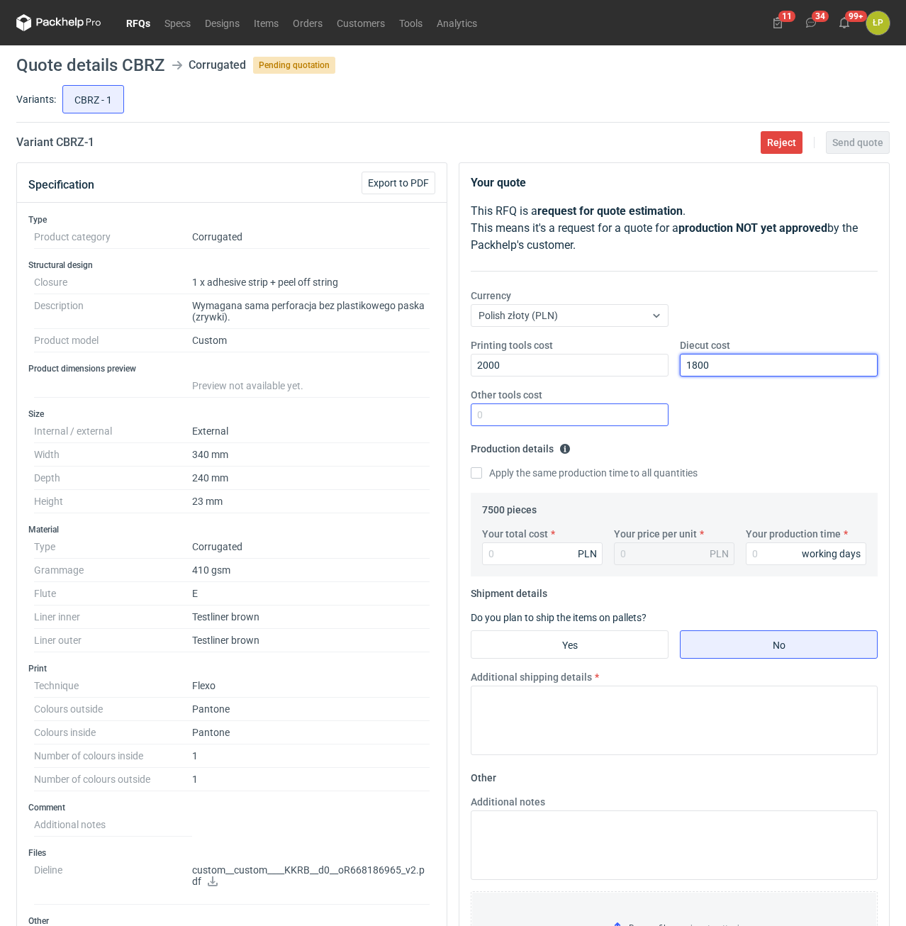
type input "1800"
click at [600, 417] on input "Other tools cost" at bounding box center [570, 414] width 198 height 23
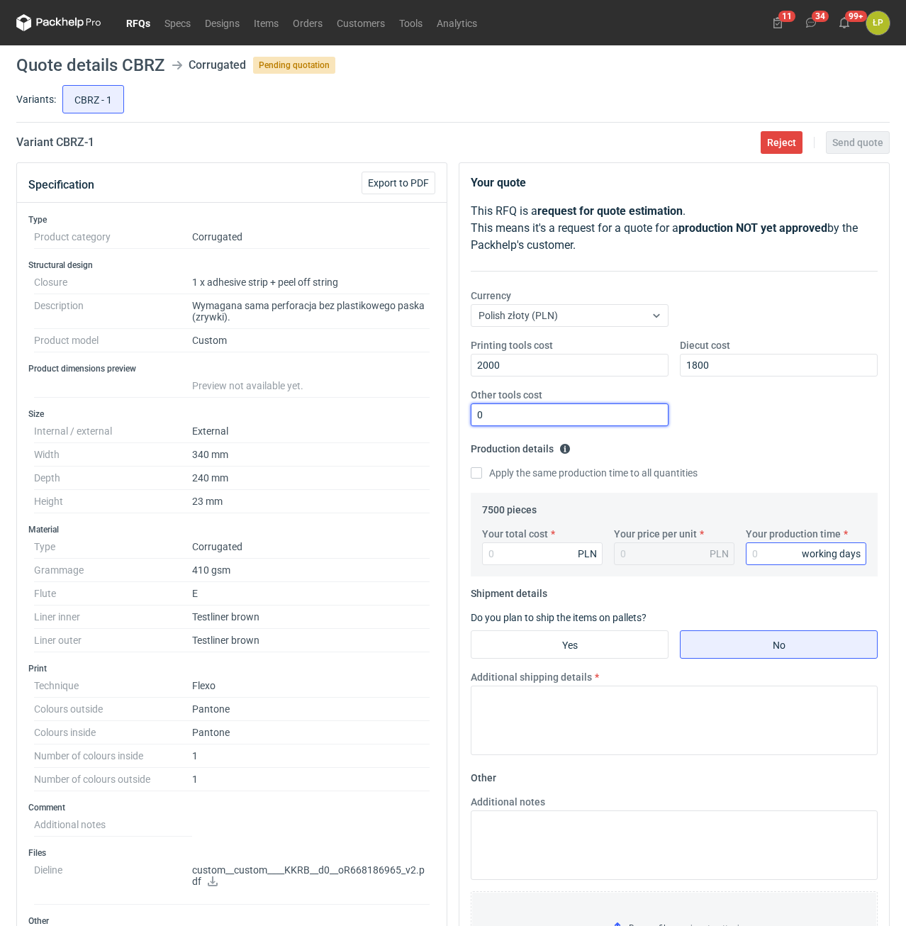
type input "0"
click at [751, 559] on input "Your production time" at bounding box center [806, 553] width 121 height 23
type input "15"
click at [548, 557] on input "Your total cost" at bounding box center [542, 553] width 121 height 23
type input "5550"
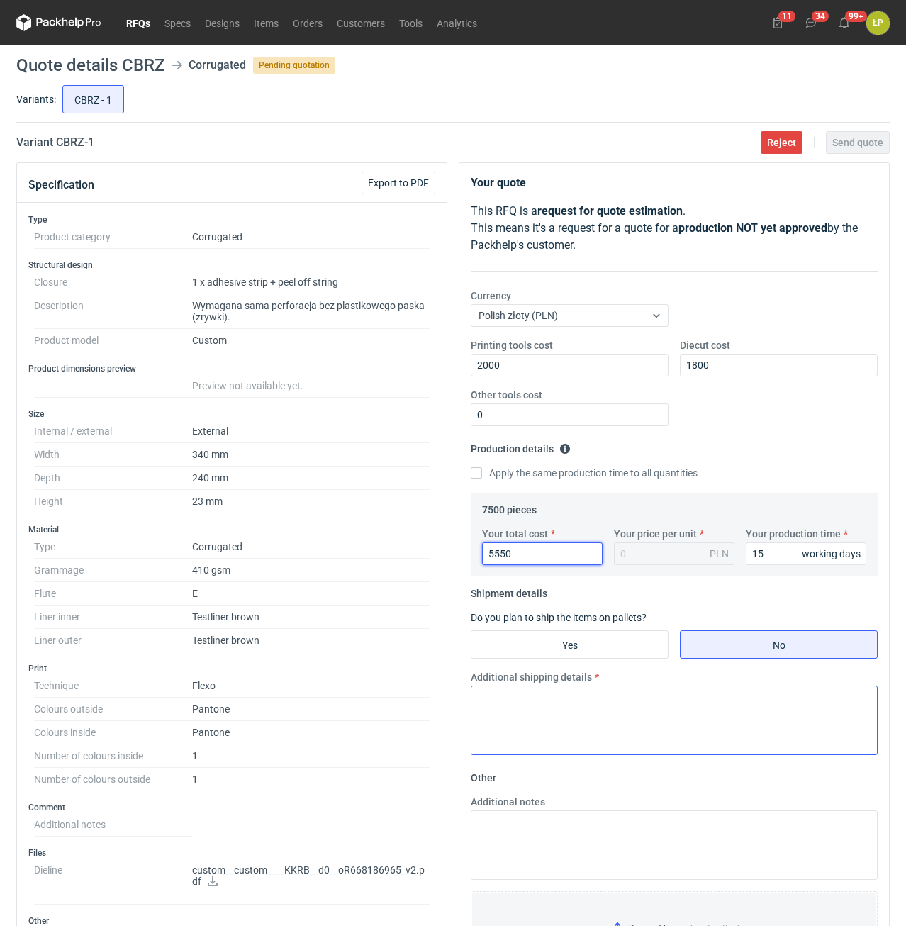
type input "0.74"
type input "5550"
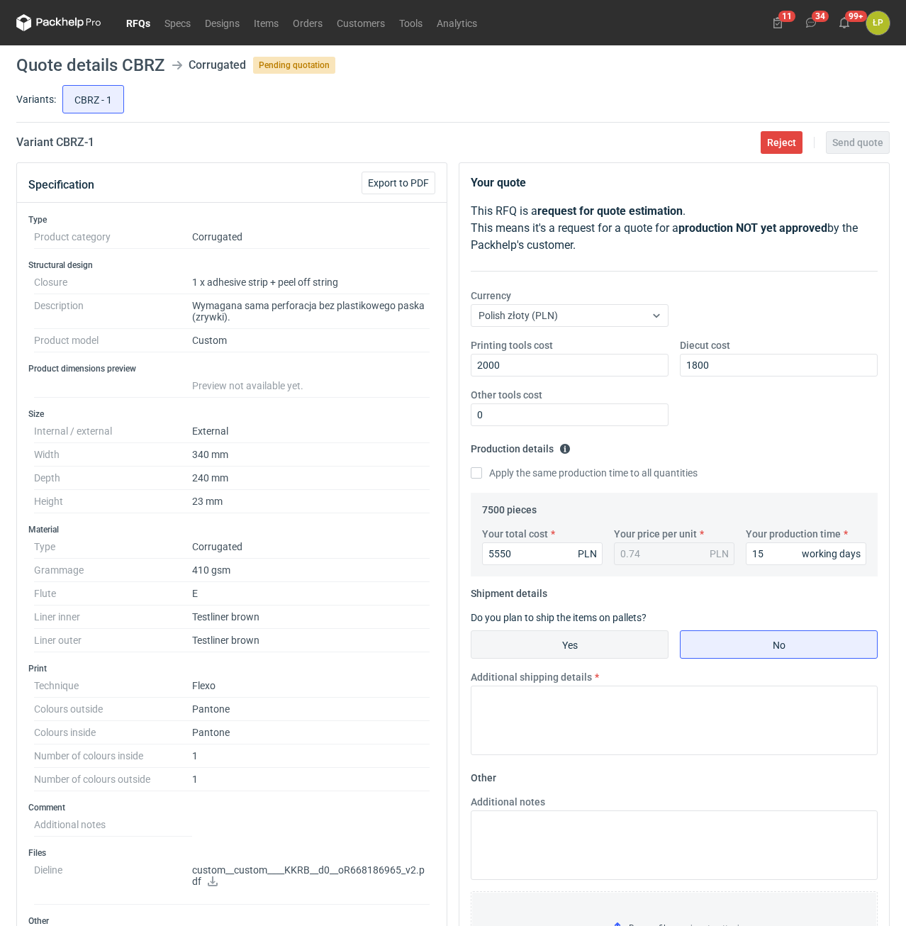
click at [636, 644] on input "Yes" at bounding box center [569, 644] width 196 height 27
radio input "true"
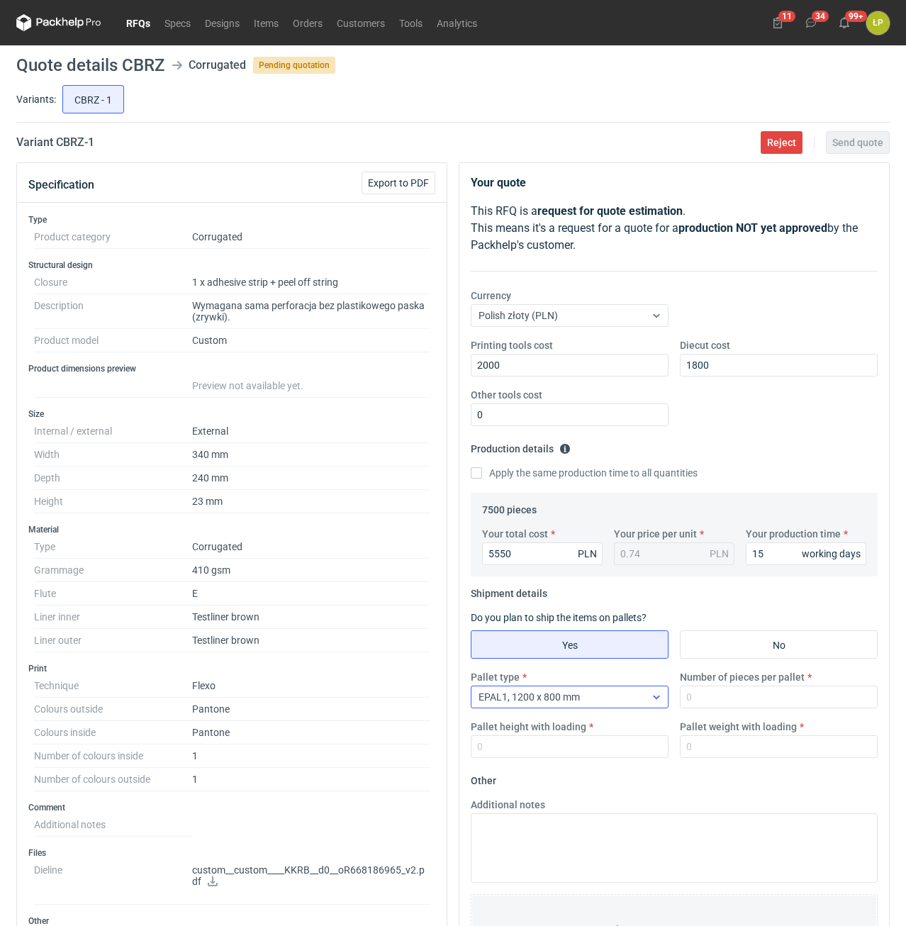
click at [642, 695] on div "EPAL1, 1200 x 800 mm" at bounding box center [558, 697] width 174 height 20
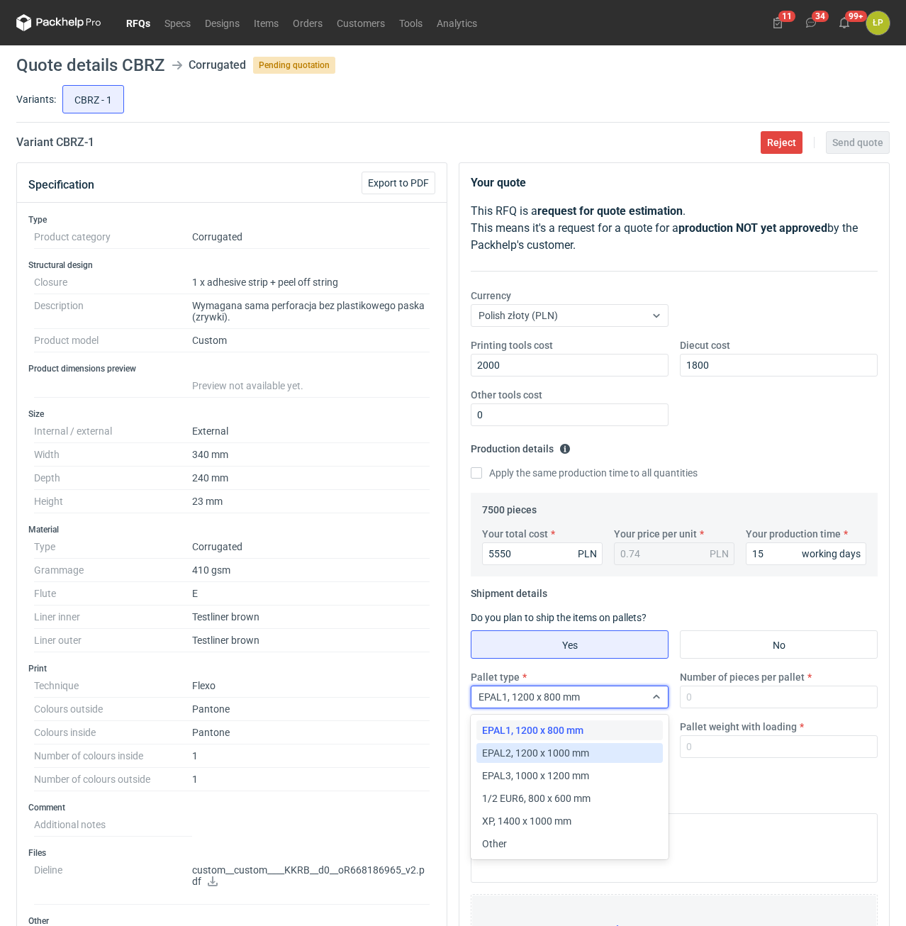
click at [622, 753] on div "EPAL2, 1200 x 1000 mm" at bounding box center [569, 753] width 175 height 14
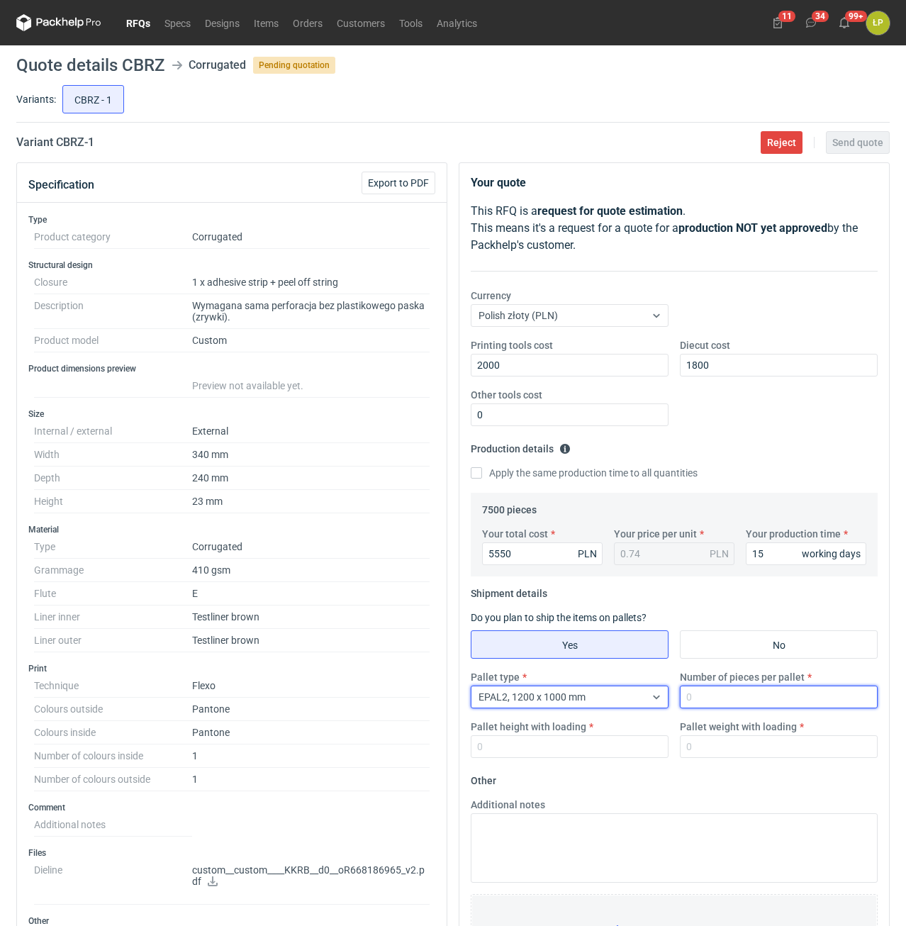
click at [733, 704] on input "Number of pieces per pallet" at bounding box center [779, 697] width 198 height 23
type input "4000"
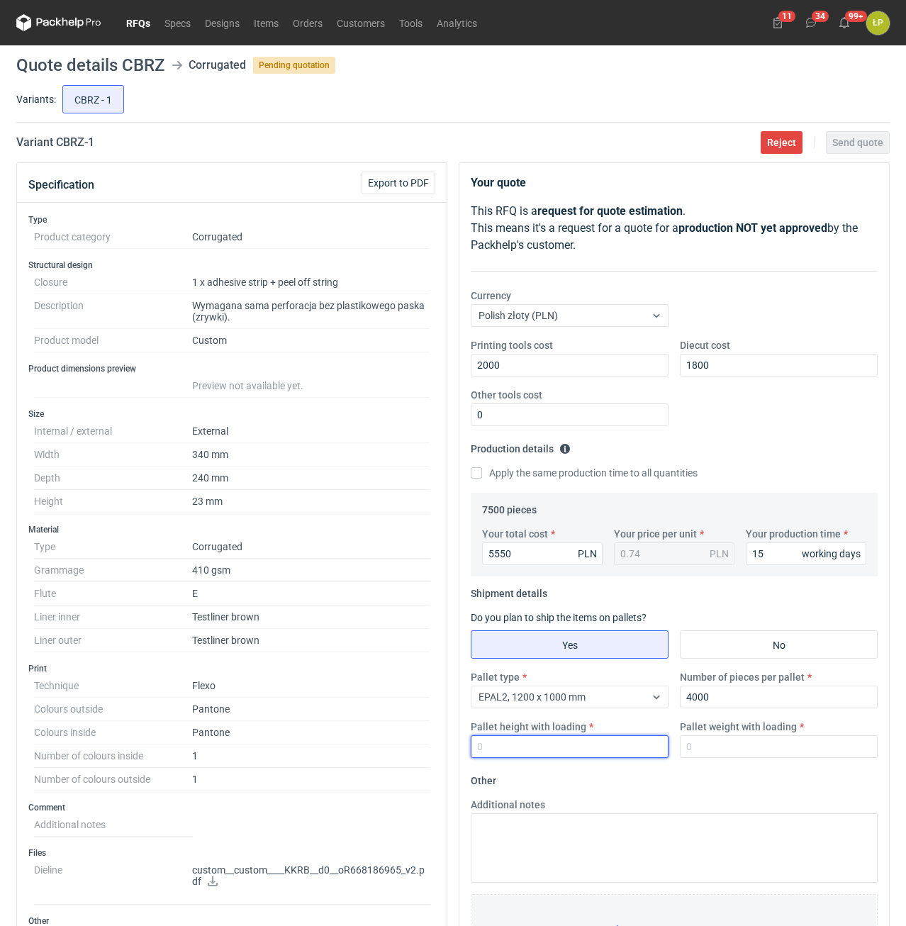
click at [646, 751] on input "Pallet height with loading" at bounding box center [570, 746] width 198 height 23
type input "1800"
click at [727, 747] on input "Pallet weight with loading" at bounding box center [779, 746] width 198 height 23
click at [614, 747] on input "1800" at bounding box center [570, 746] width 198 height 23
drag, startPoint x: 493, startPoint y: 556, endPoint x: 464, endPoint y: 557, distance: 29.1
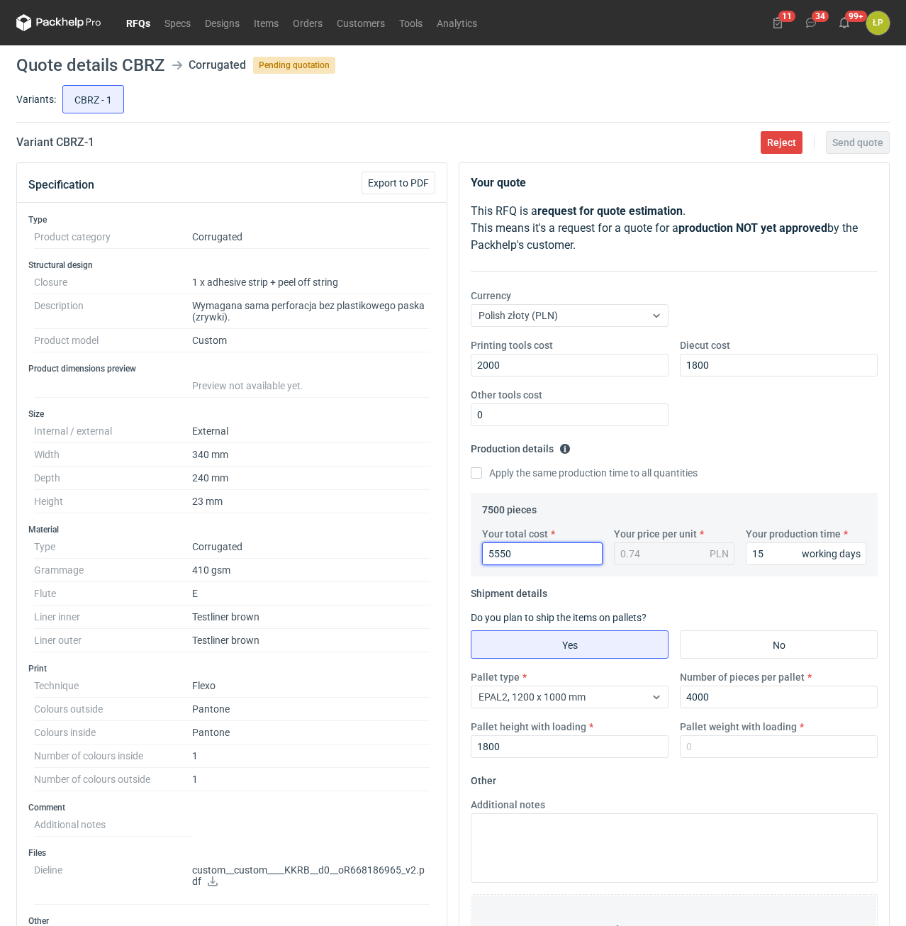
click at [482, 557] on input "5550" at bounding box center [542, 553] width 121 height 23
type input "6"
type input "6150"
type input "0.82"
type input "6150"
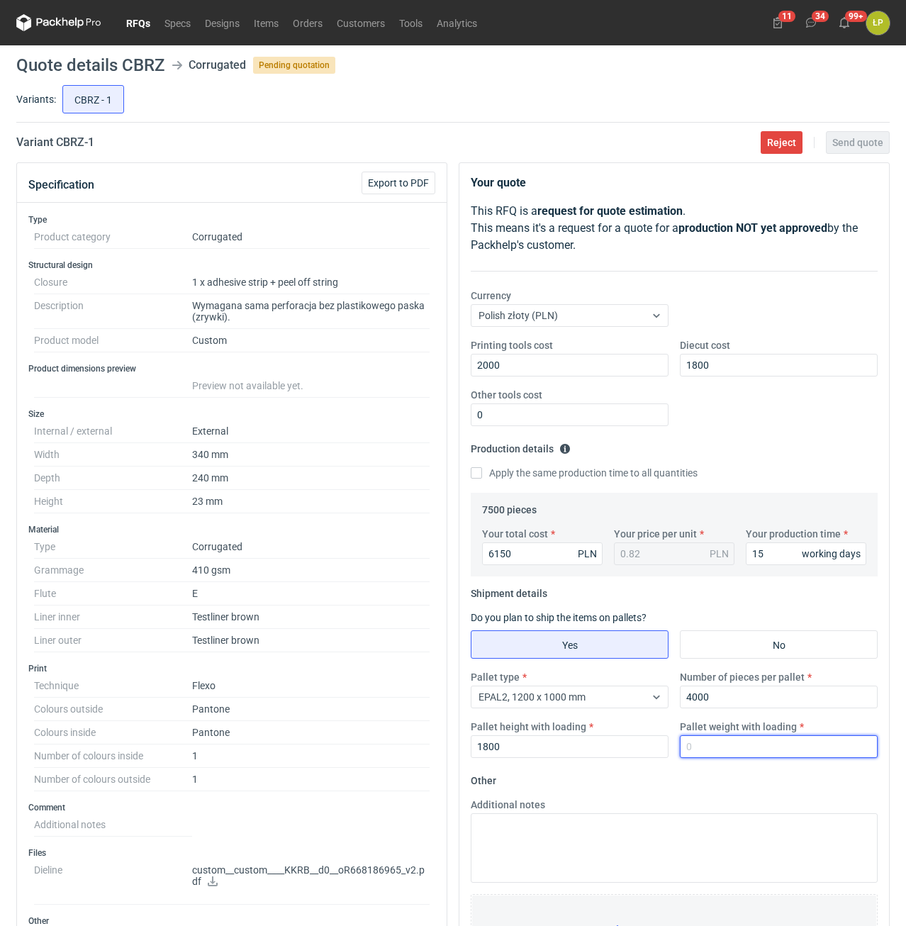
click at [747, 751] on input "Pallet weight with loading" at bounding box center [779, 746] width 198 height 23
type input "500"
click at [741, 780] on fieldset "Other Additional notes Browse files or drop to attach" at bounding box center [674, 874] width 407 height 210
click at [840, 140] on span "Send quote" at bounding box center [857, 143] width 51 height 10
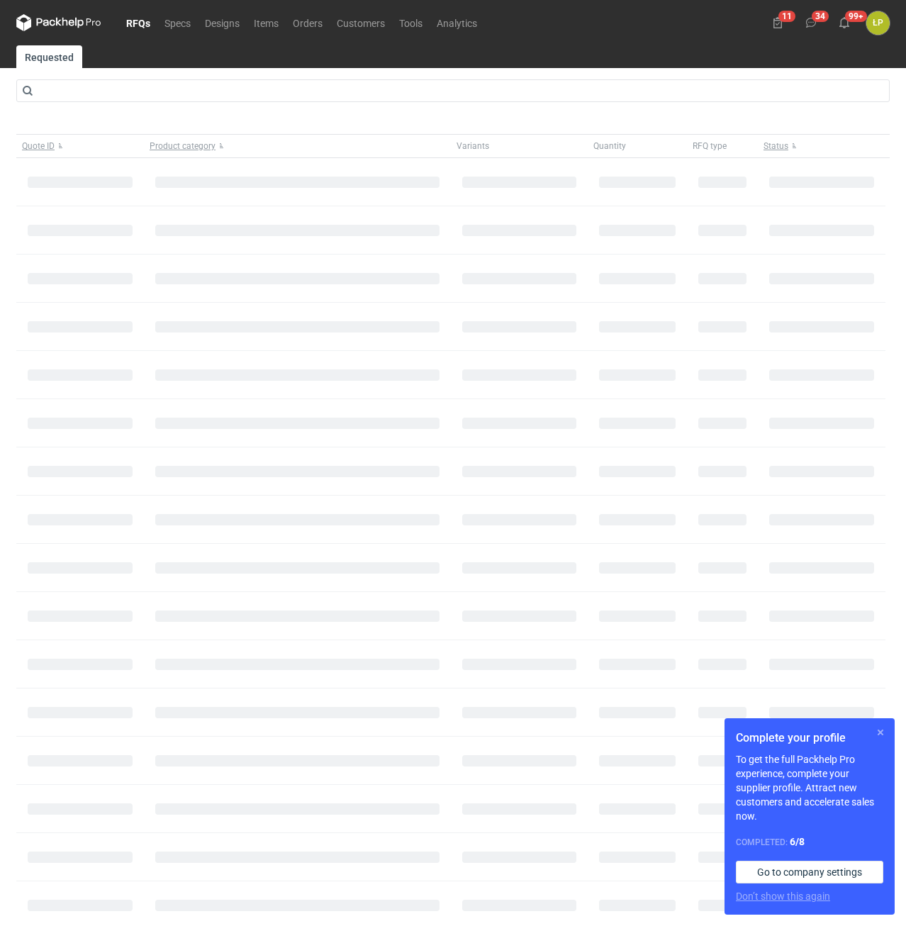
click at [875, 733] on button "button" at bounding box center [880, 732] width 17 height 17
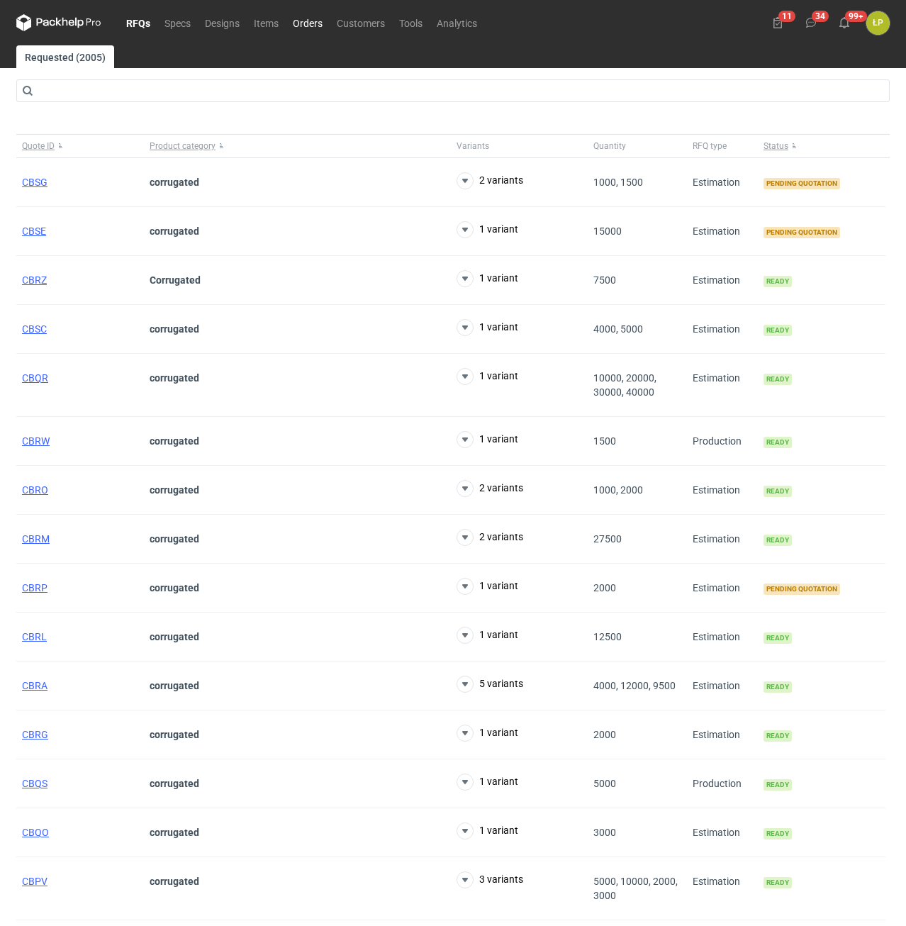
click at [313, 28] on link "Orders" at bounding box center [308, 22] width 44 height 17
